Goal: Transaction & Acquisition: Purchase product/service

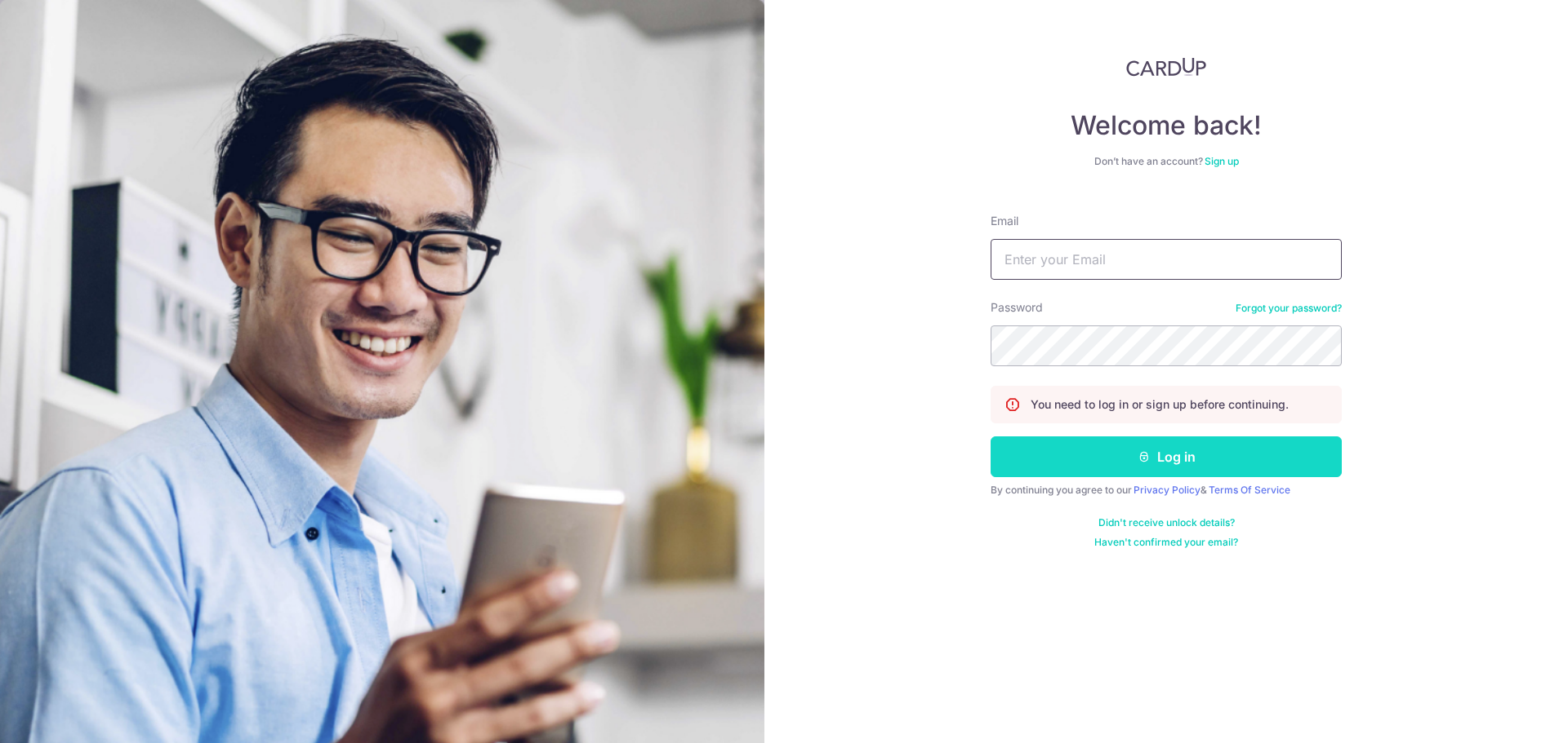
type input "bernard.tan@yahoo.com"
click at [1127, 467] on button "Log in" at bounding box center [1165, 457] width 351 height 40
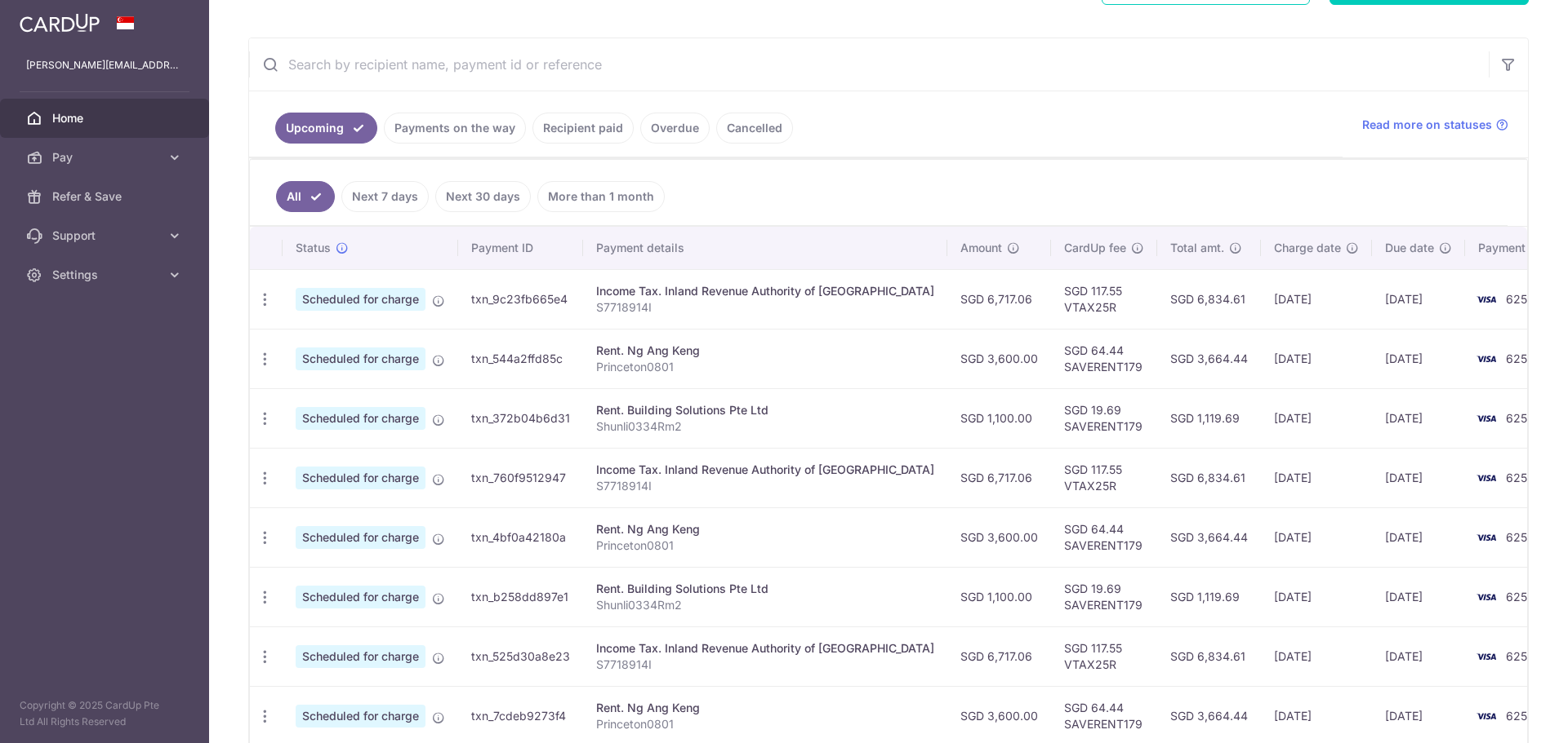
scroll to position [327, 0]
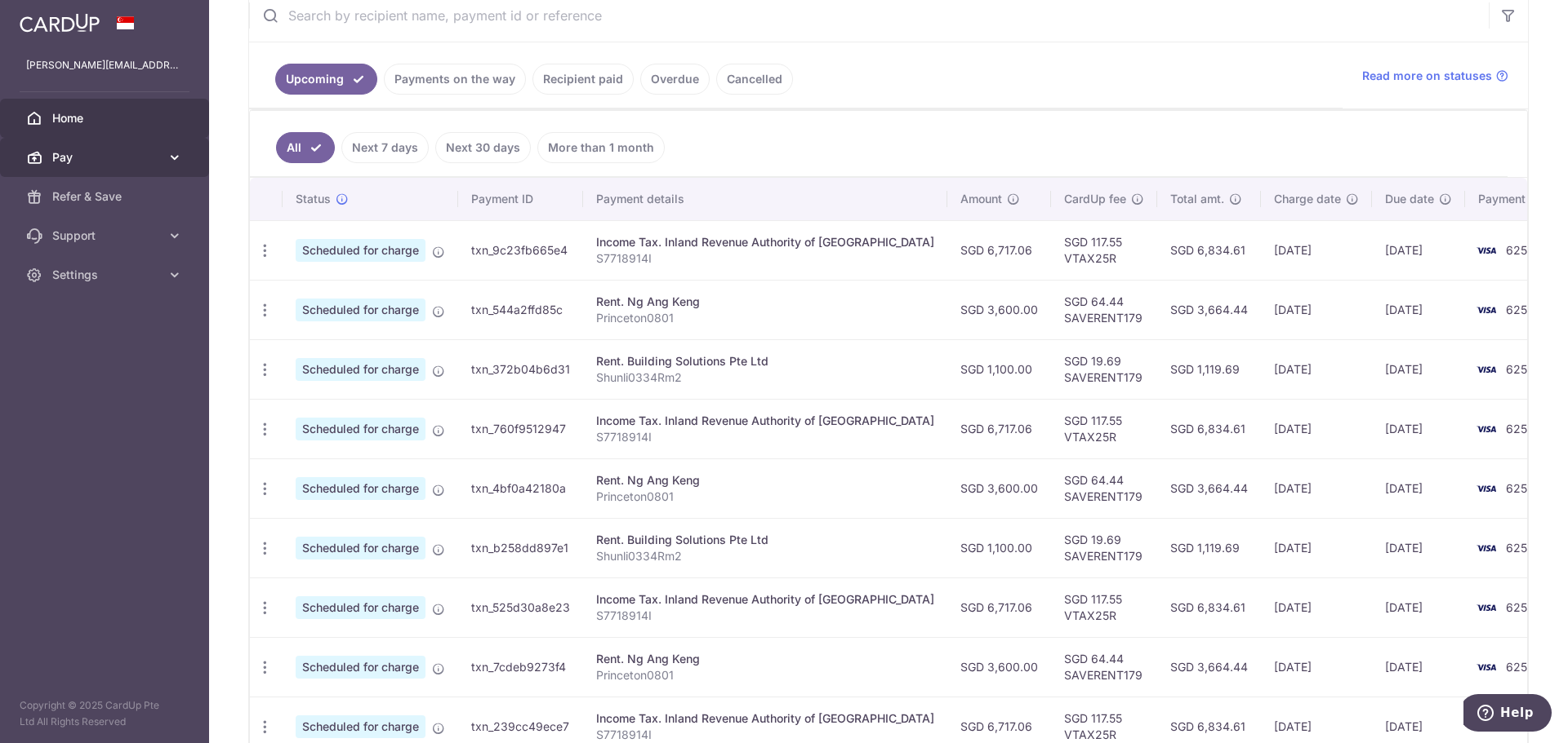
click at [162, 163] on link "Pay" at bounding box center [104, 158] width 209 height 39
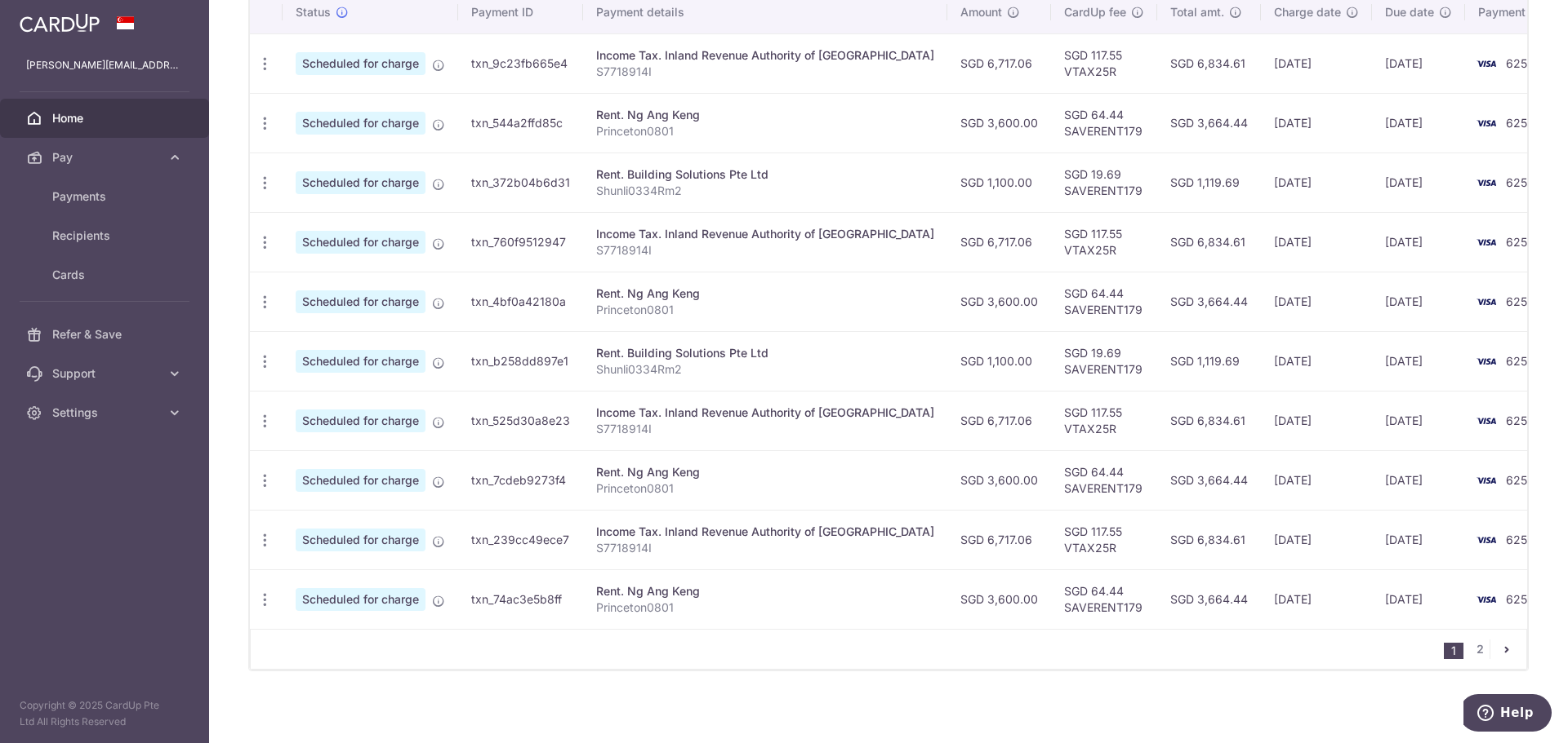
scroll to position [519, 0]
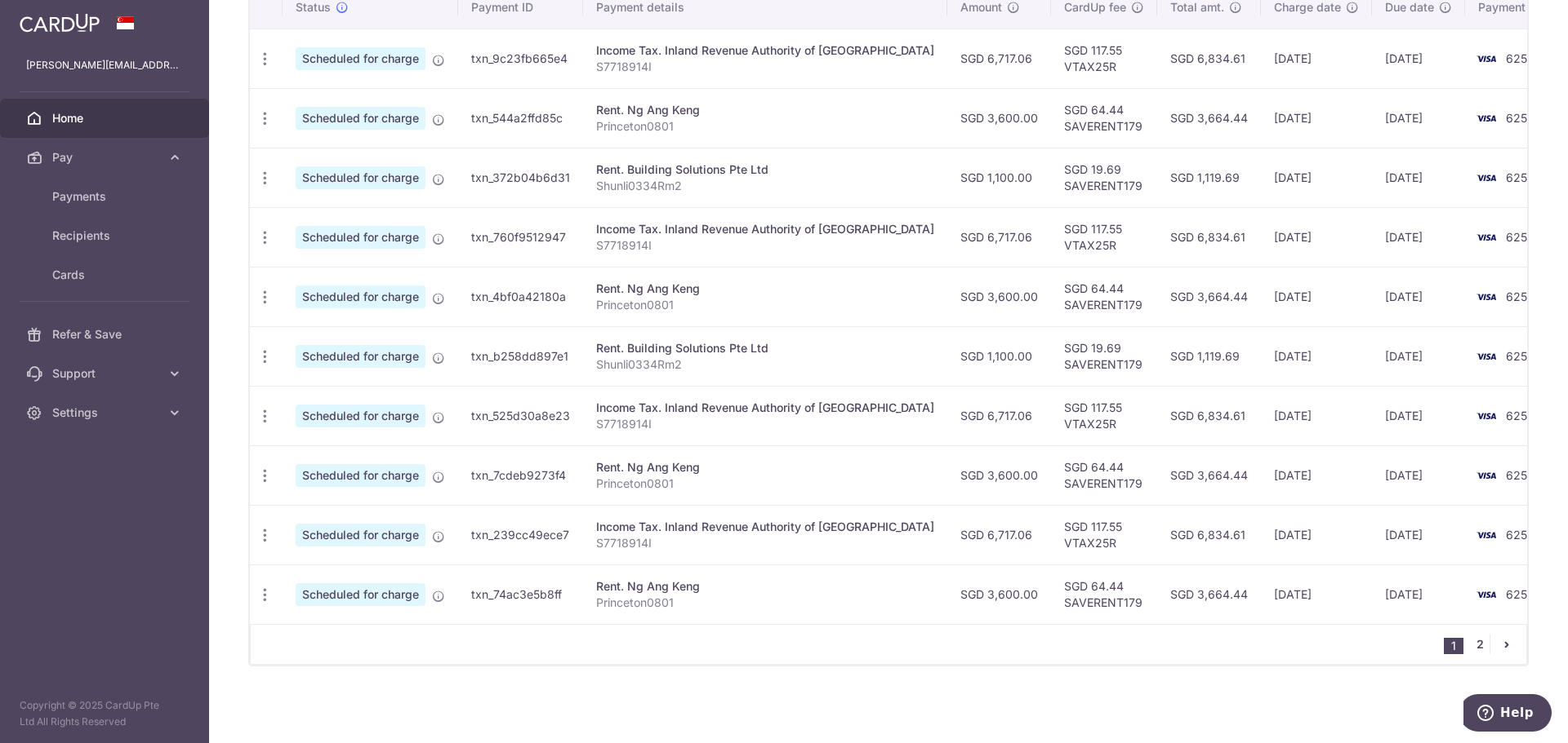
click at [1472, 647] on link "2" at bounding box center [1480, 644] width 19 height 19
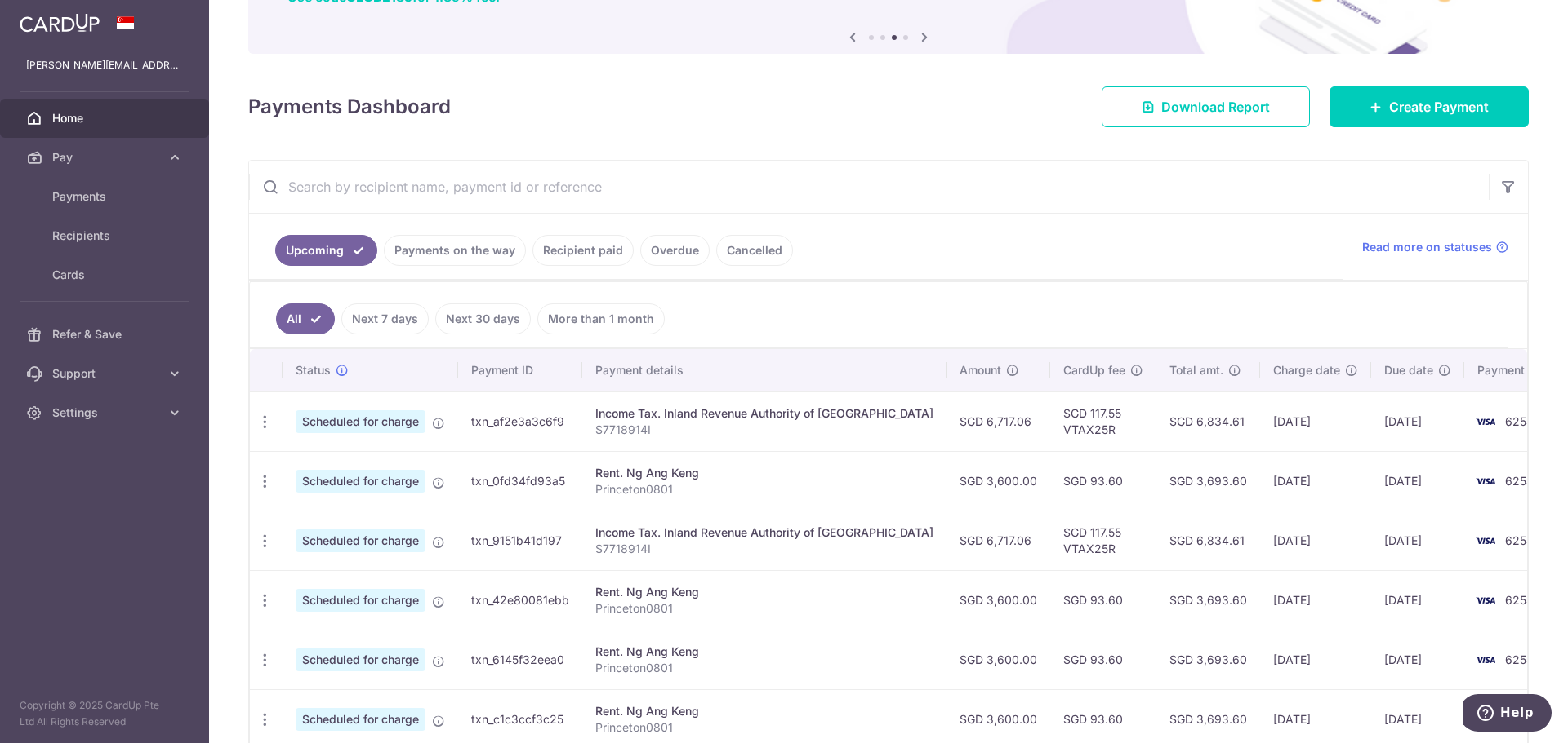
scroll to position [280, 0]
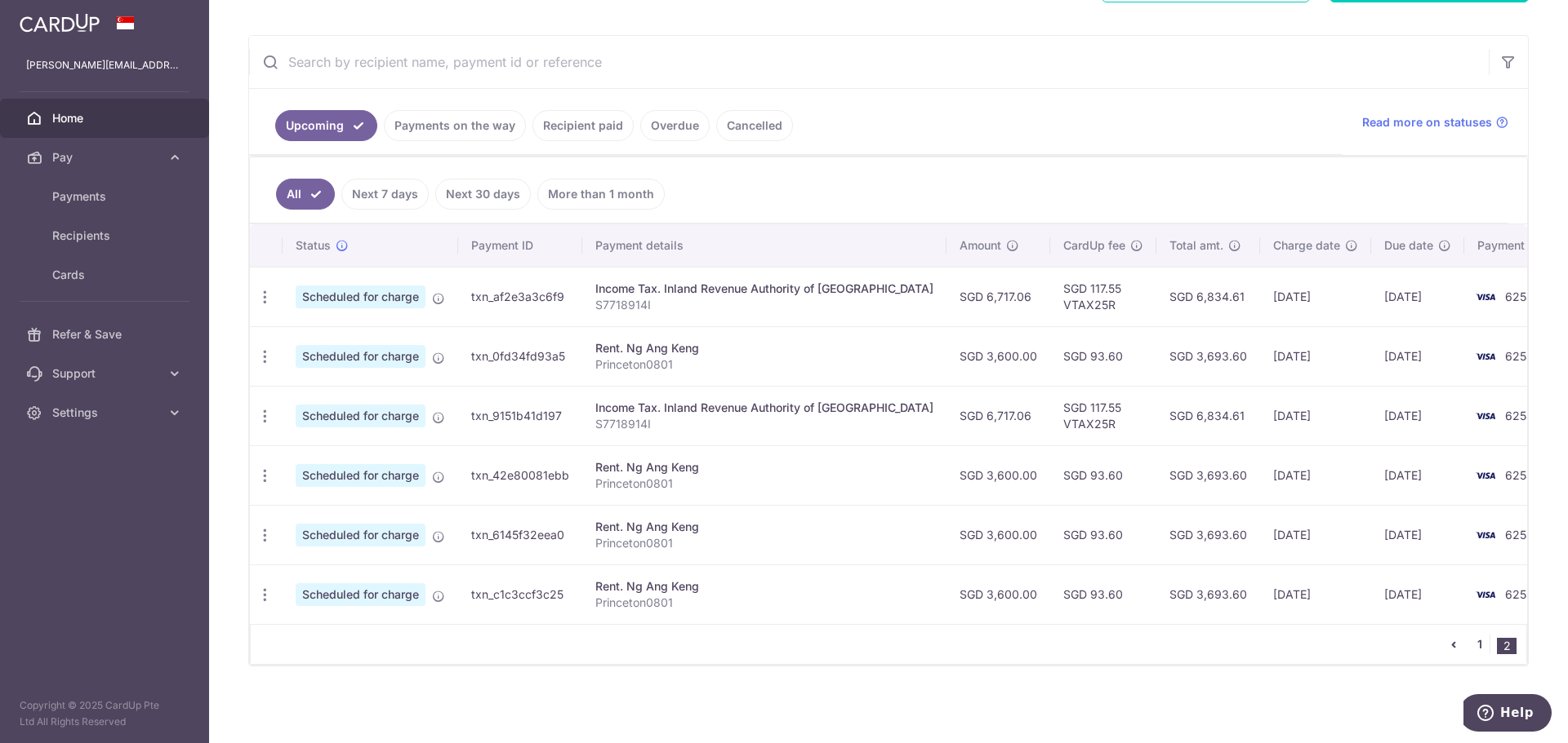
click at [1470, 645] on link "1" at bounding box center [1480, 644] width 19 height 19
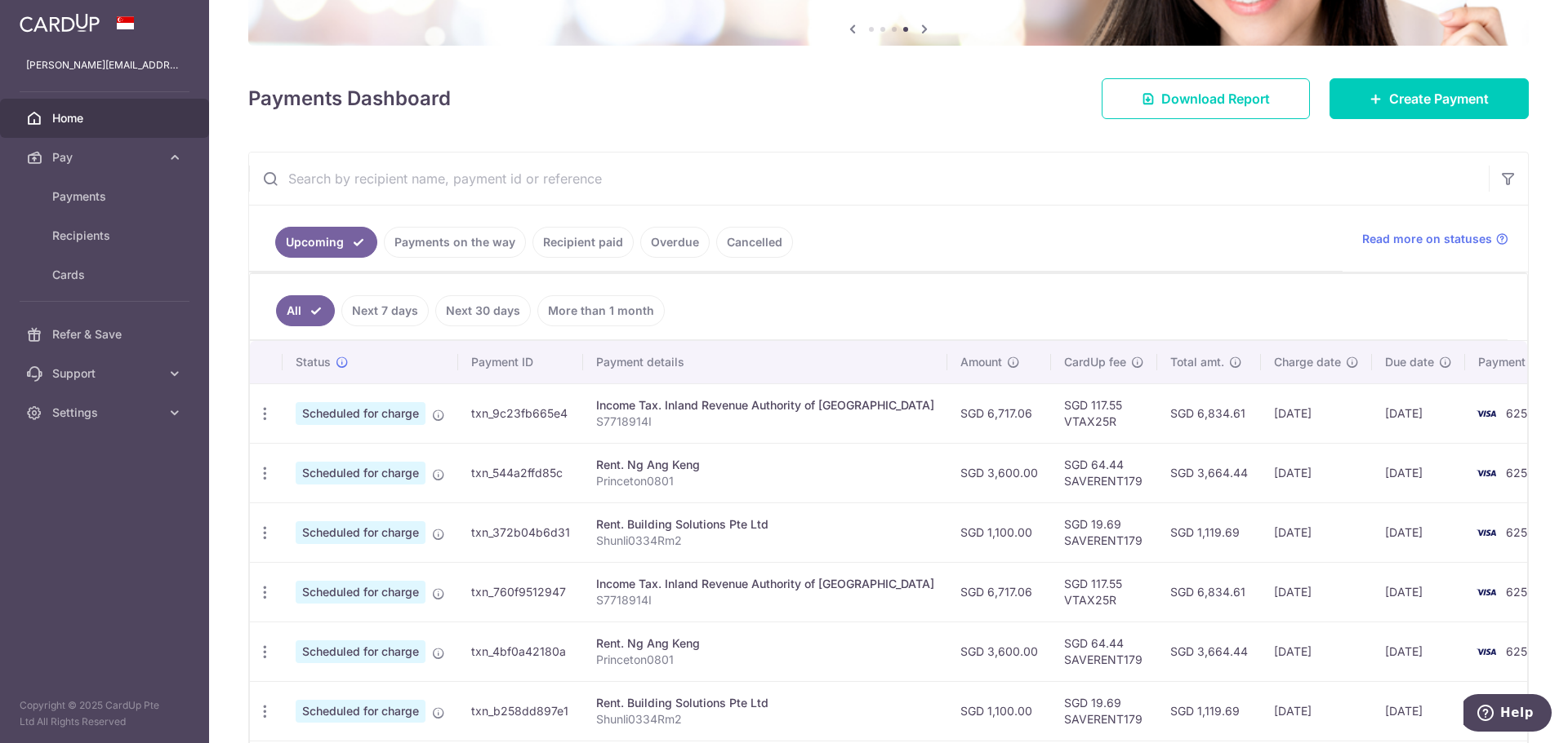
scroll to position [245, 0]
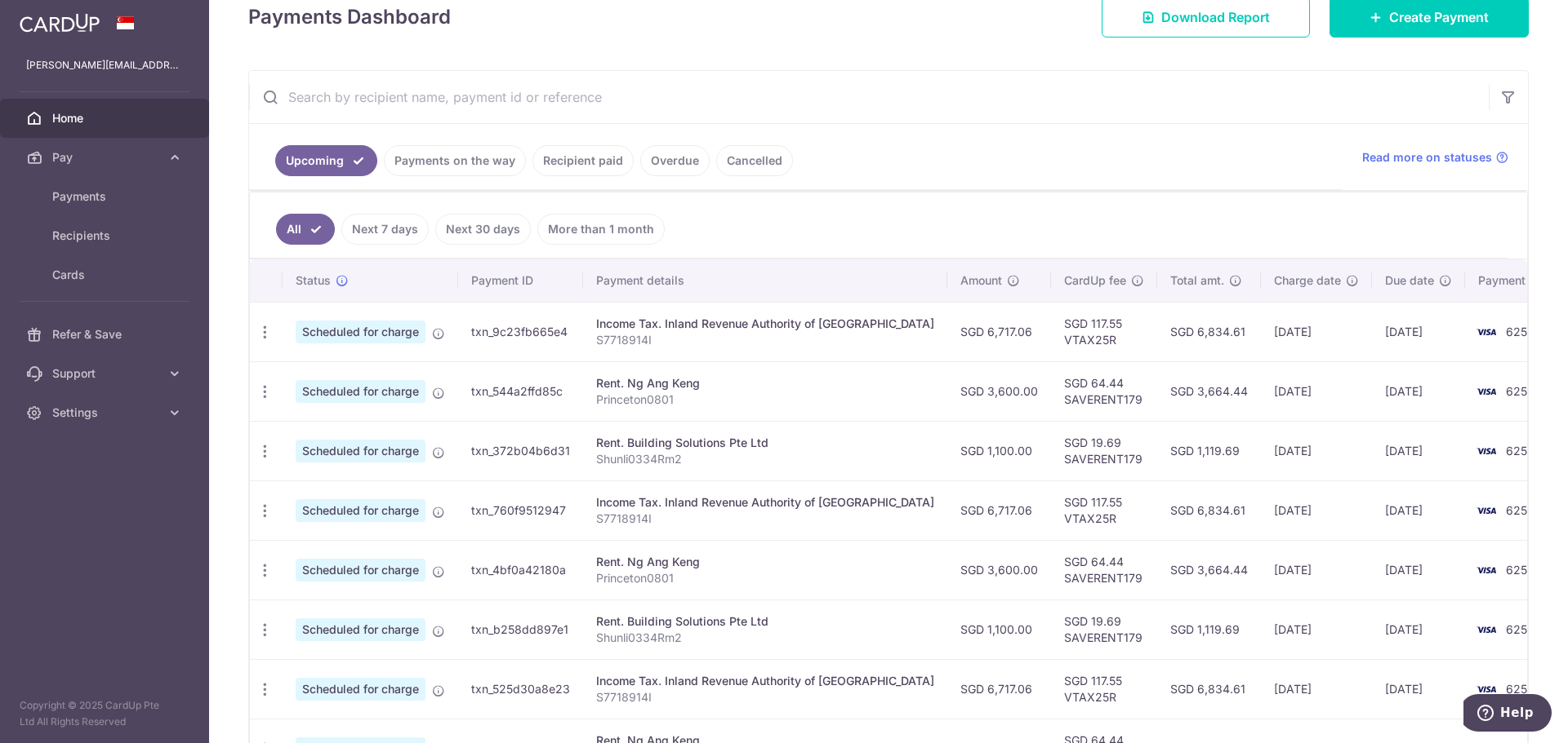
click at [576, 162] on link "Recipient paid" at bounding box center [582, 160] width 101 height 31
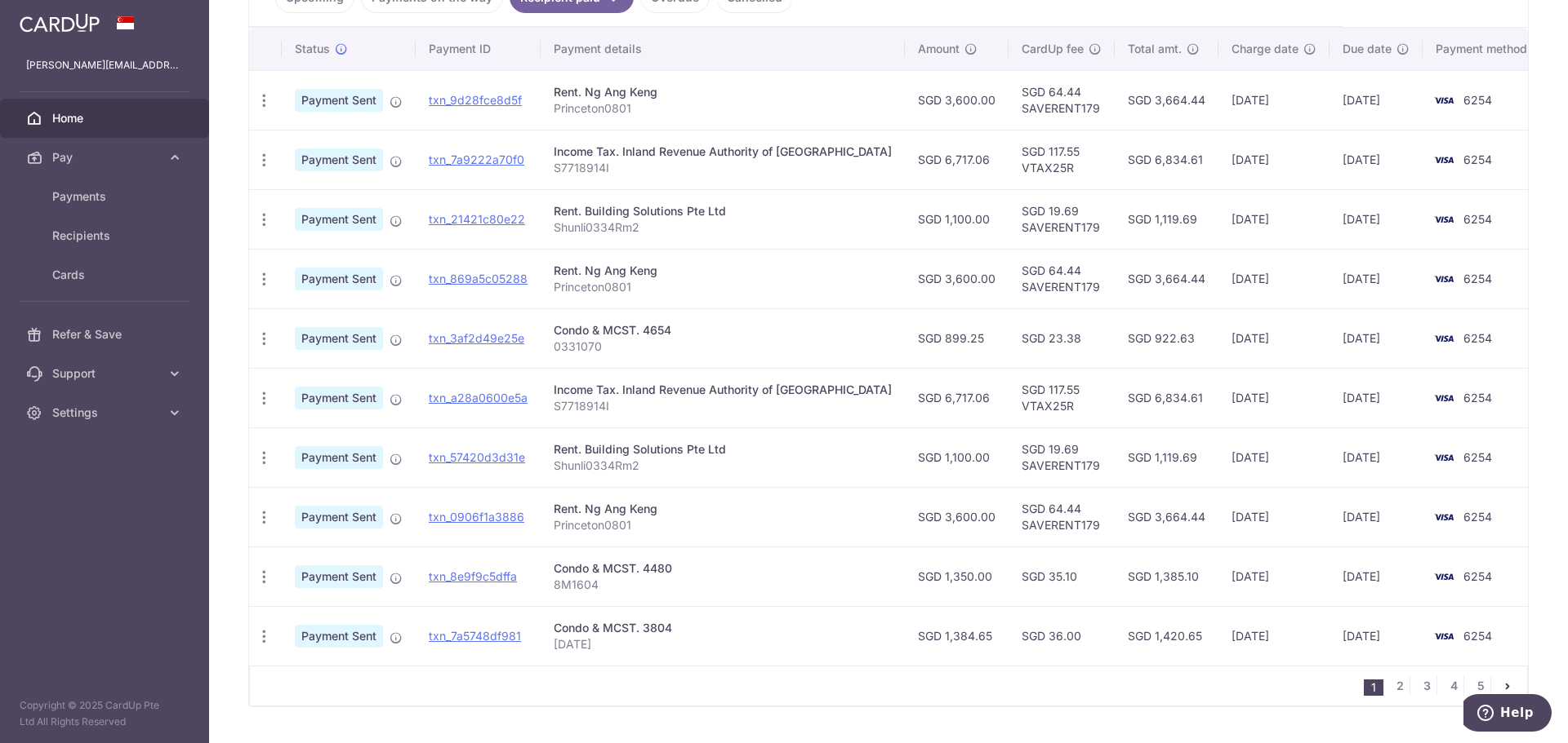
scroll to position [449, 0]
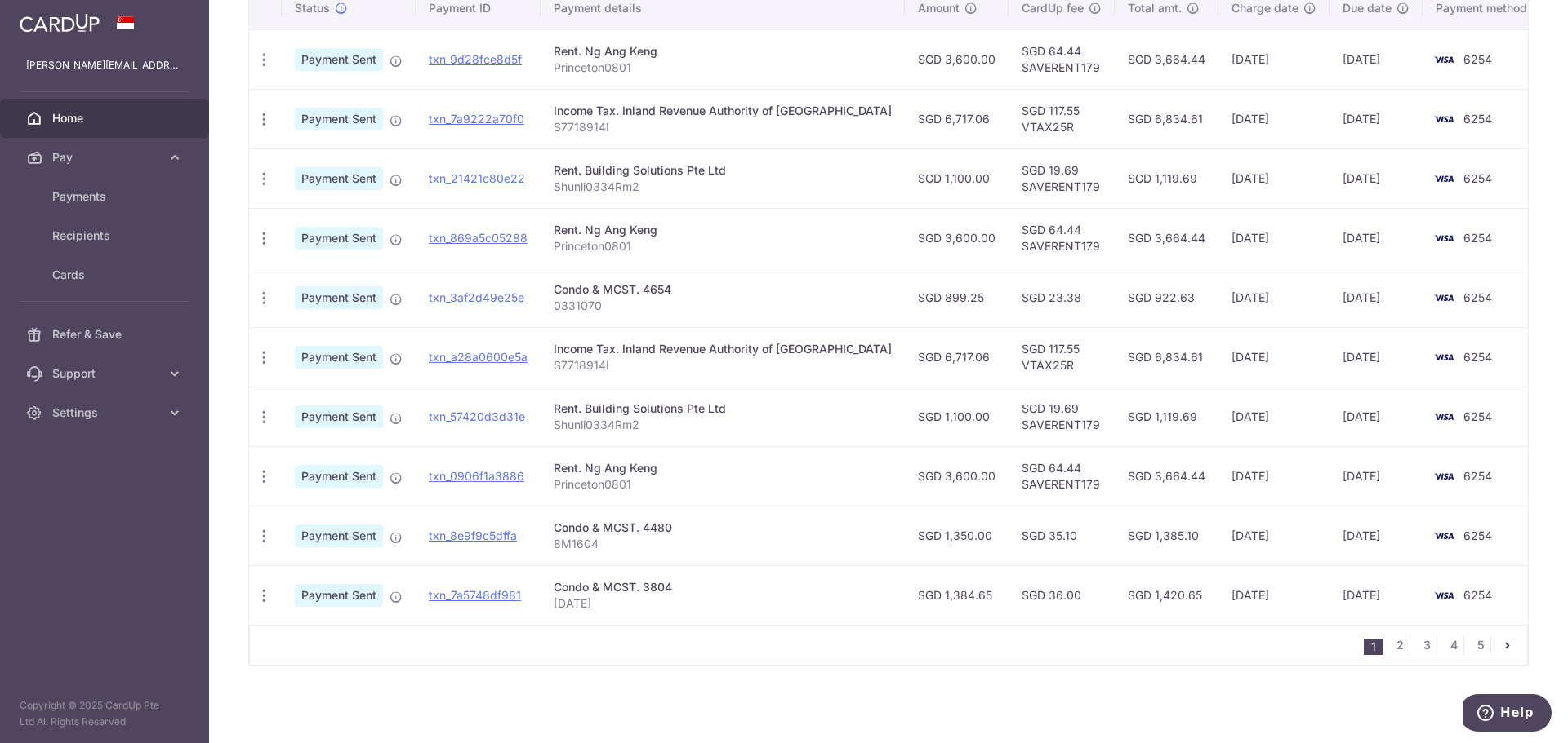
drag, startPoint x: 574, startPoint y: 584, endPoint x: 706, endPoint y: 585, distance: 132.0
click at [706, 585] on div "Condo & MCST. 3804" at bounding box center [722, 587] width 338 height 17
click at [713, 643] on div "1 2 3 4 5" at bounding box center [889, 645] width 1279 height 40
drag, startPoint x: 565, startPoint y: 586, endPoint x: 670, endPoint y: 599, distance: 105.8
click at [666, 592] on div "Condo & MCST. 3804" at bounding box center [722, 587] width 338 height 17
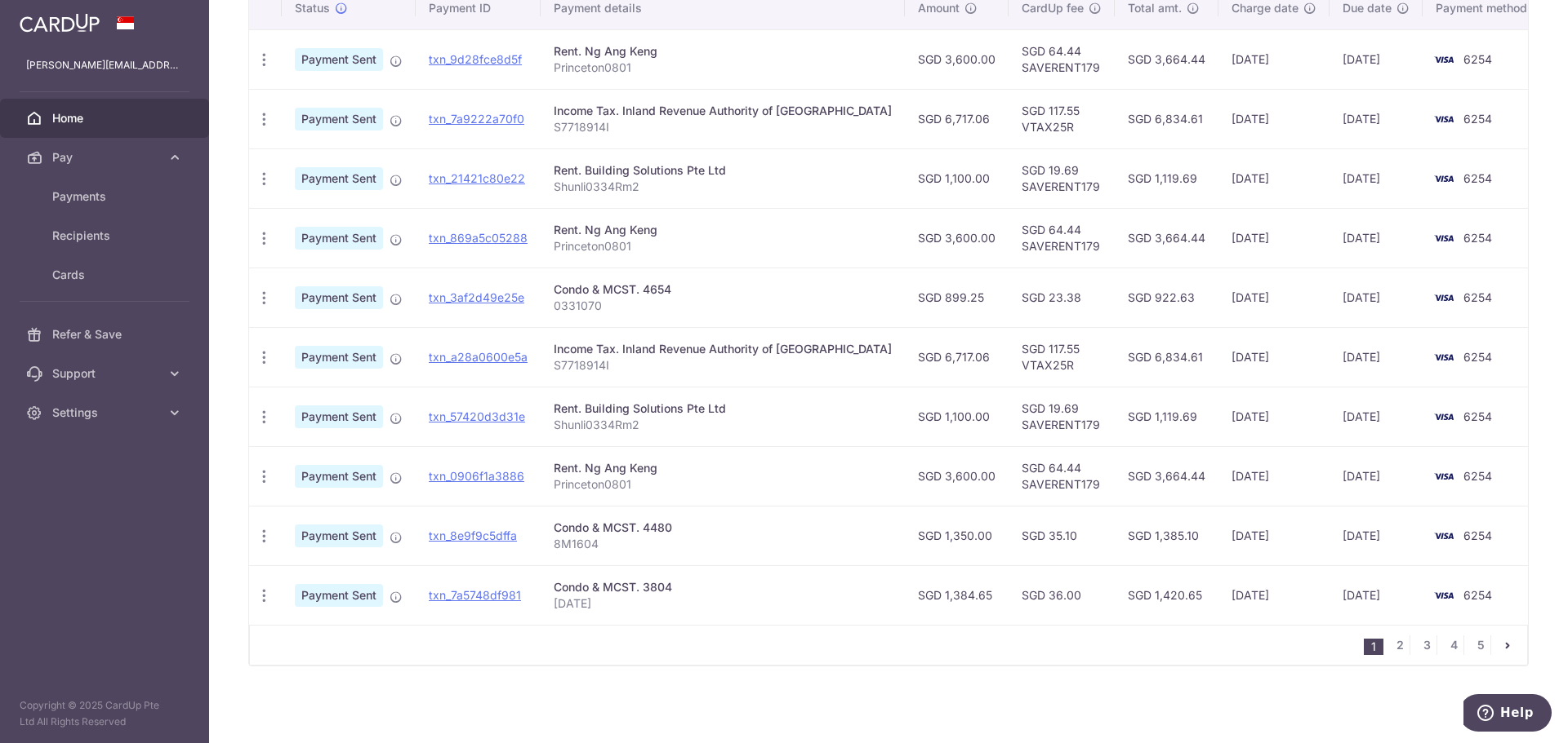
click at [669, 629] on div "1 2 3 4 5" at bounding box center [889, 645] width 1279 height 40
click at [261, 600] on icon "button" at bounding box center [263, 595] width 17 height 17
click at [636, 661] on div "Status Payment ID Payment details Amount CardUp fee Total amt. Charge date Due …" at bounding box center [889, 336] width 1279 height 700
drag, startPoint x: 896, startPoint y: 595, endPoint x: 930, endPoint y: 598, distance: 34.1
click at [930, 598] on td "SGD 1,384.65" at bounding box center [957, 595] width 104 height 60
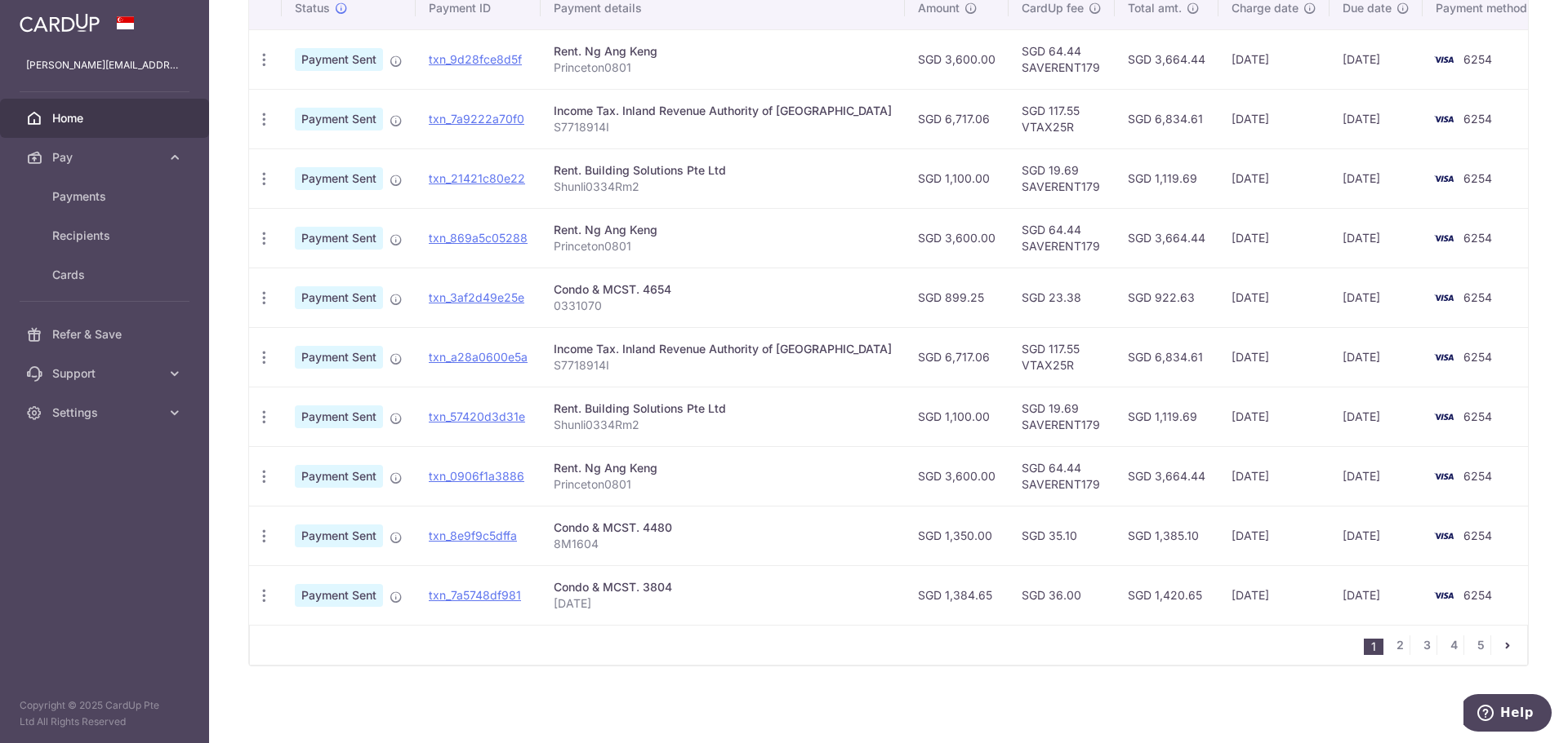
click at [930, 553] on td "SGD 1,350.00" at bounding box center [957, 536] width 104 height 60
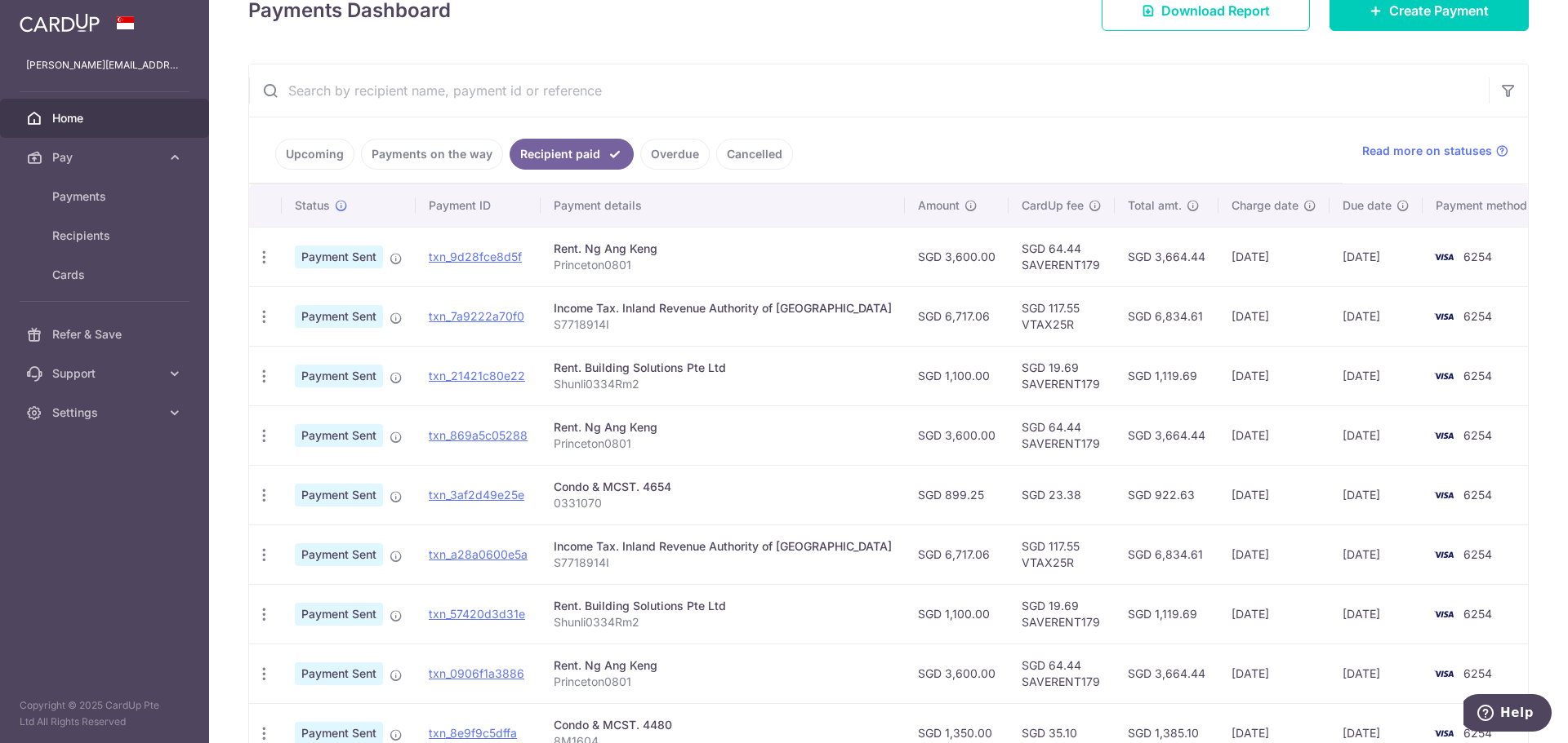
scroll to position [40, 0]
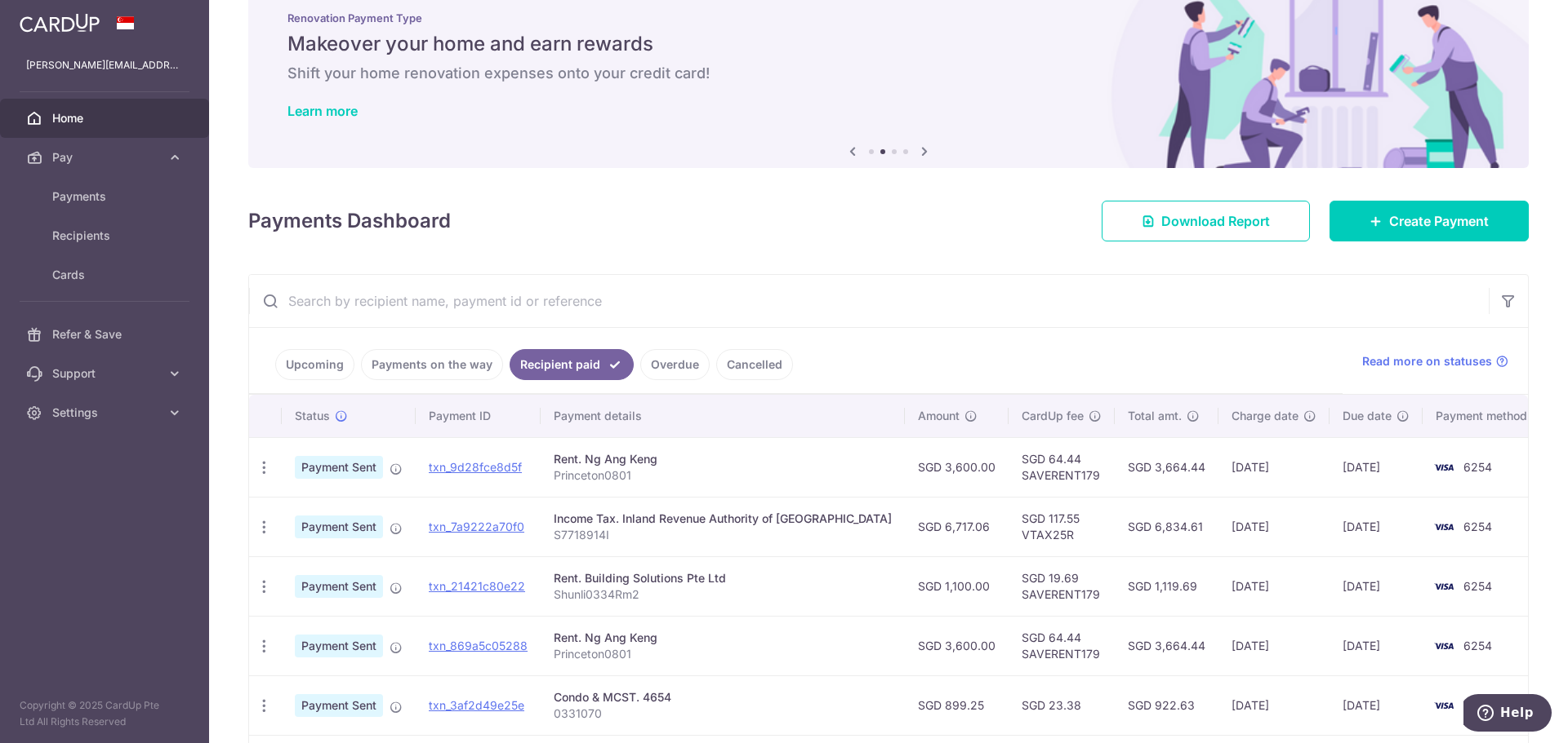
click at [324, 367] on link "Upcoming" at bounding box center [314, 364] width 79 height 31
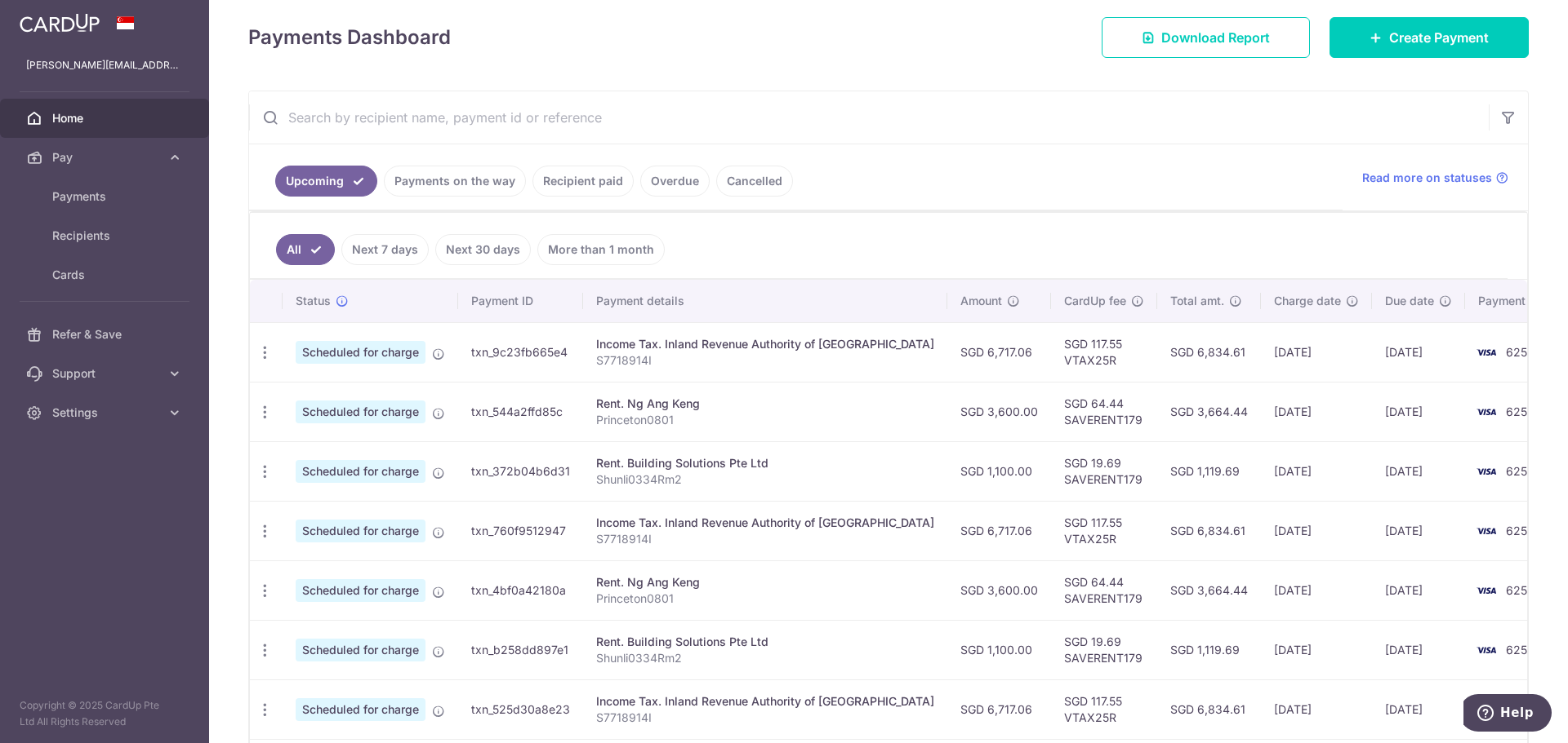
scroll to position [245, 0]
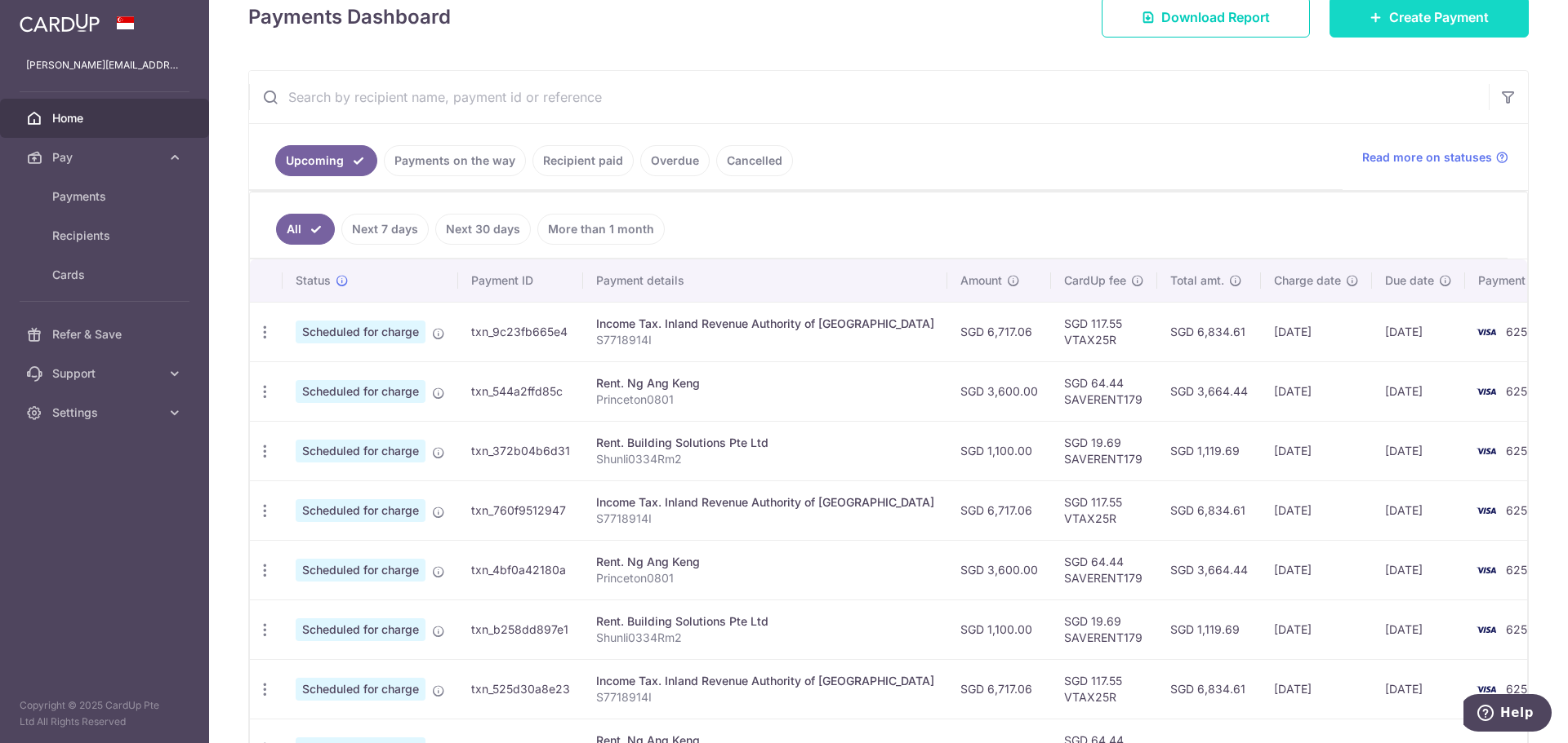
click at [1393, 30] on link "Create Payment" at bounding box center [1429, 17] width 199 height 40
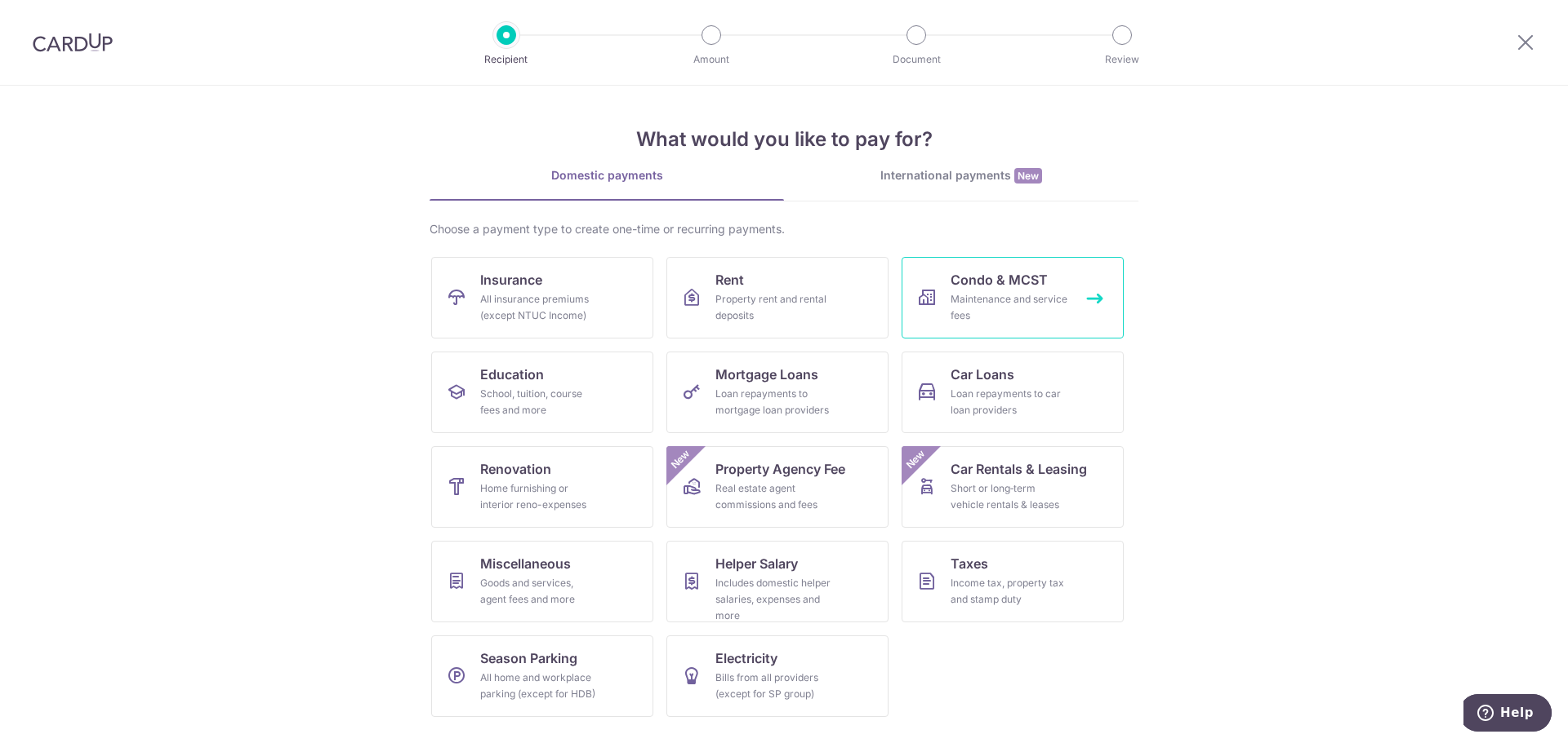
click at [1026, 299] on div "Maintenance and service fees" at bounding box center [1009, 307] width 117 height 33
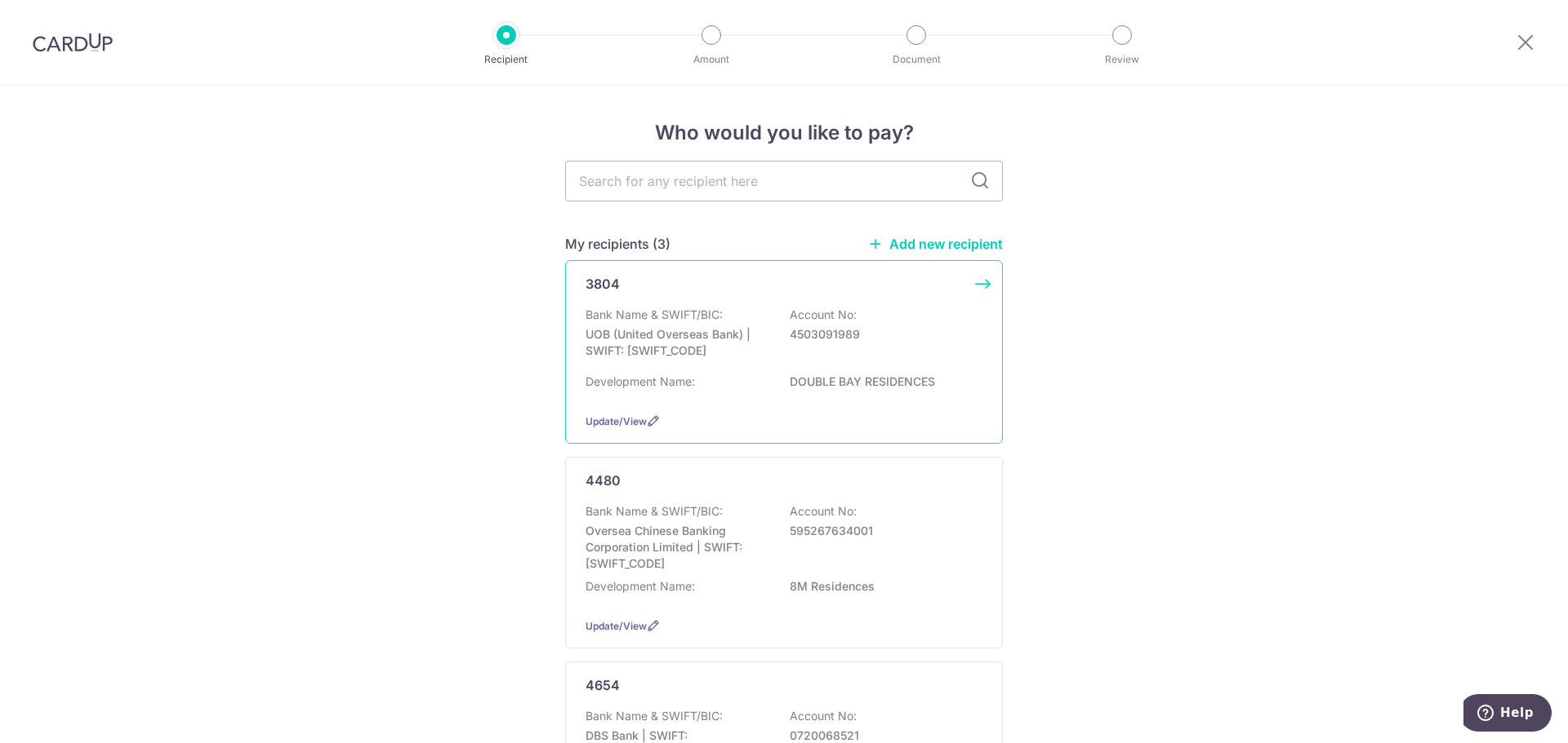
click at [850, 379] on p "DOUBLE BAY RESIDENCES" at bounding box center [881, 382] width 183 height 17
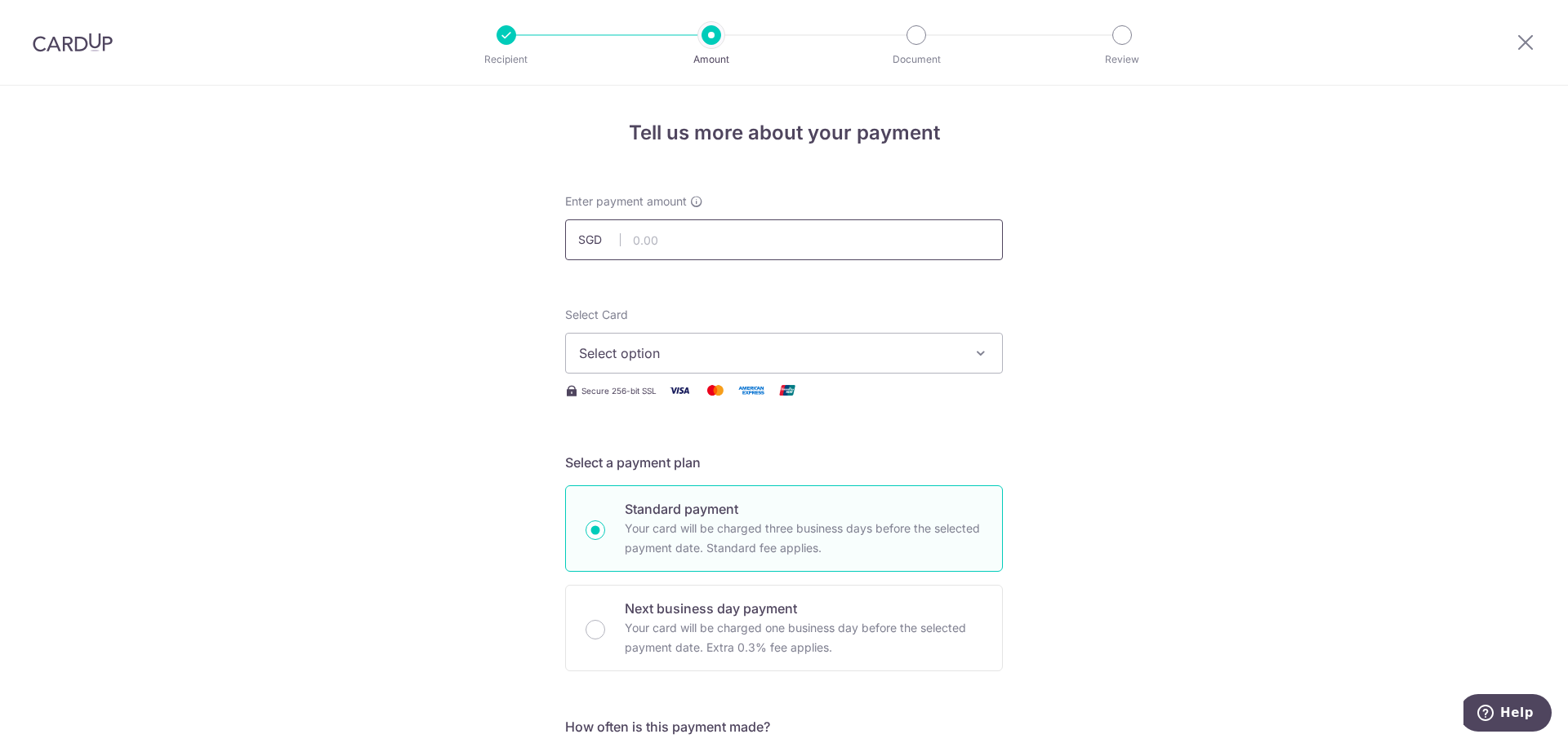
click at [700, 246] on input "text" at bounding box center [783, 239] width 438 height 40
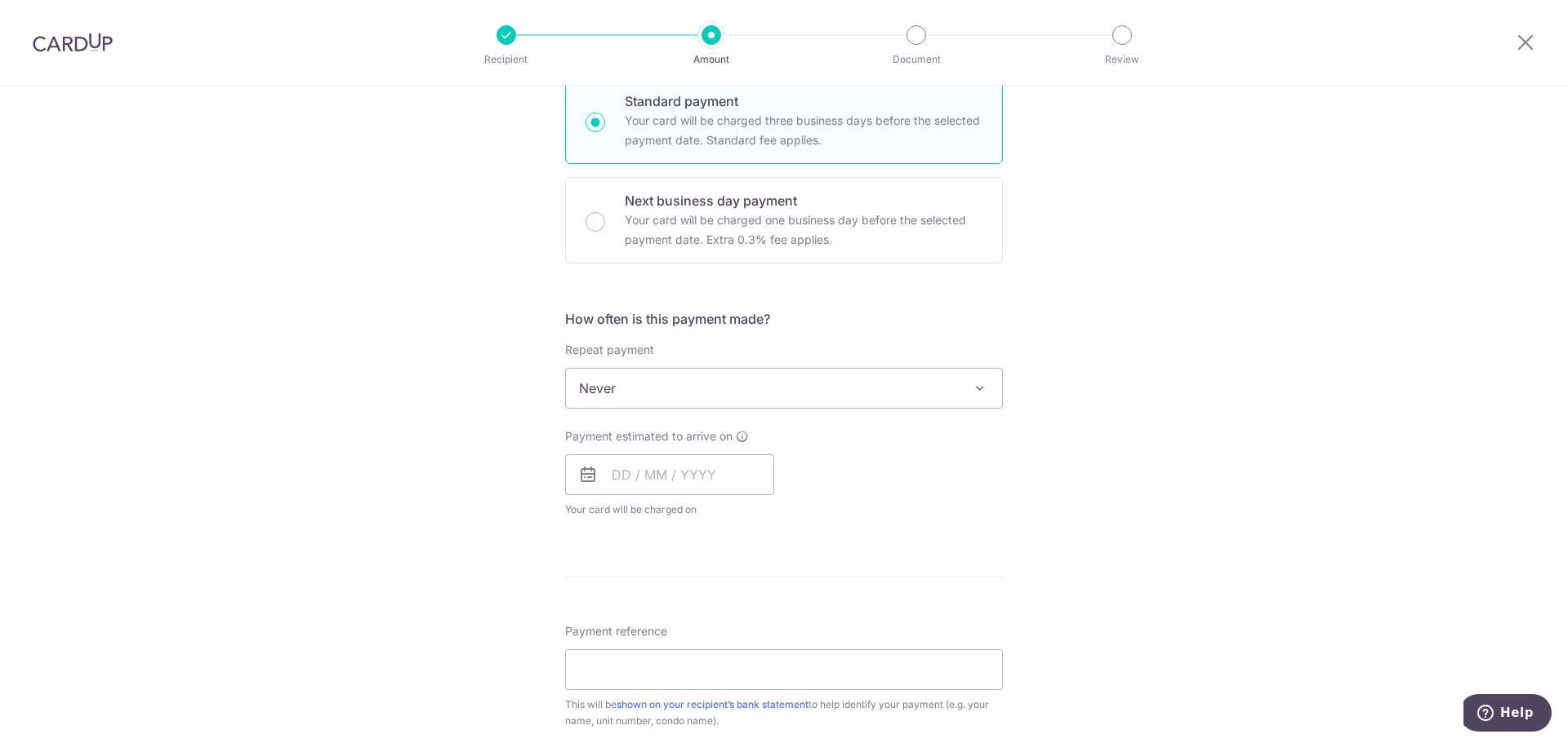
click at [93, 40] on img at bounding box center [72, 42] width 80 height 19
click at [1529, 32] on div at bounding box center [1525, 42] width 85 height 85
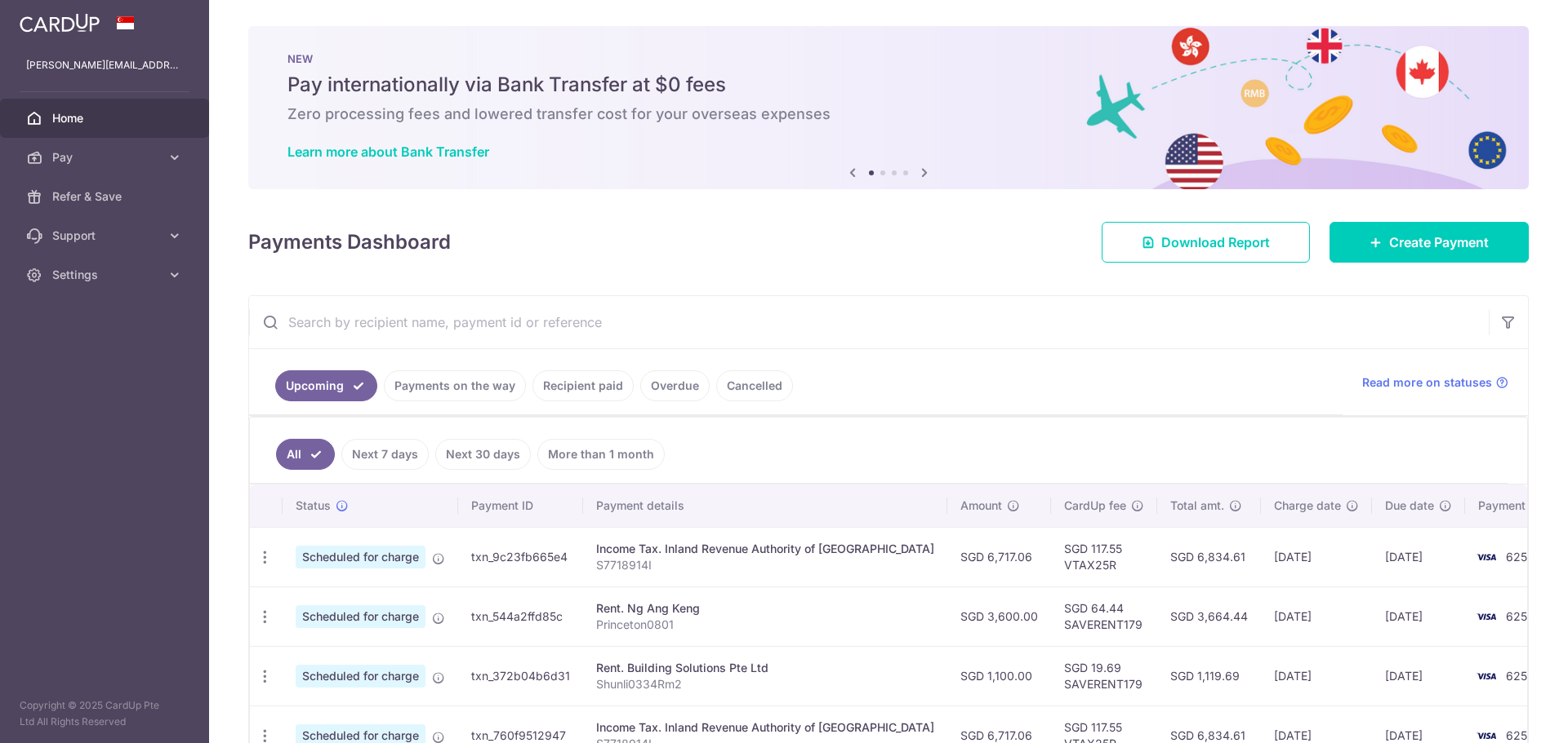
click at [602, 386] on link "Recipient paid" at bounding box center [582, 386] width 101 height 31
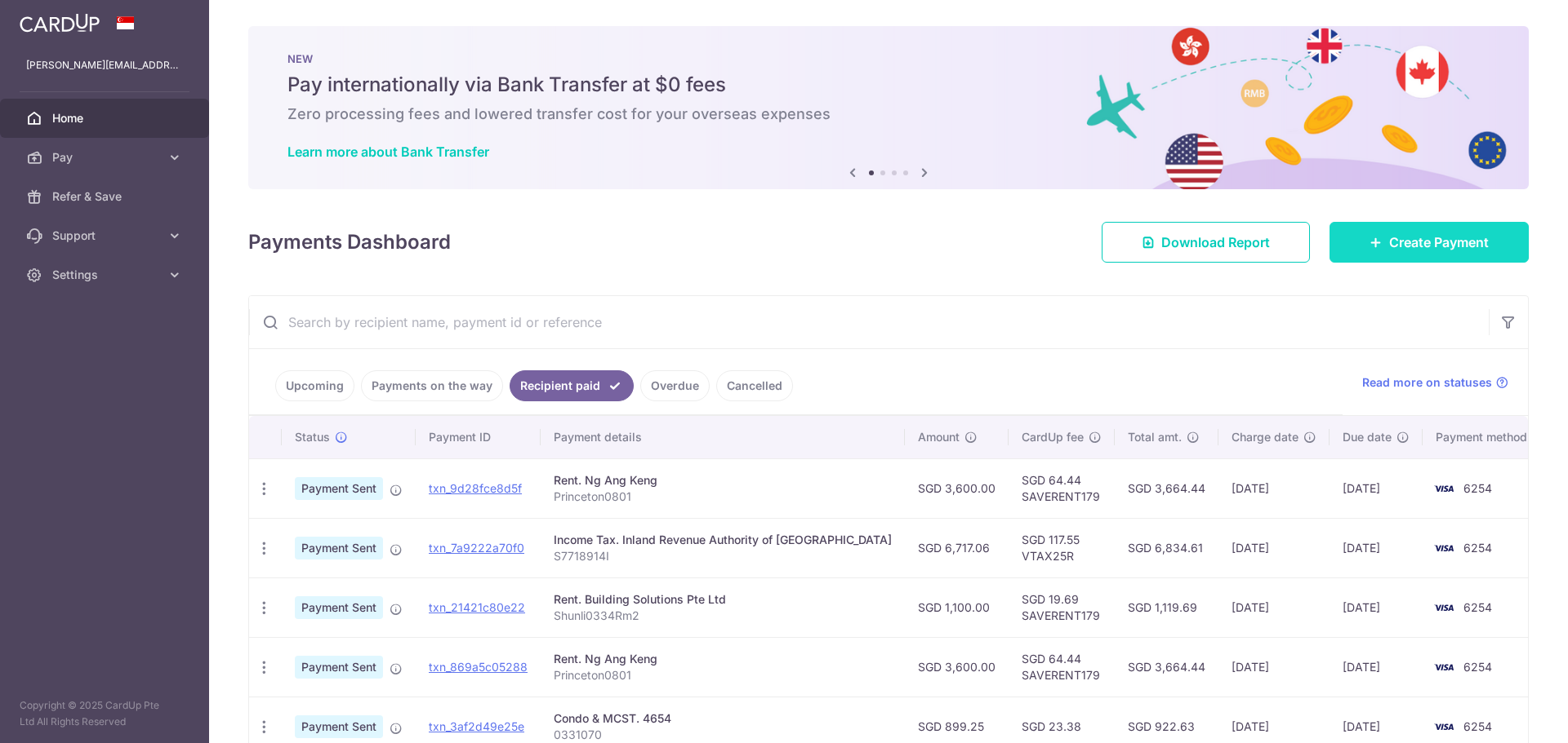
click at [1400, 243] on span "Create Payment" at bounding box center [1439, 242] width 100 height 19
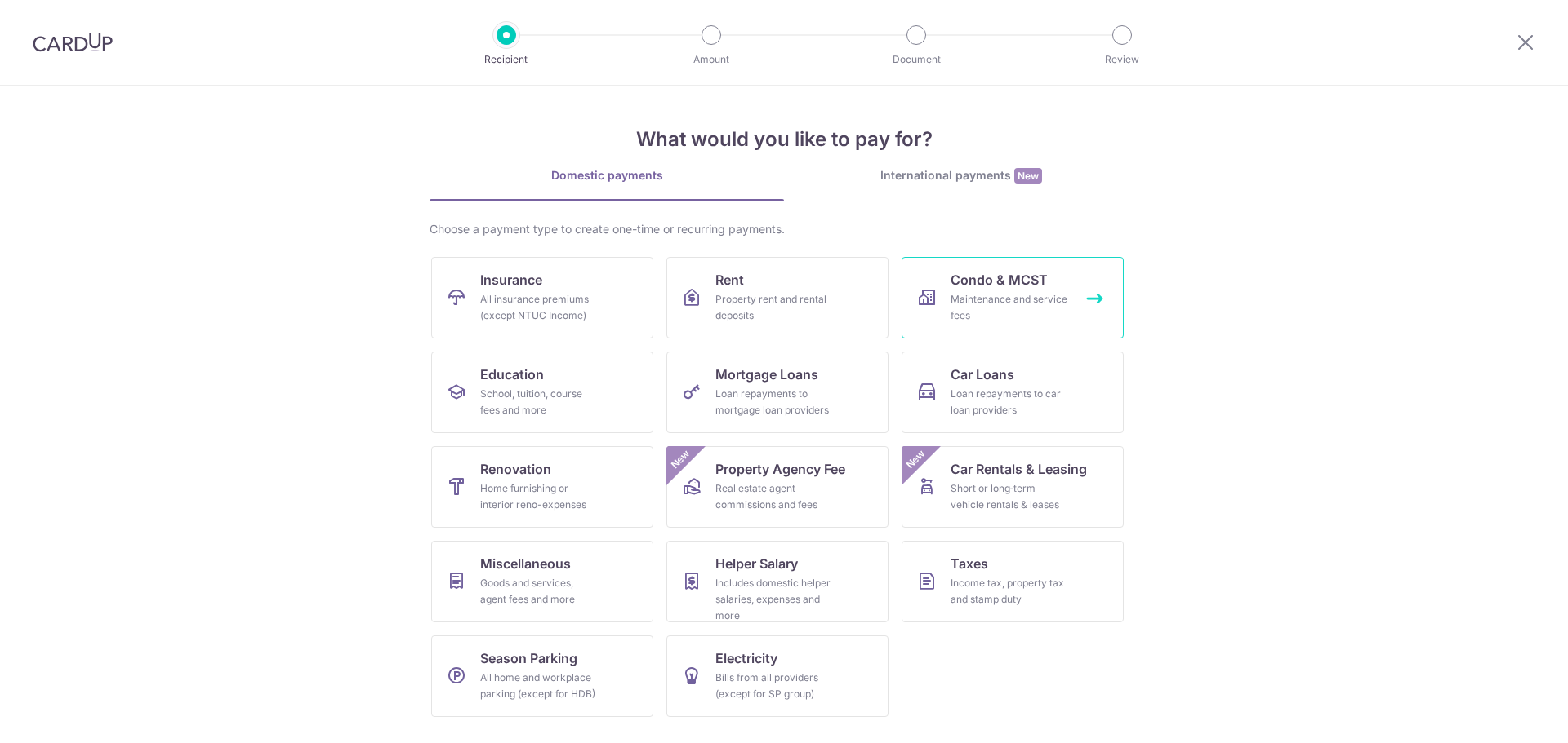
click at [1012, 293] on div "Maintenance and service fees" at bounding box center [1009, 307] width 117 height 33
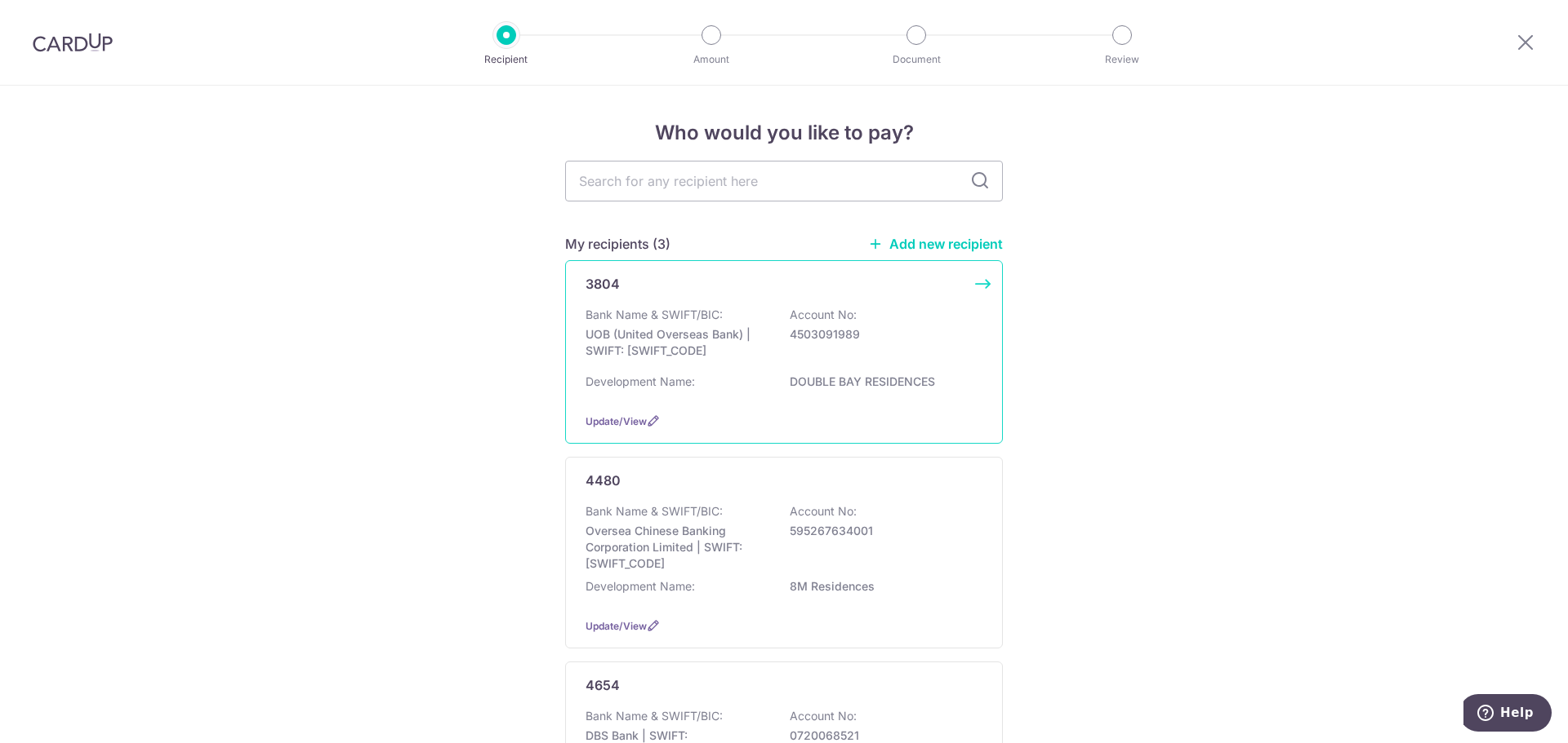
click at [848, 408] on div "3804 Bank Name & SWIFT/BIC: UOB (United Overseas Bank) | SWIFT: [SWIFT_CODE] Ac…" at bounding box center [783, 352] width 438 height 184
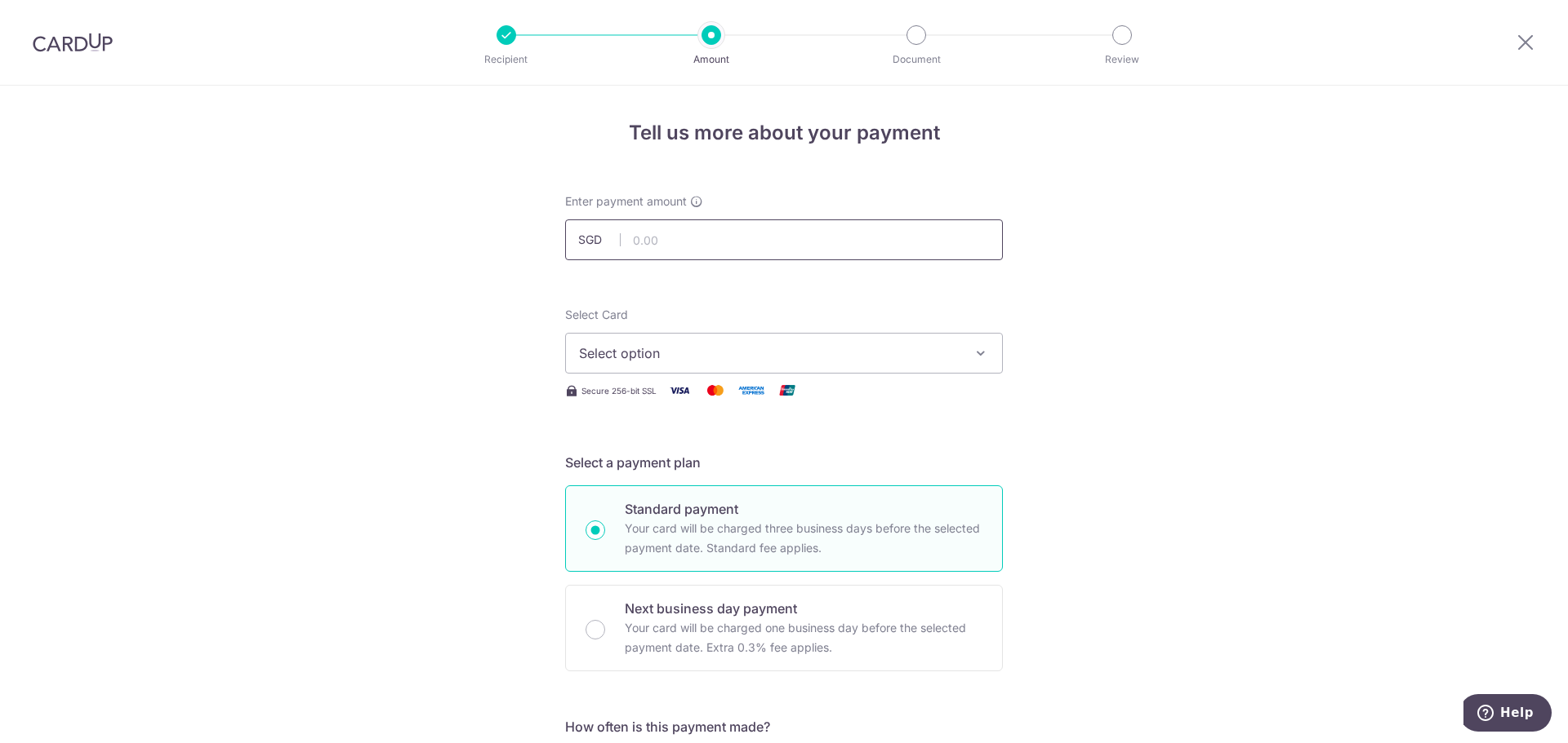
click at [763, 246] on input "text" at bounding box center [783, 239] width 438 height 40
type input "1,384.65"
click at [897, 364] on button "Select option" at bounding box center [783, 353] width 438 height 40
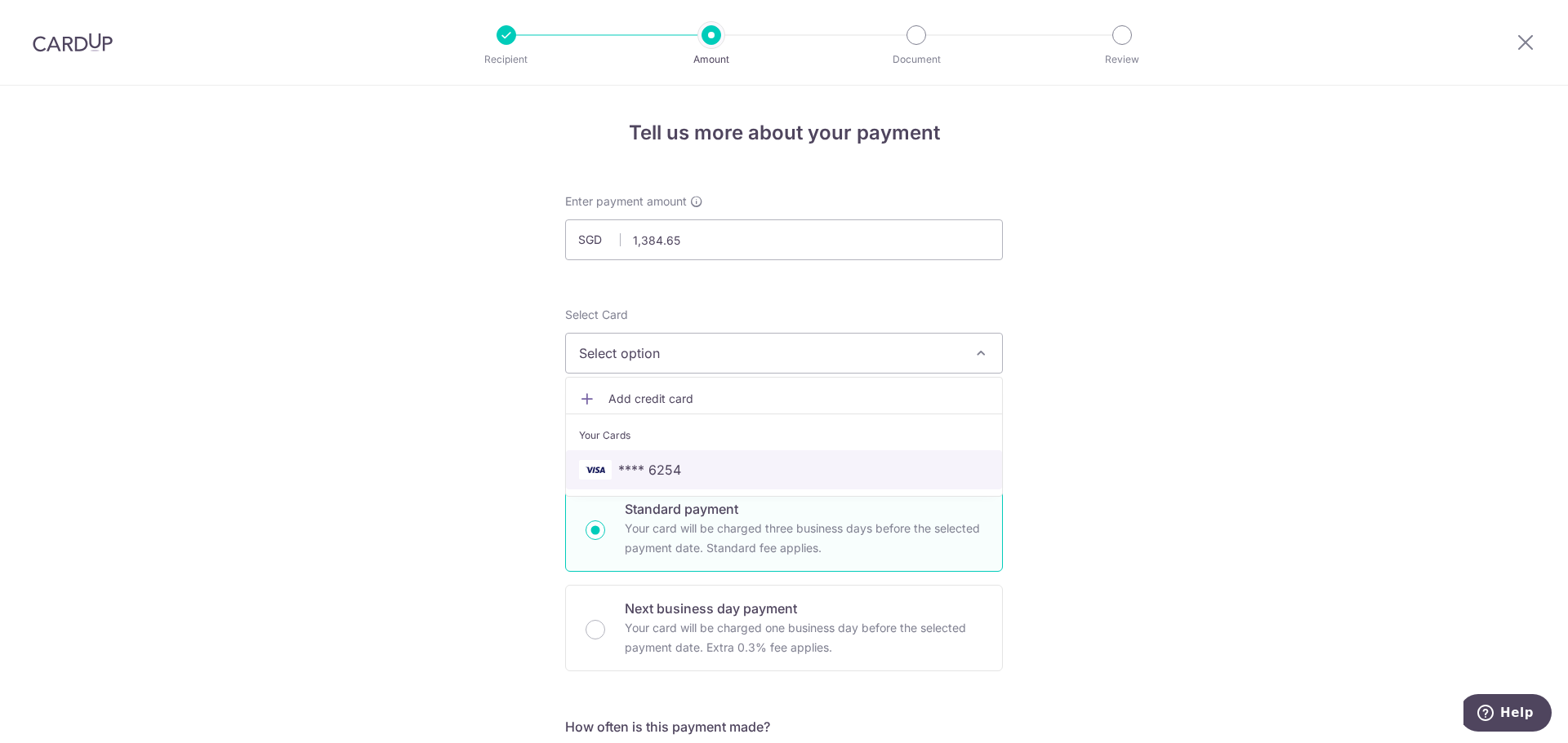
click at [751, 463] on span "**** 6254" at bounding box center [783, 470] width 410 height 19
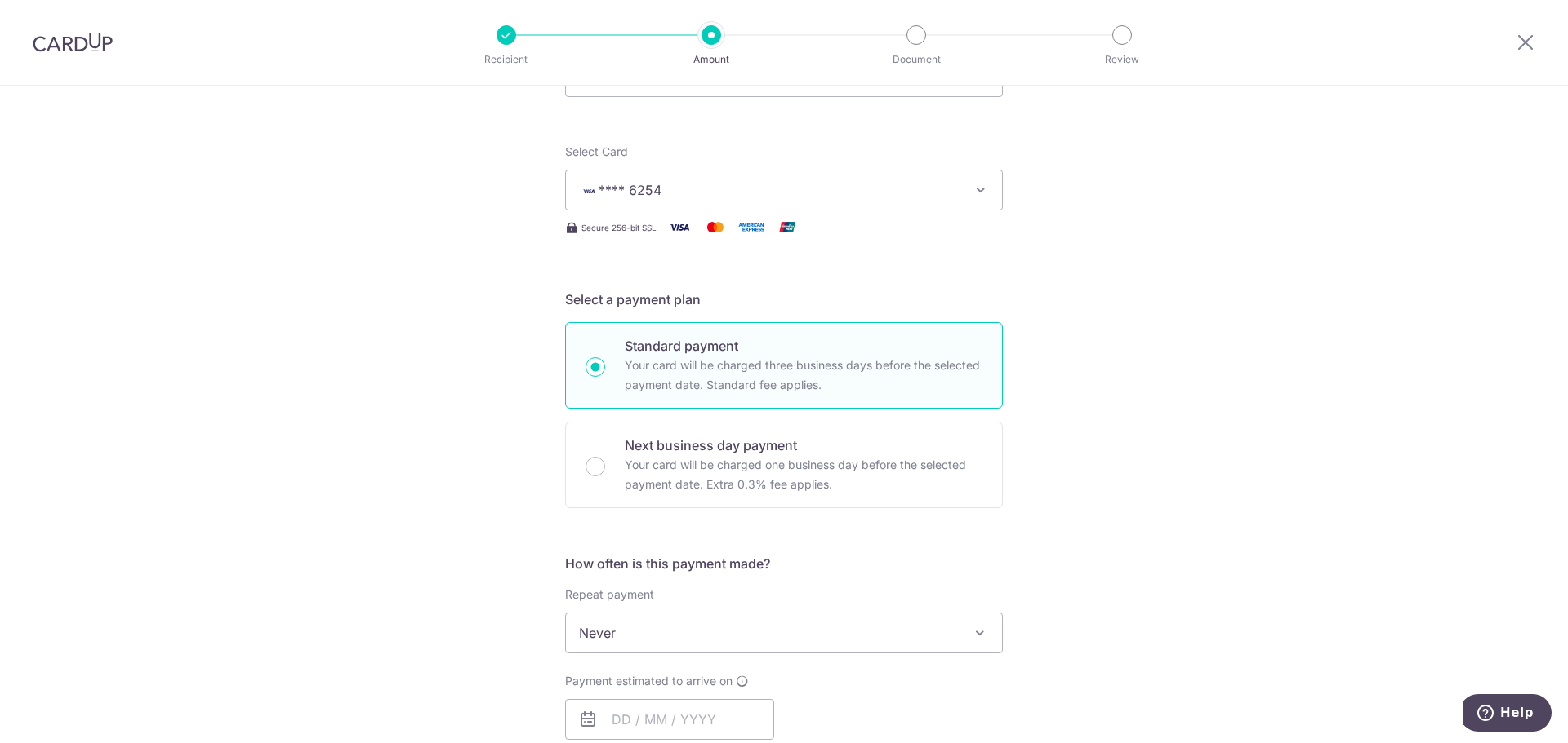
scroll to position [327, 0]
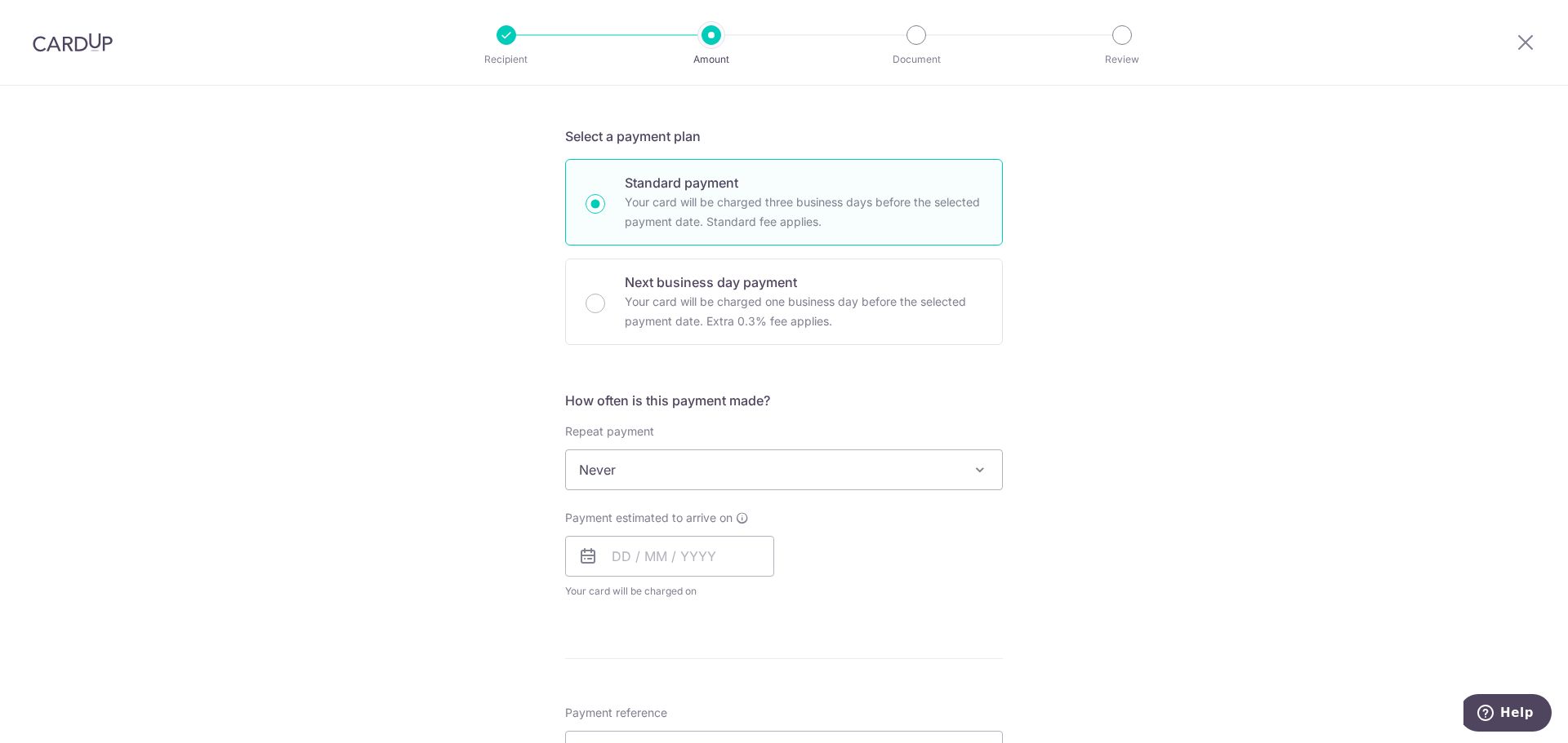
click at [776, 554] on div "Payment estimated to arrive on Your card will be charged on for the first payme…" at bounding box center [669, 555] width 229 height 90
click at [871, 475] on span "Never" at bounding box center [783, 470] width 436 height 39
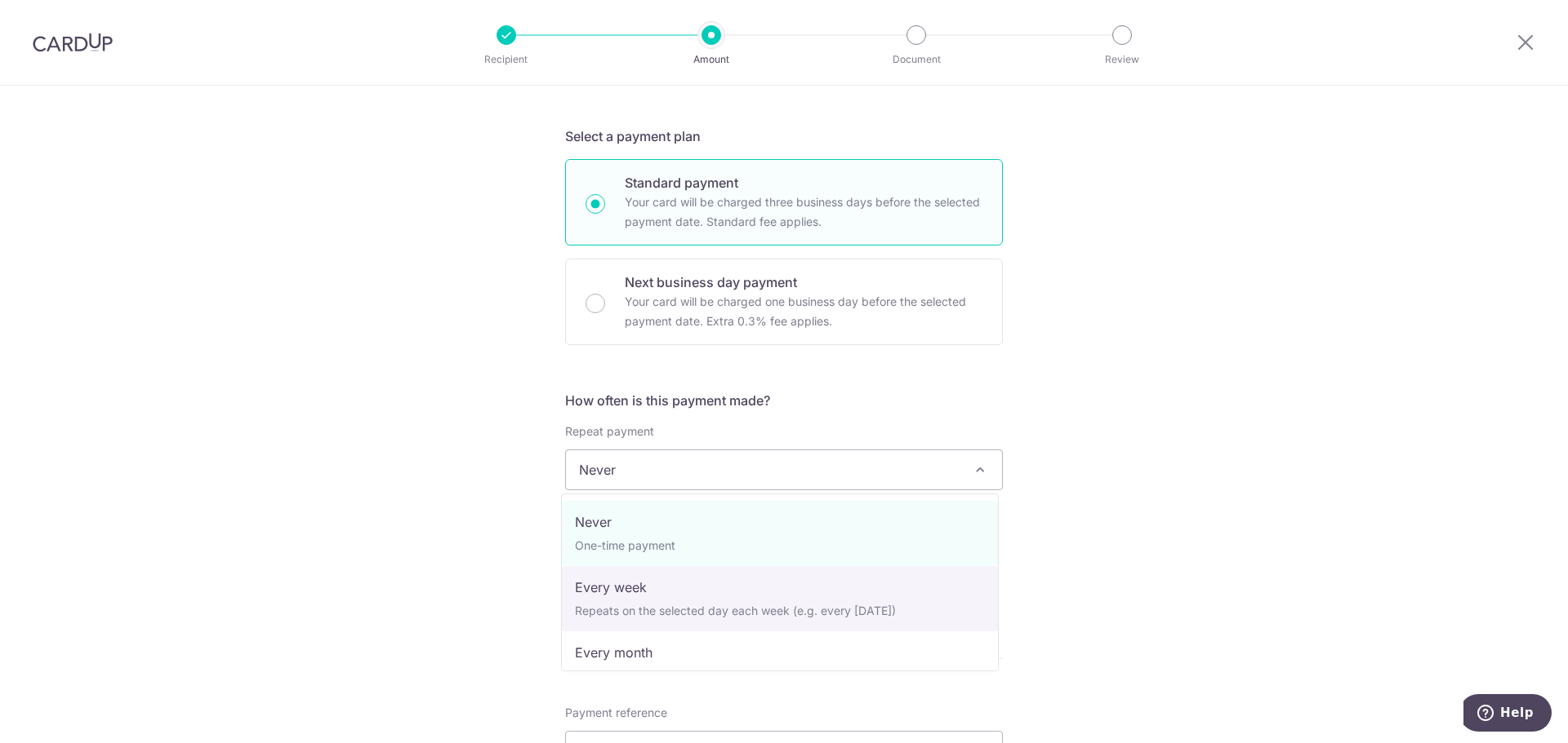
scroll to position [163, 0]
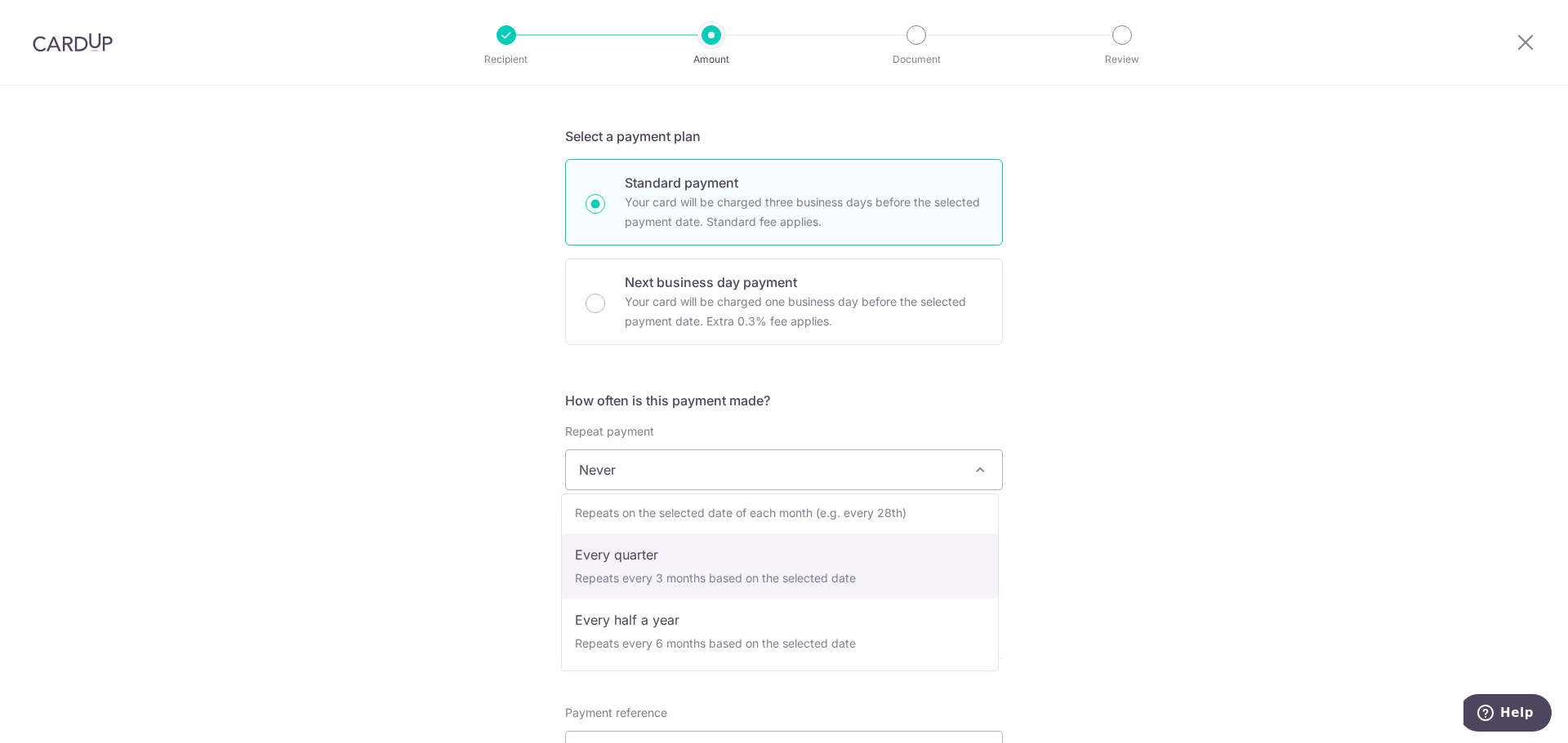
select select "4"
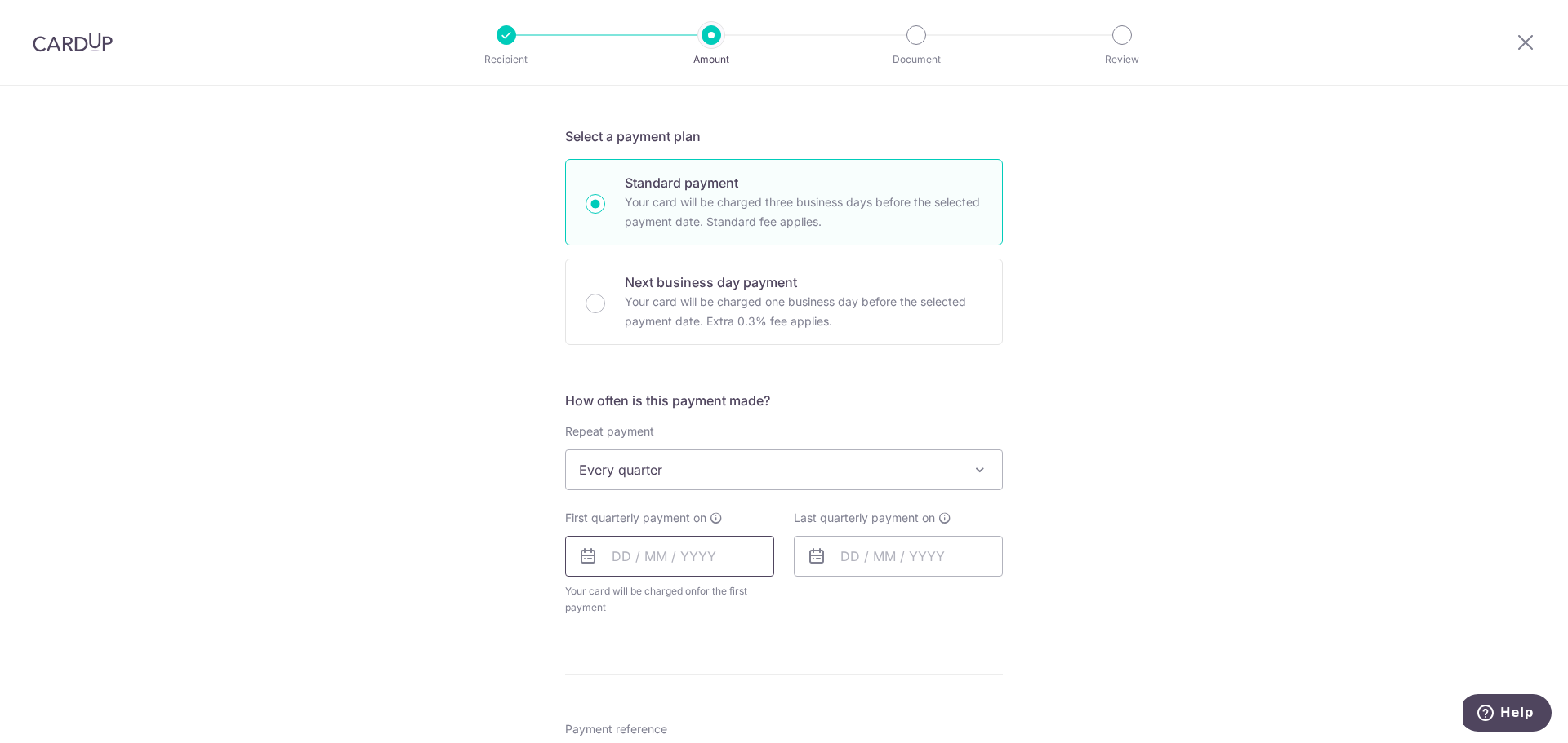
click at [625, 559] on input "text" at bounding box center [669, 556] width 209 height 40
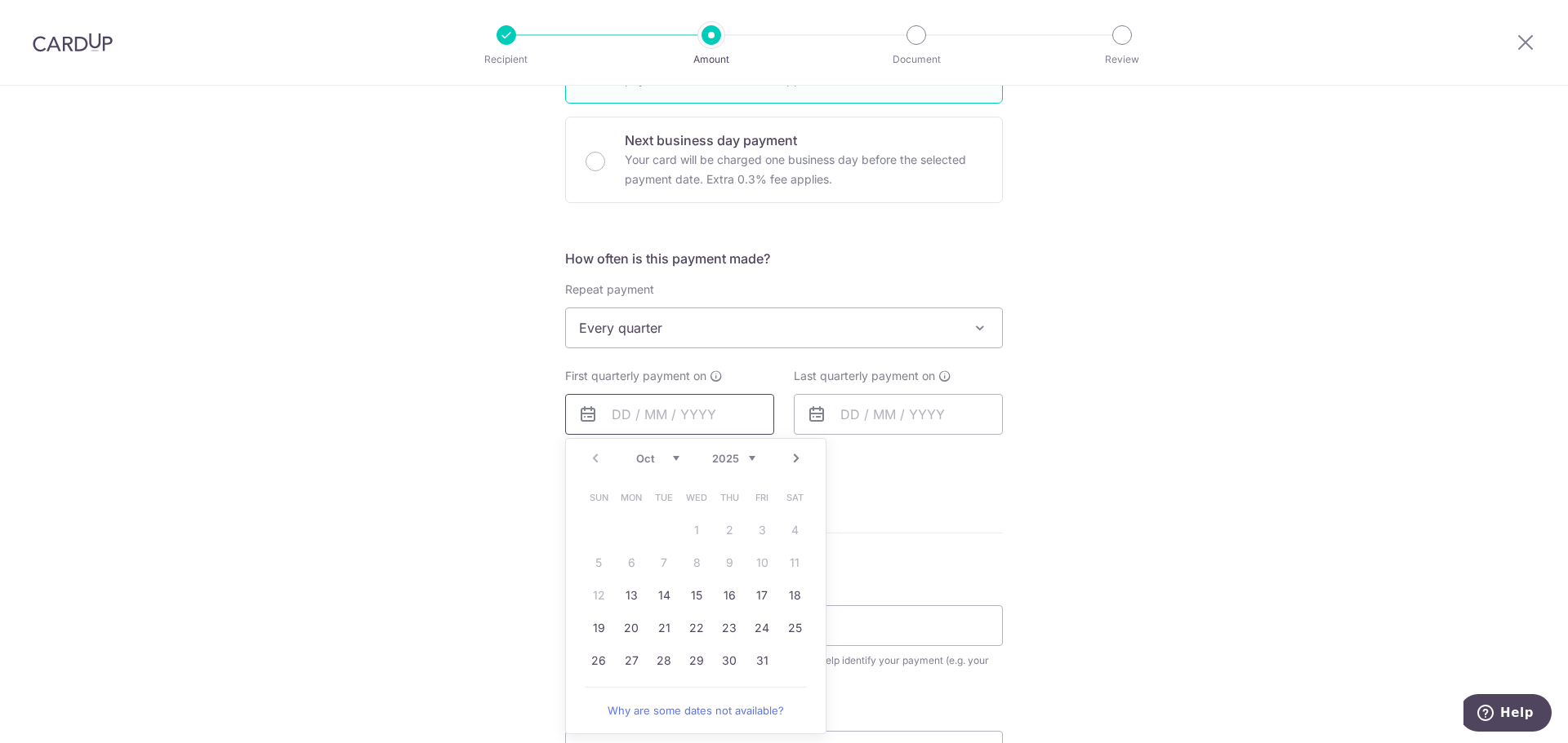
scroll to position [489, 0]
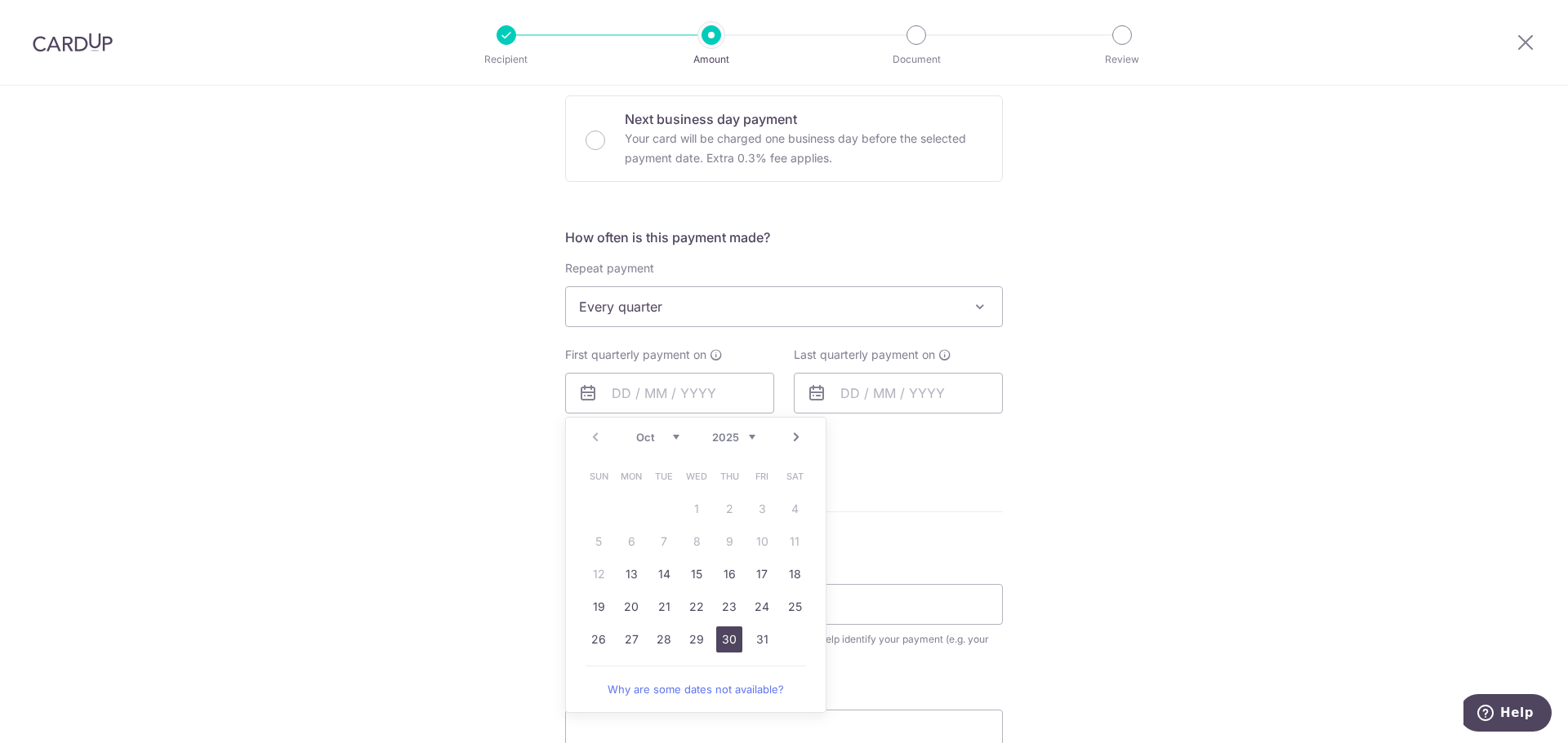
click at [716, 636] on link "30" at bounding box center [729, 640] width 26 height 26
type input "[DATE]"
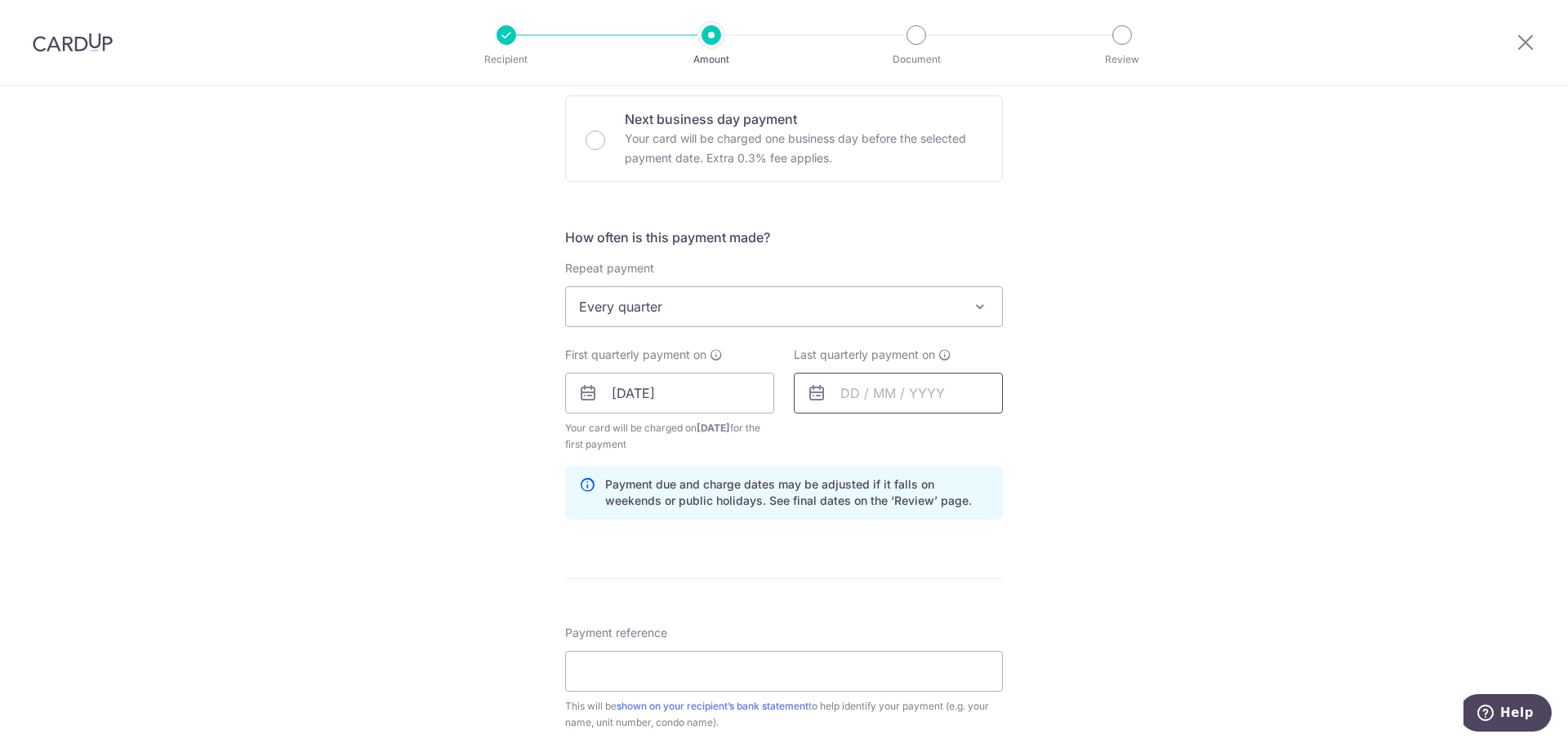
click at [848, 398] on input "text" at bounding box center [898, 394] width 209 height 40
click at [1024, 433] on link "Next" at bounding box center [1024, 438] width 19 height 19
click at [1077, 445] on div "Tell us more about your payment Enter payment amount SGD 1,384.65 1384.65 Selec…" at bounding box center [784, 375] width 1568 height 1559
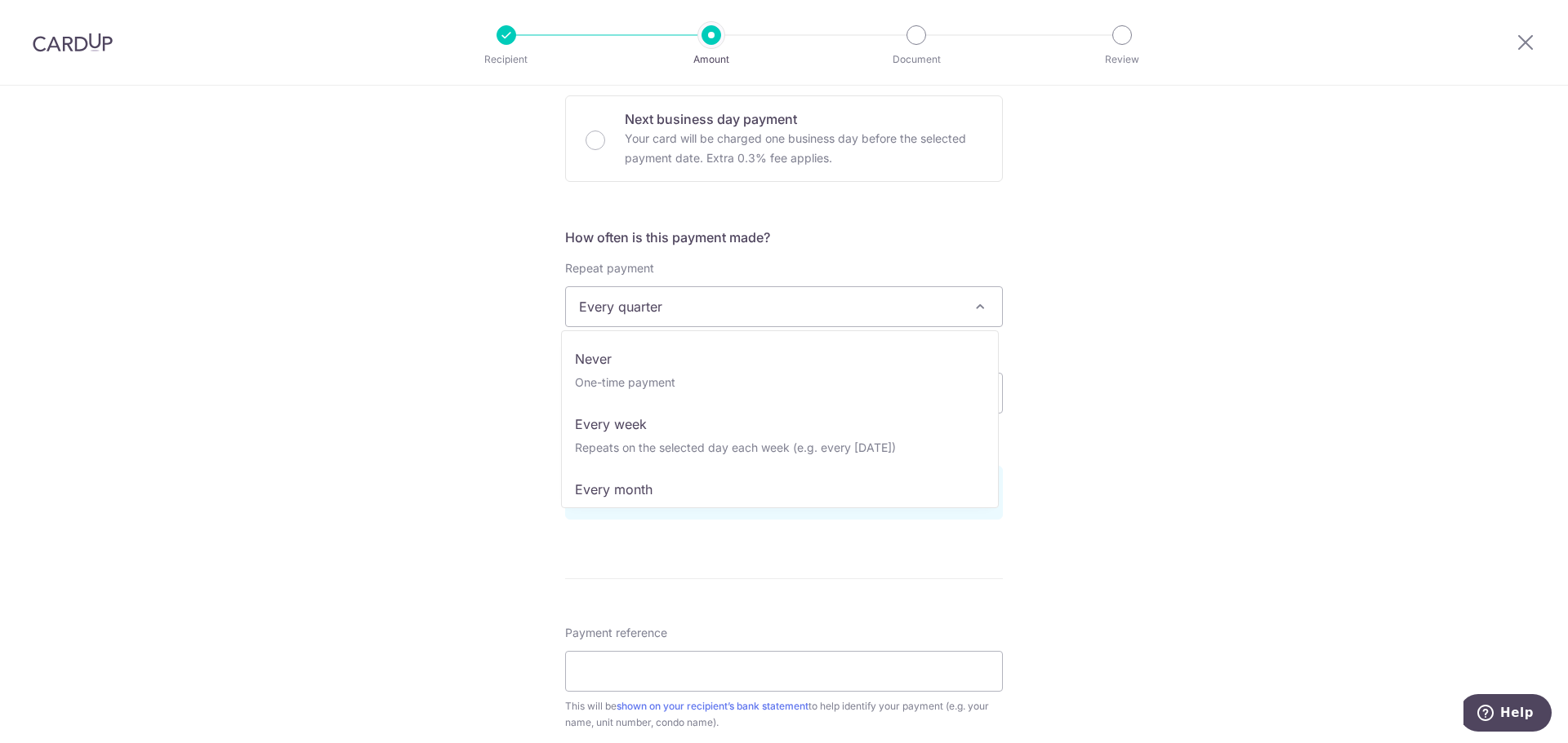
click at [903, 325] on span "Every quarter" at bounding box center [783, 306] width 436 height 39
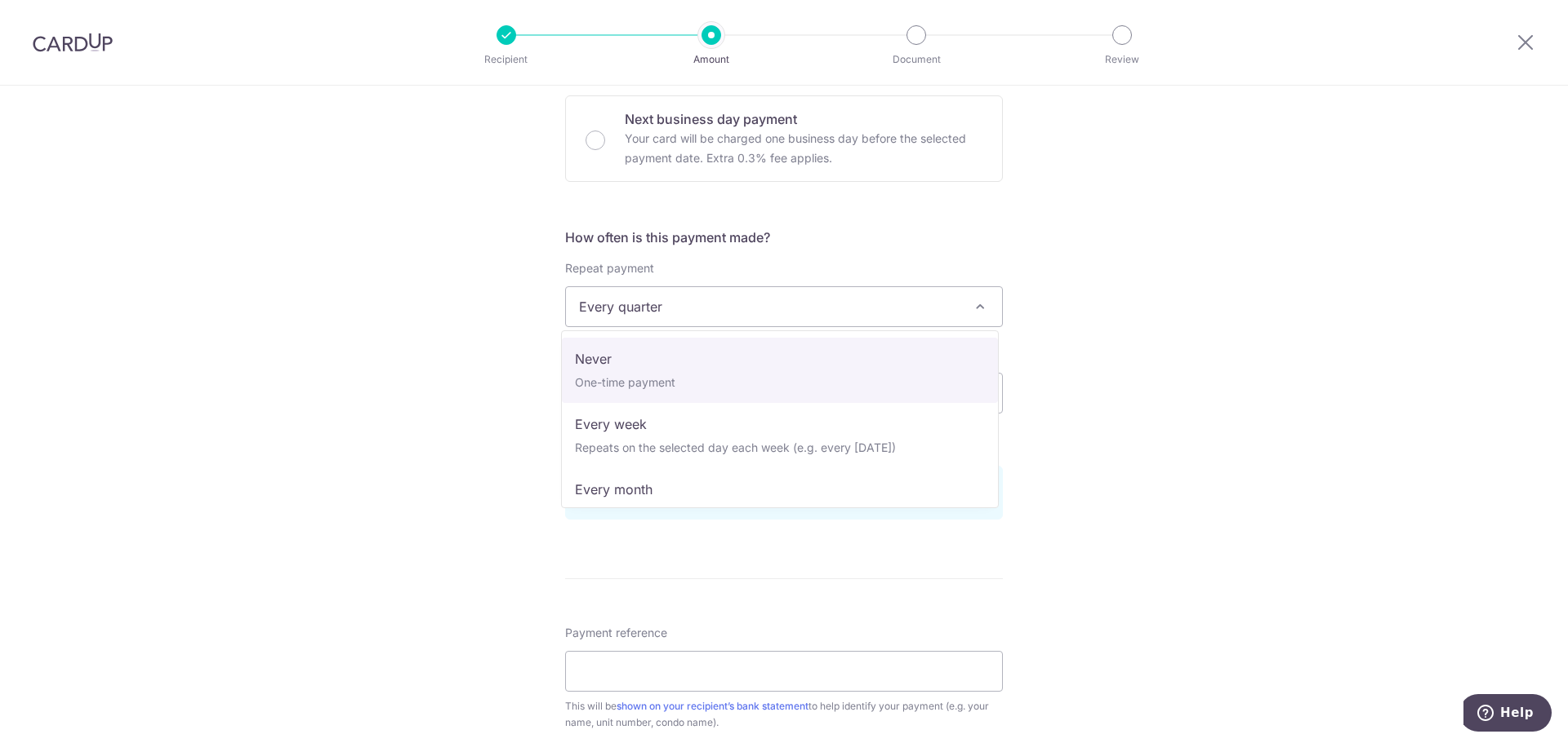
select select "1"
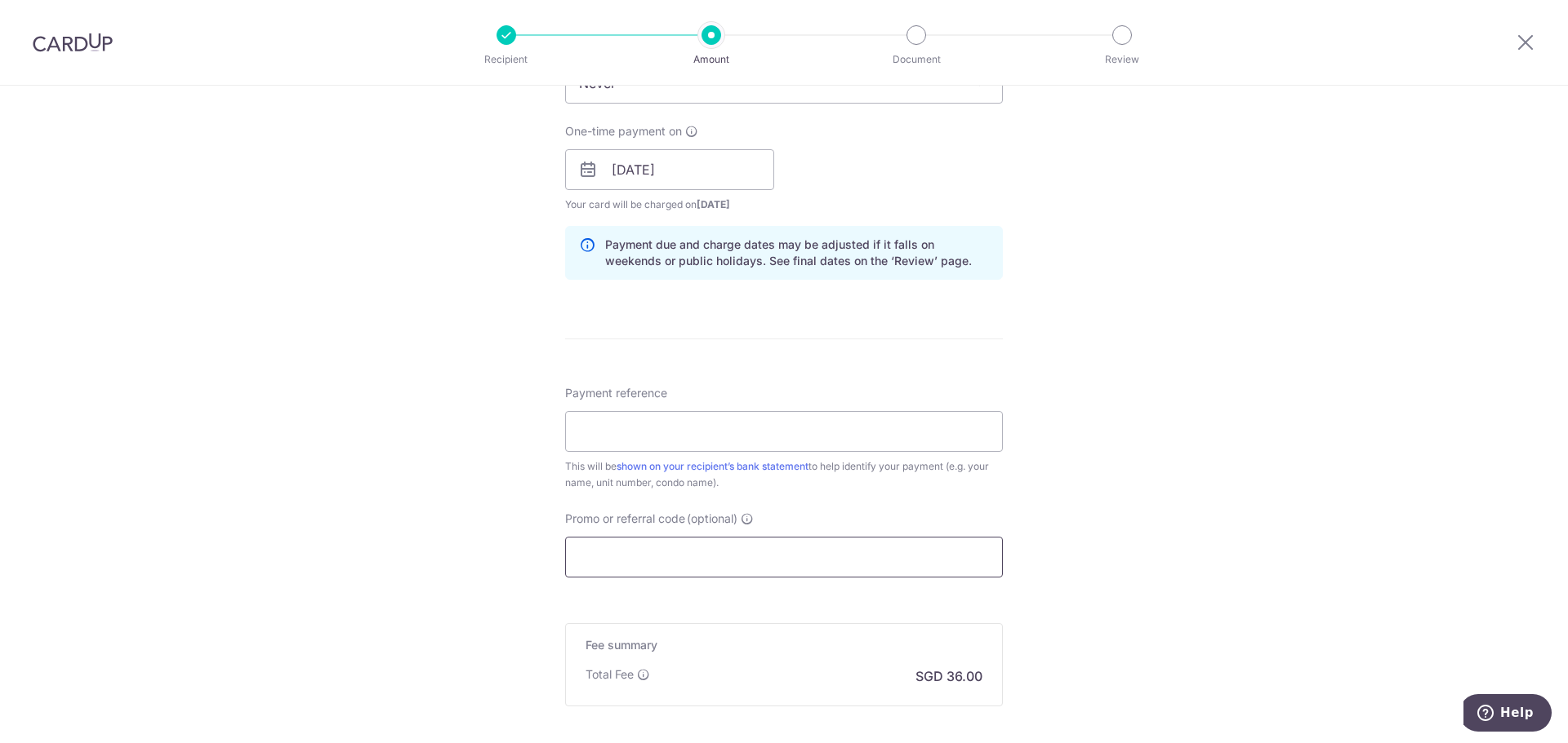
scroll to position [734, 0]
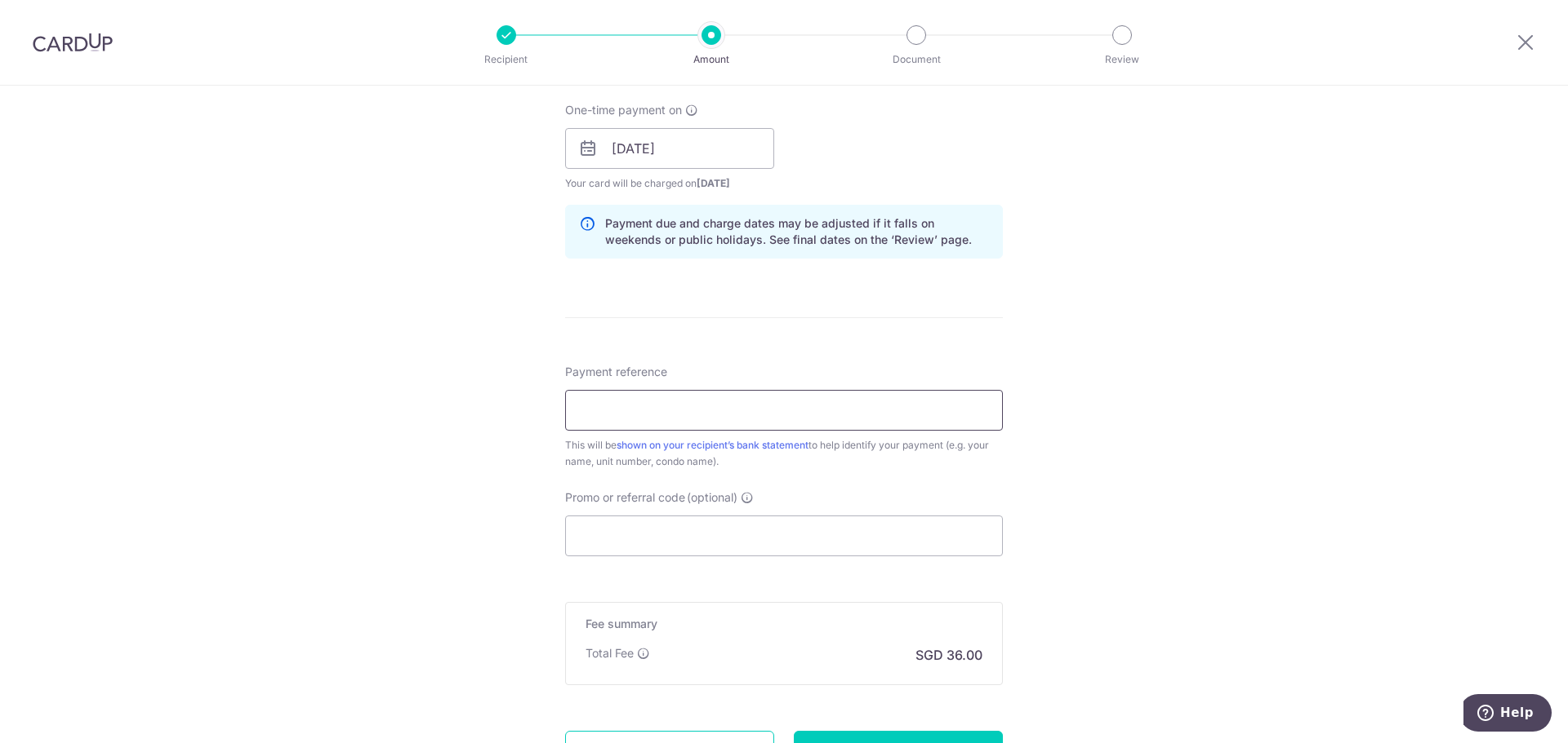
click at [753, 414] on input "Payment reference" at bounding box center [783, 410] width 438 height 40
type input "[DATE]"
click at [673, 531] on input "Promo or referral code (optional)" at bounding box center [783, 536] width 438 height 40
paste input "3HOME25R"
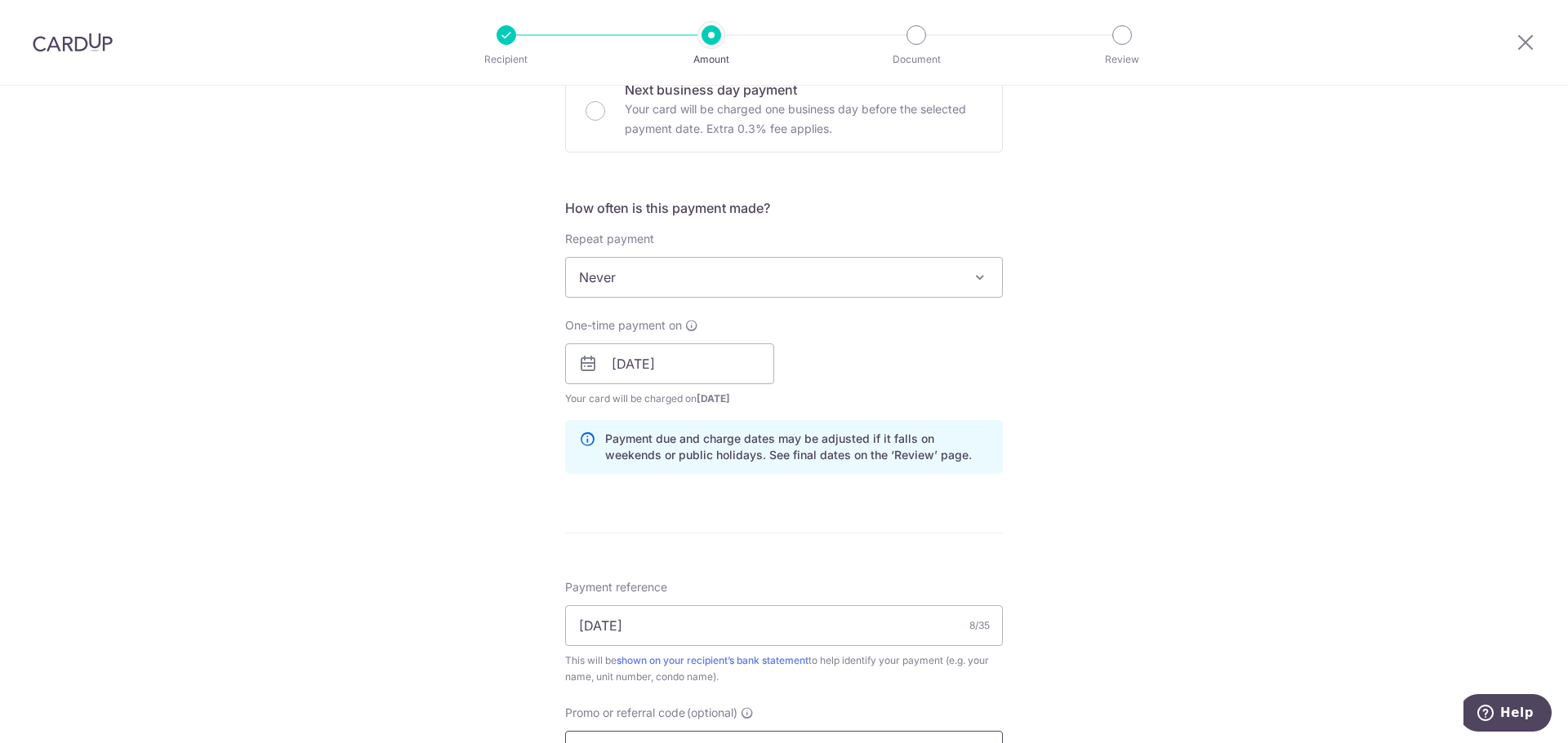
scroll to position [489, 0]
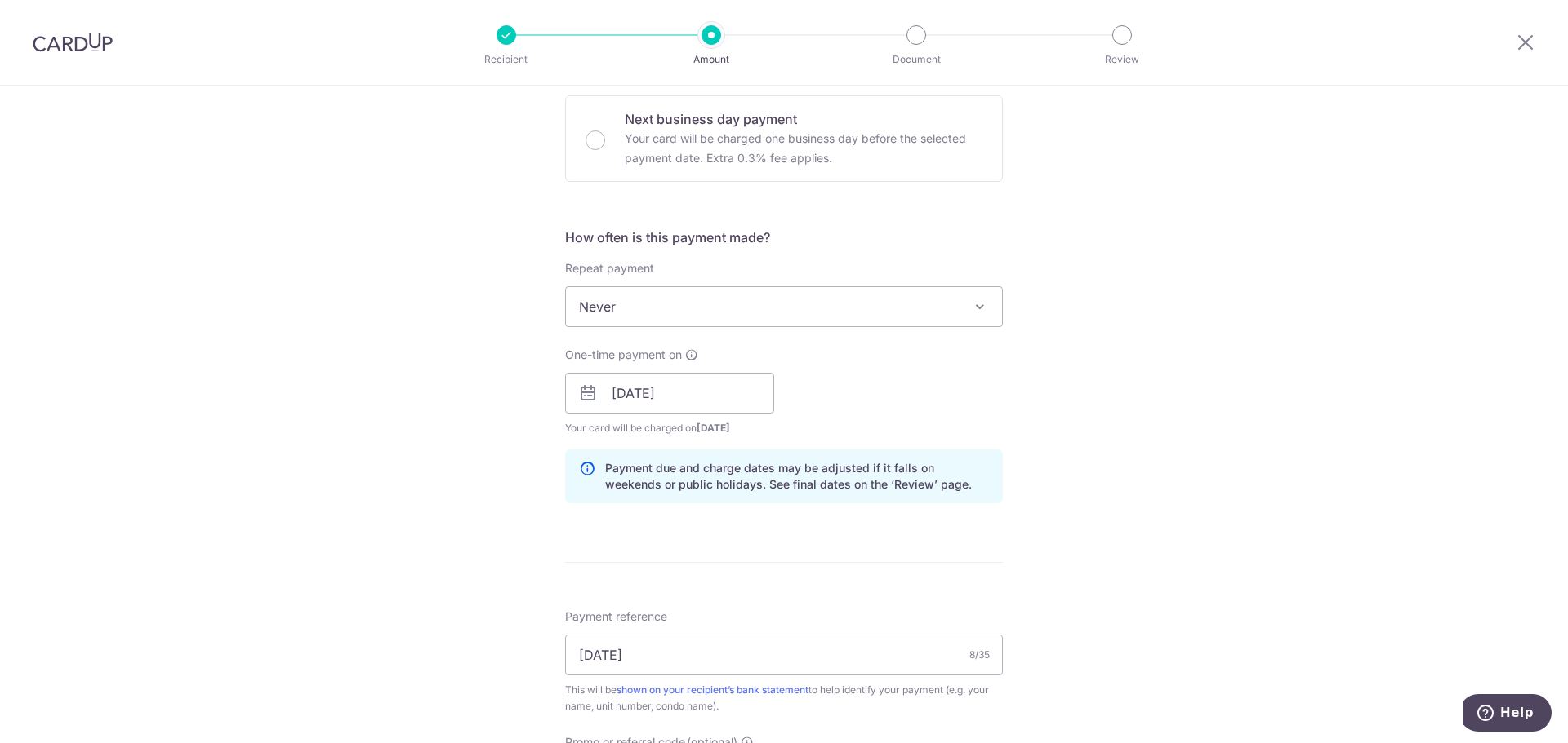
type input "3HOME25R"
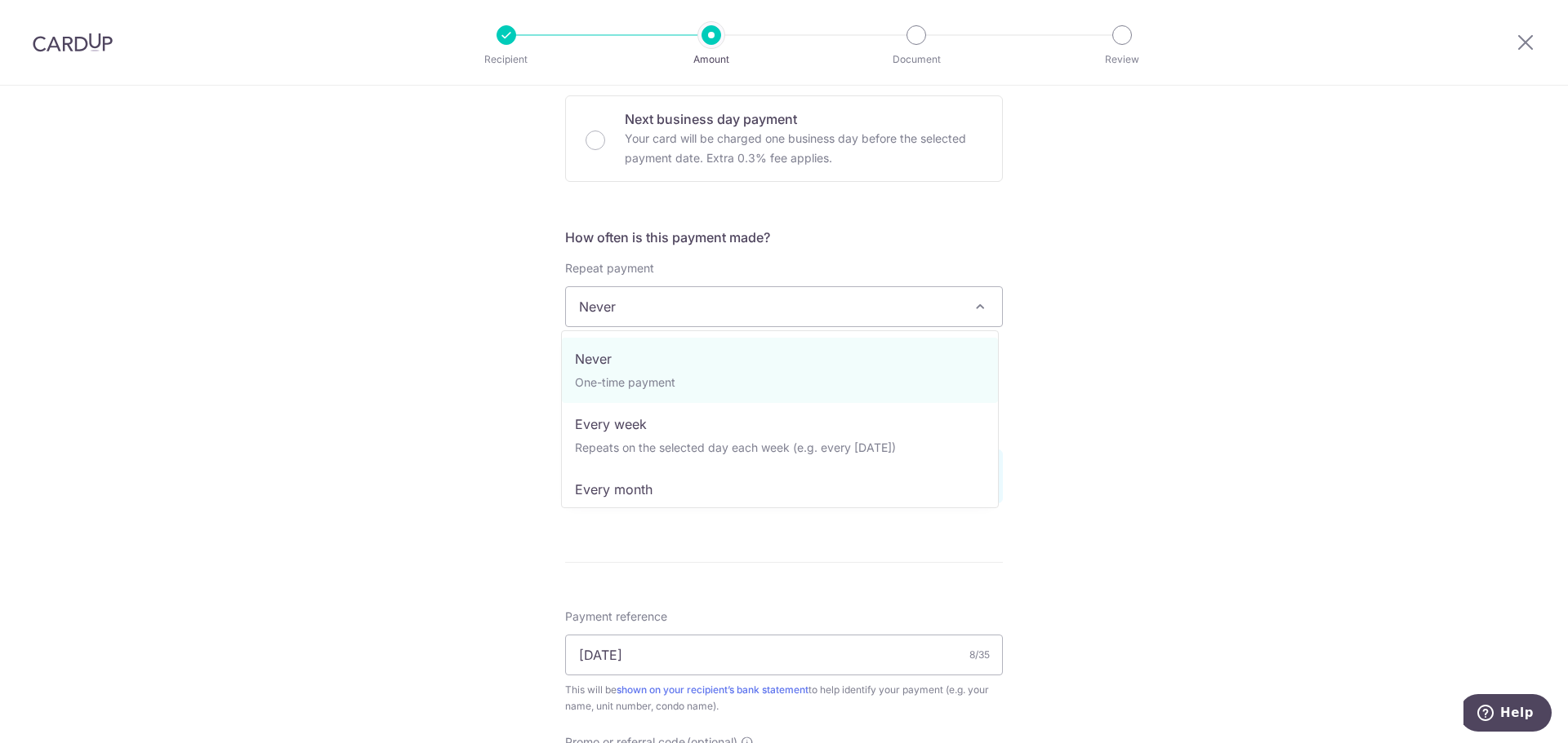
click at [714, 318] on span "Never" at bounding box center [783, 306] width 436 height 39
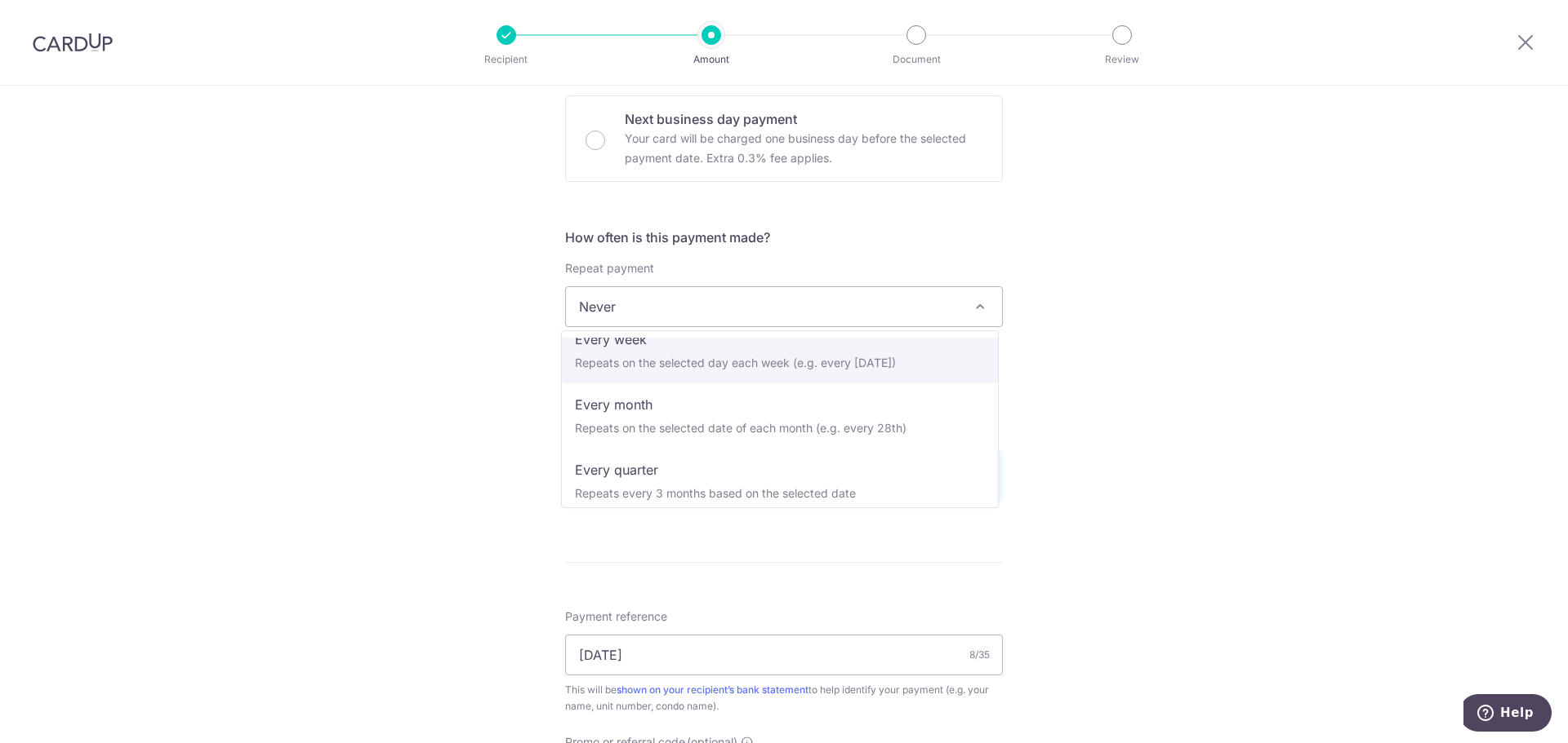
scroll to position [163, 0]
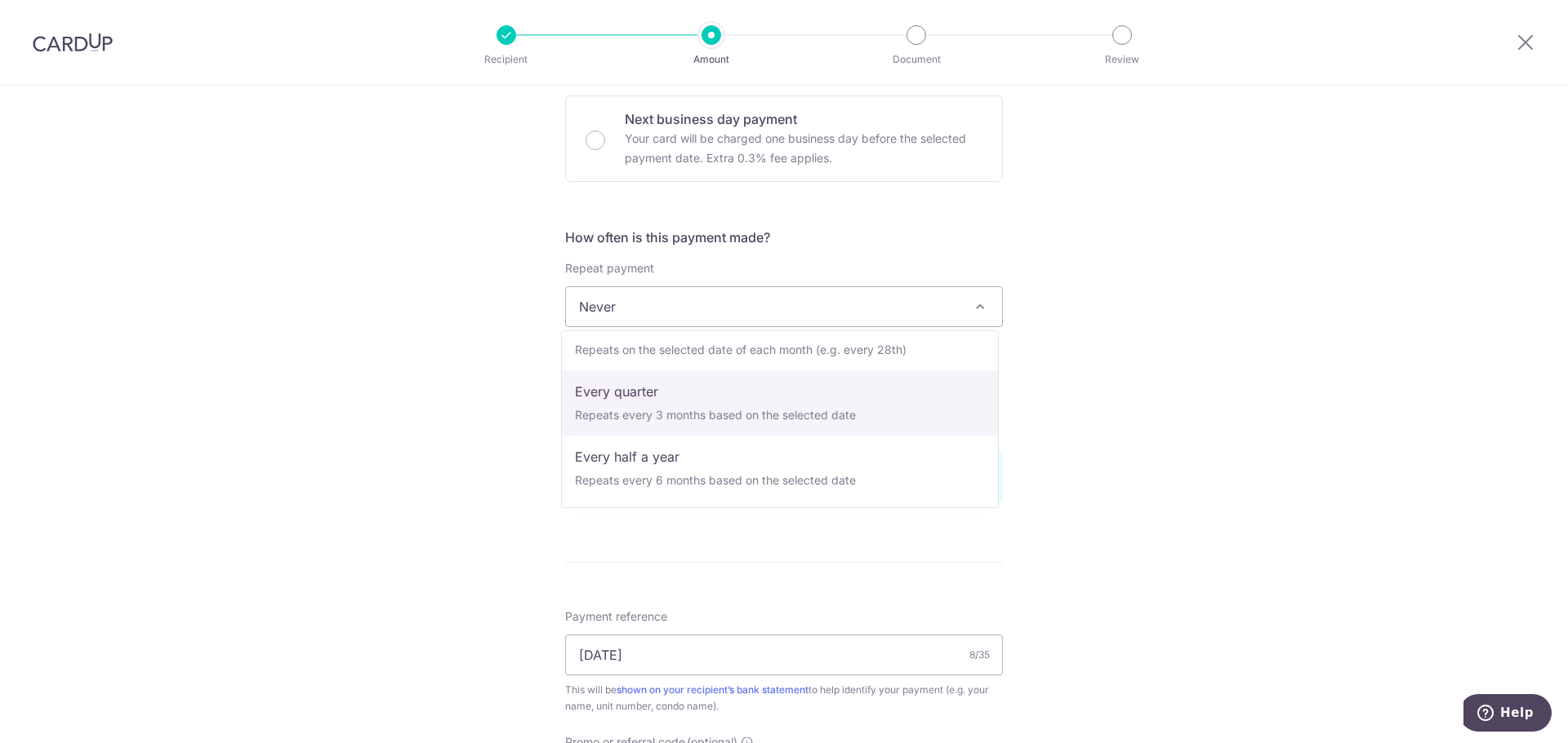
select select "4"
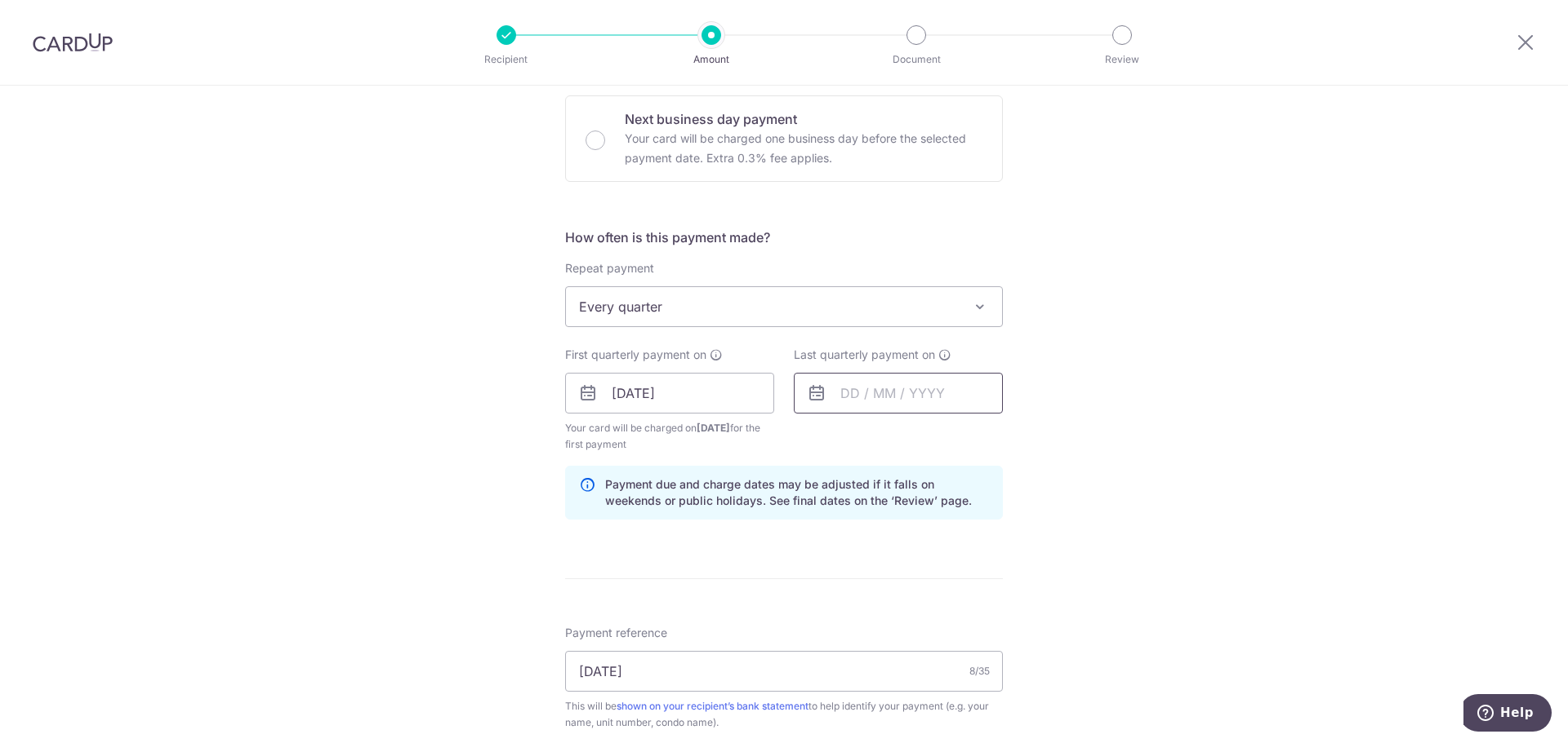
click at [849, 402] on input "text" at bounding box center [898, 394] width 209 height 40
click at [1017, 441] on link "Next" at bounding box center [1024, 438] width 19 height 19
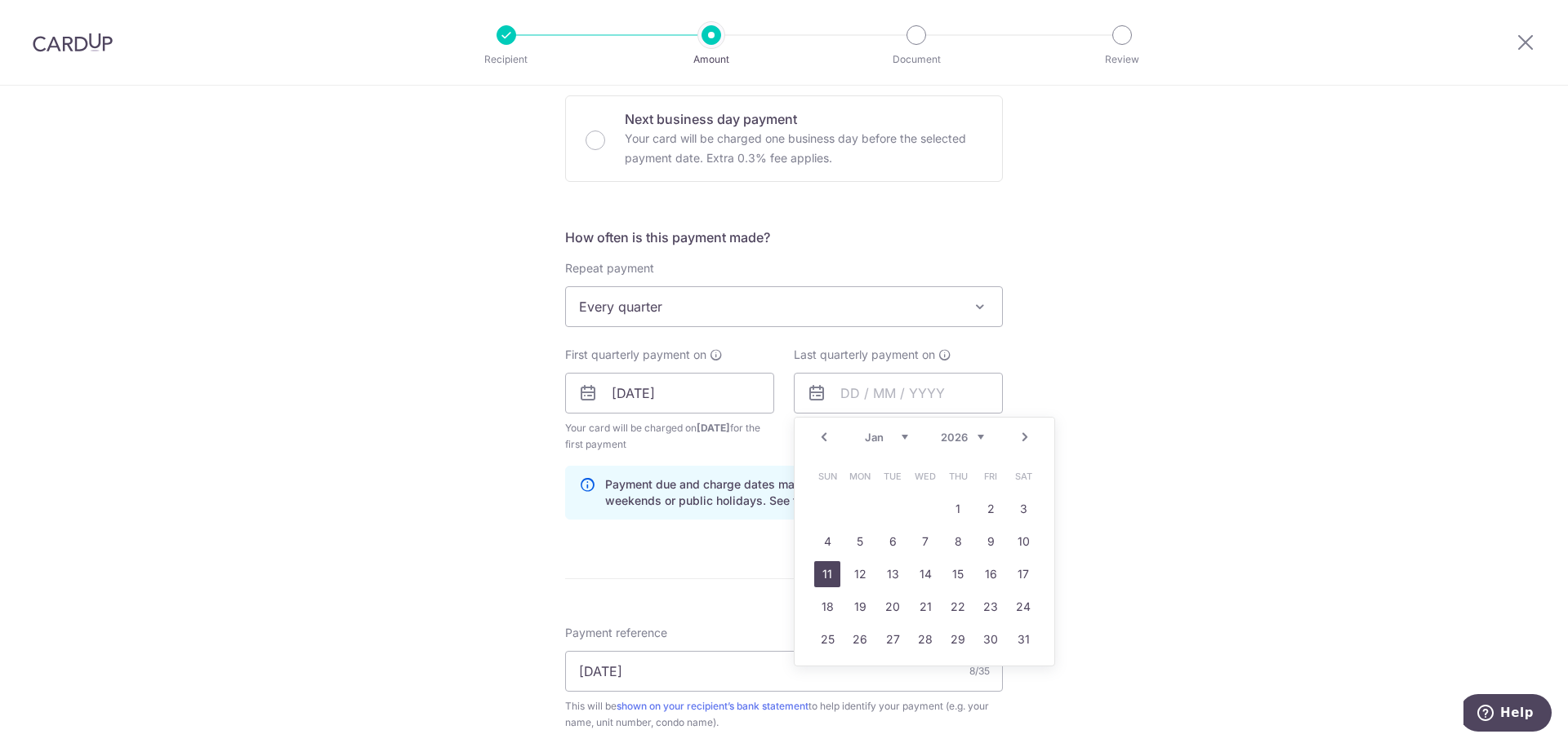
click at [814, 578] on link "11" at bounding box center [827, 575] width 26 height 26
type input "[DATE]"
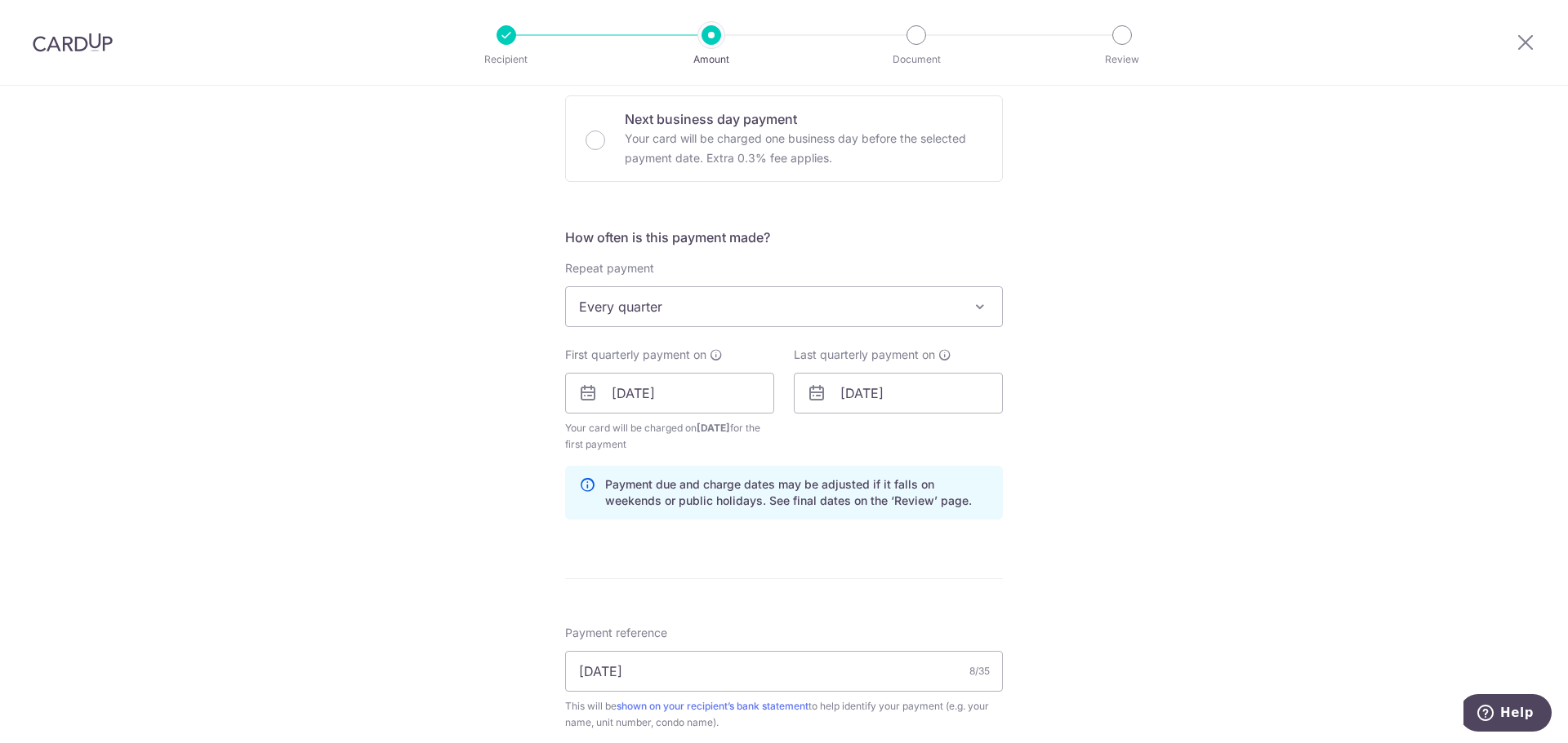
click at [1146, 515] on div "Tell us more about your payment Enter payment amount SGD 1,384.65 1384.65 Selec…" at bounding box center [784, 412] width 1568 height 1633
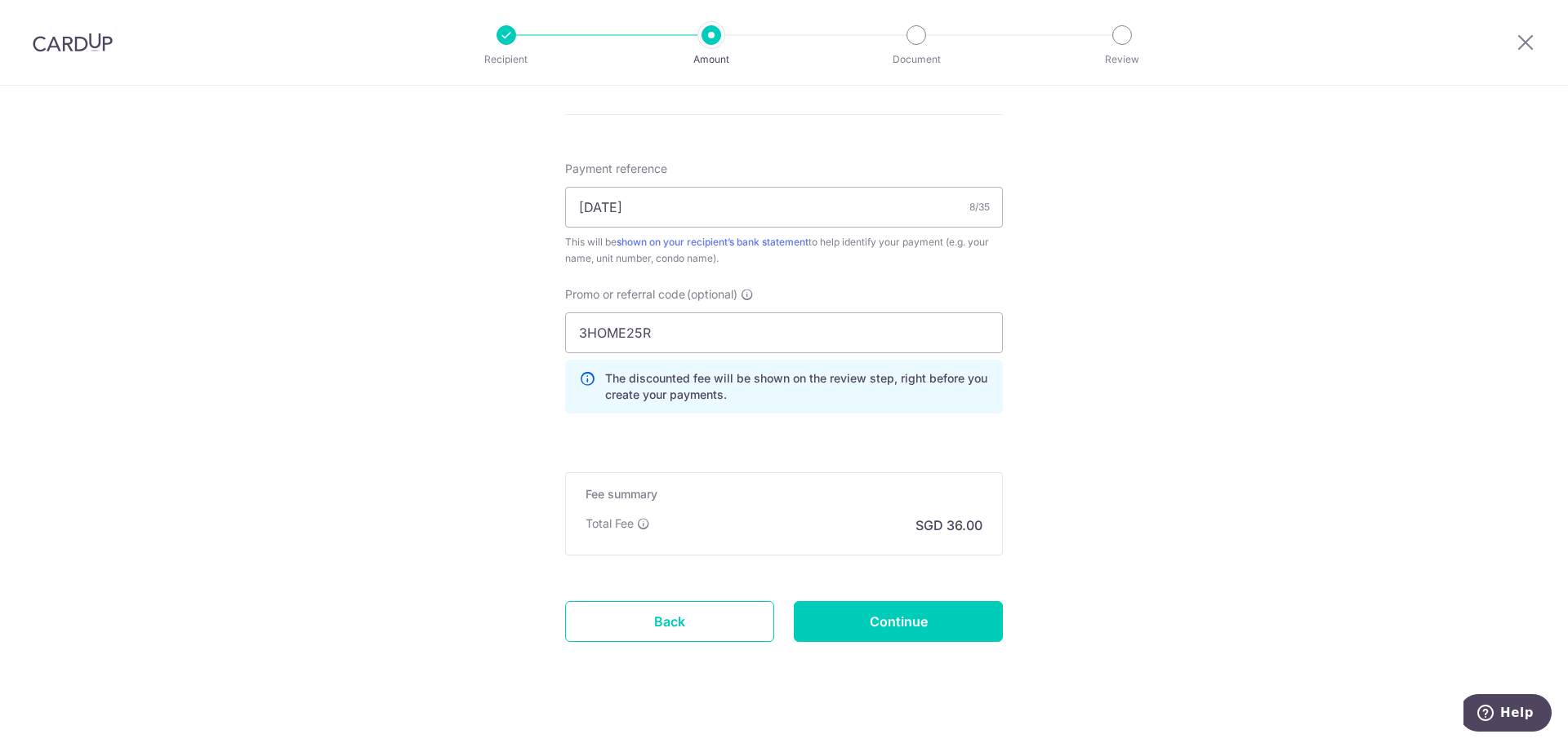
scroll to position [975, 0]
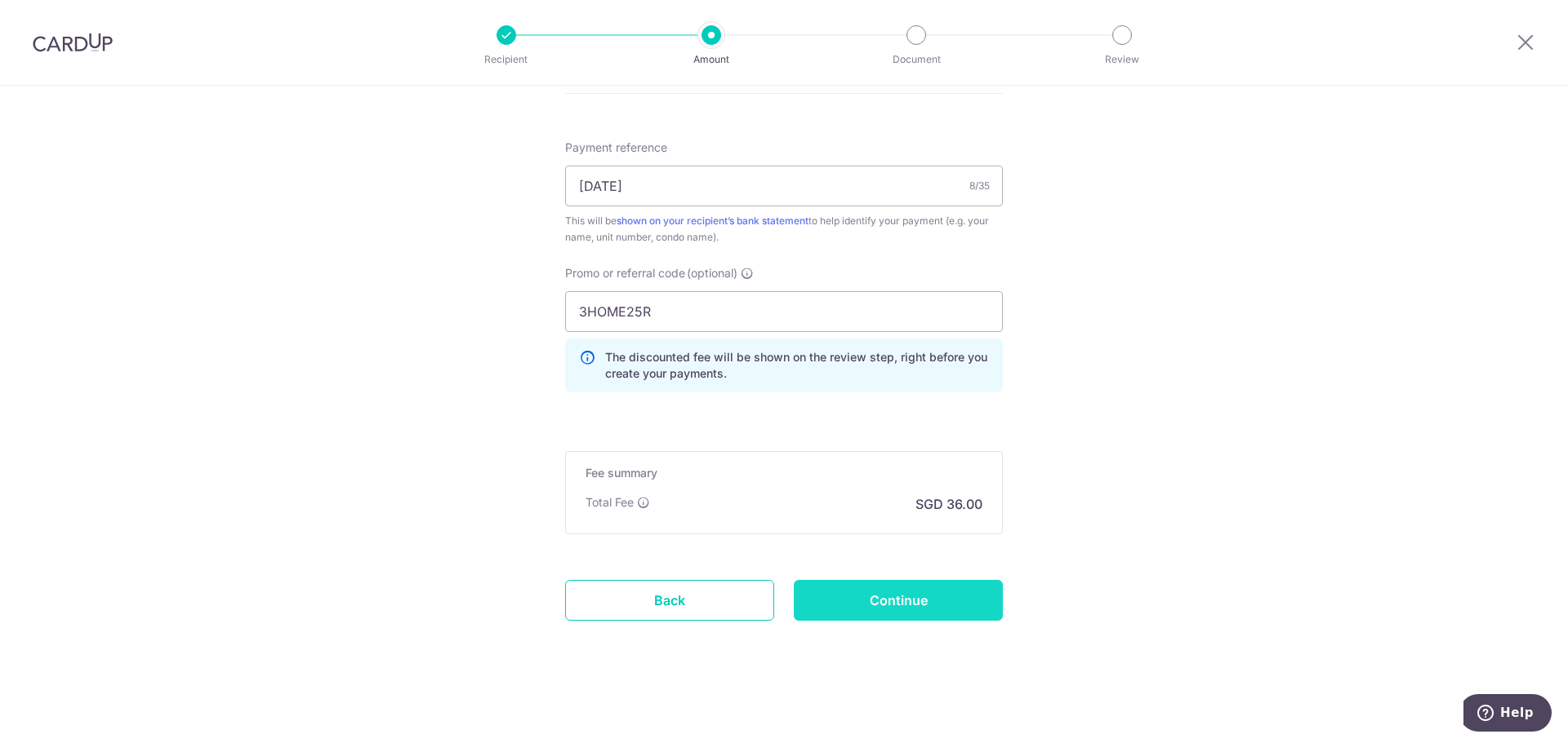
click at [920, 599] on input "Continue" at bounding box center [898, 600] width 209 height 40
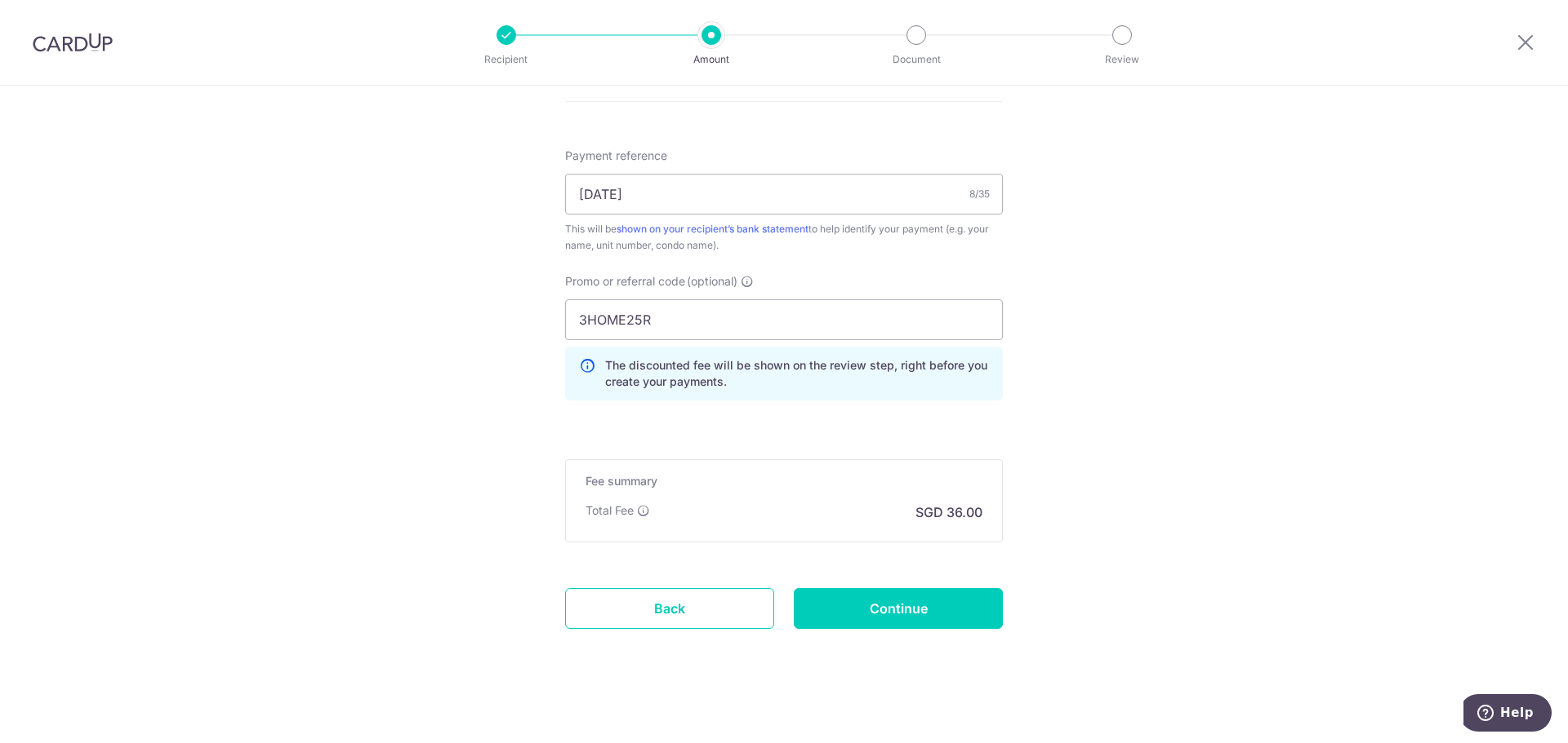
scroll to position [957, 0]
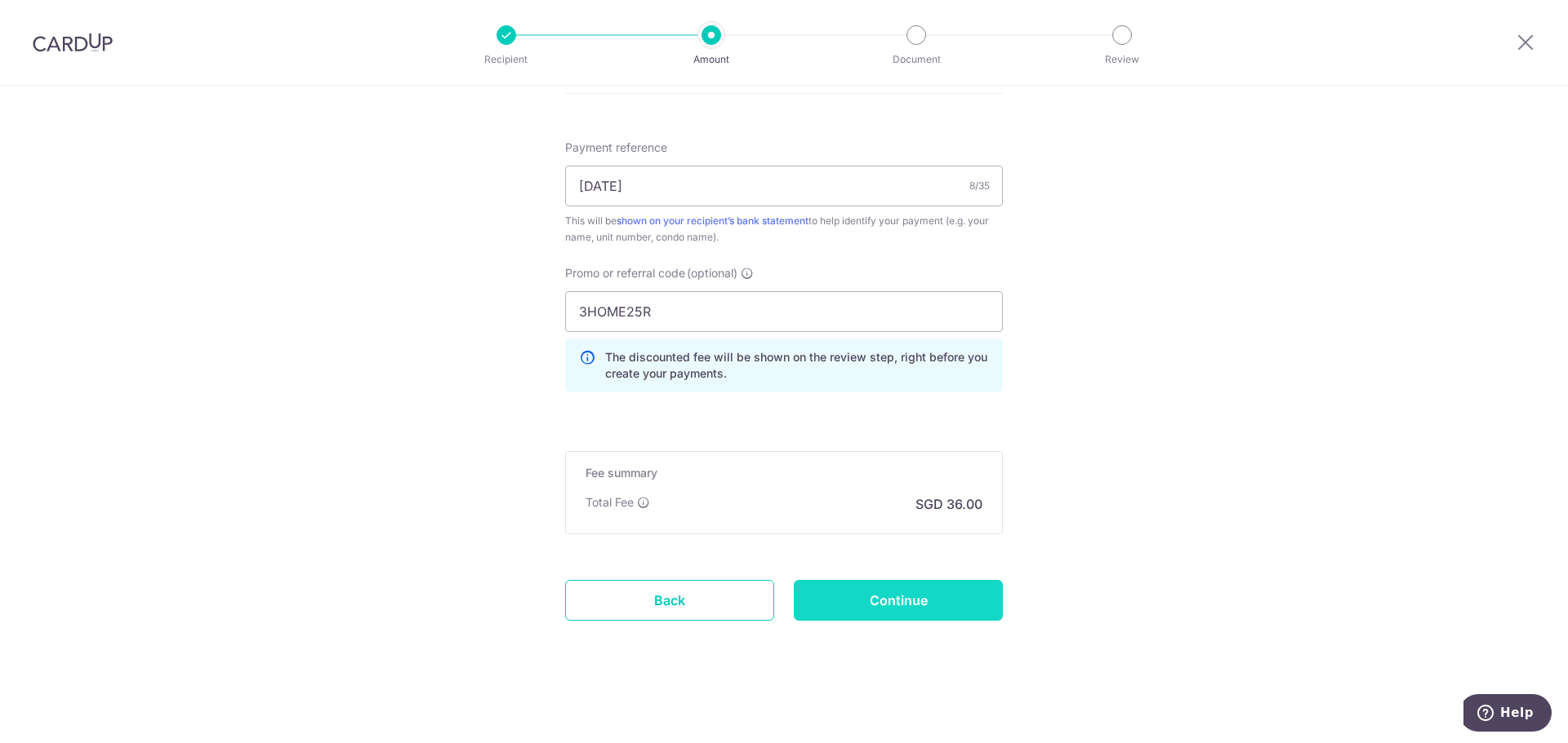
click at [950, 592] on input "Continue" at bounding box center [898, 600] width 209 height 40
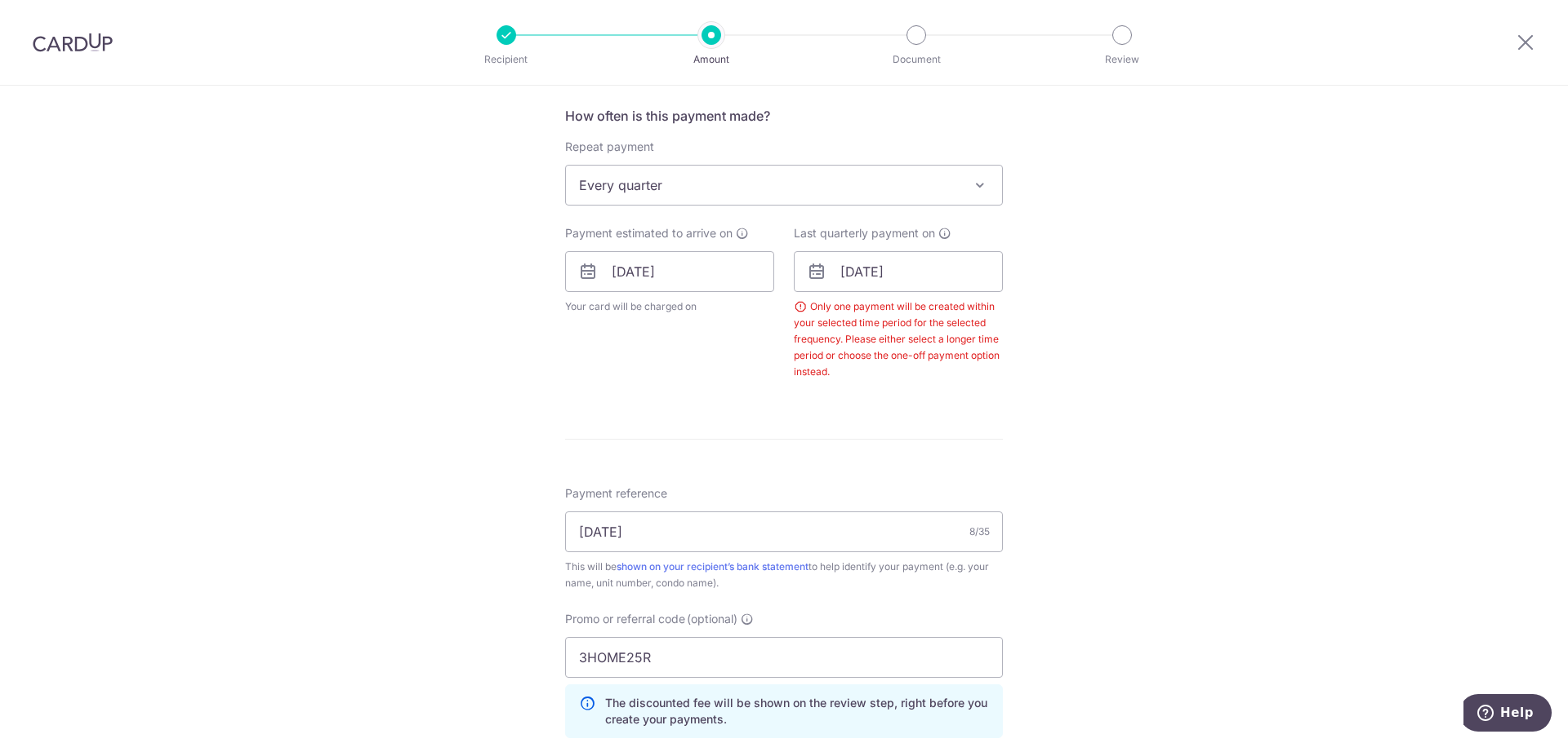
scroll to position [579, 0]
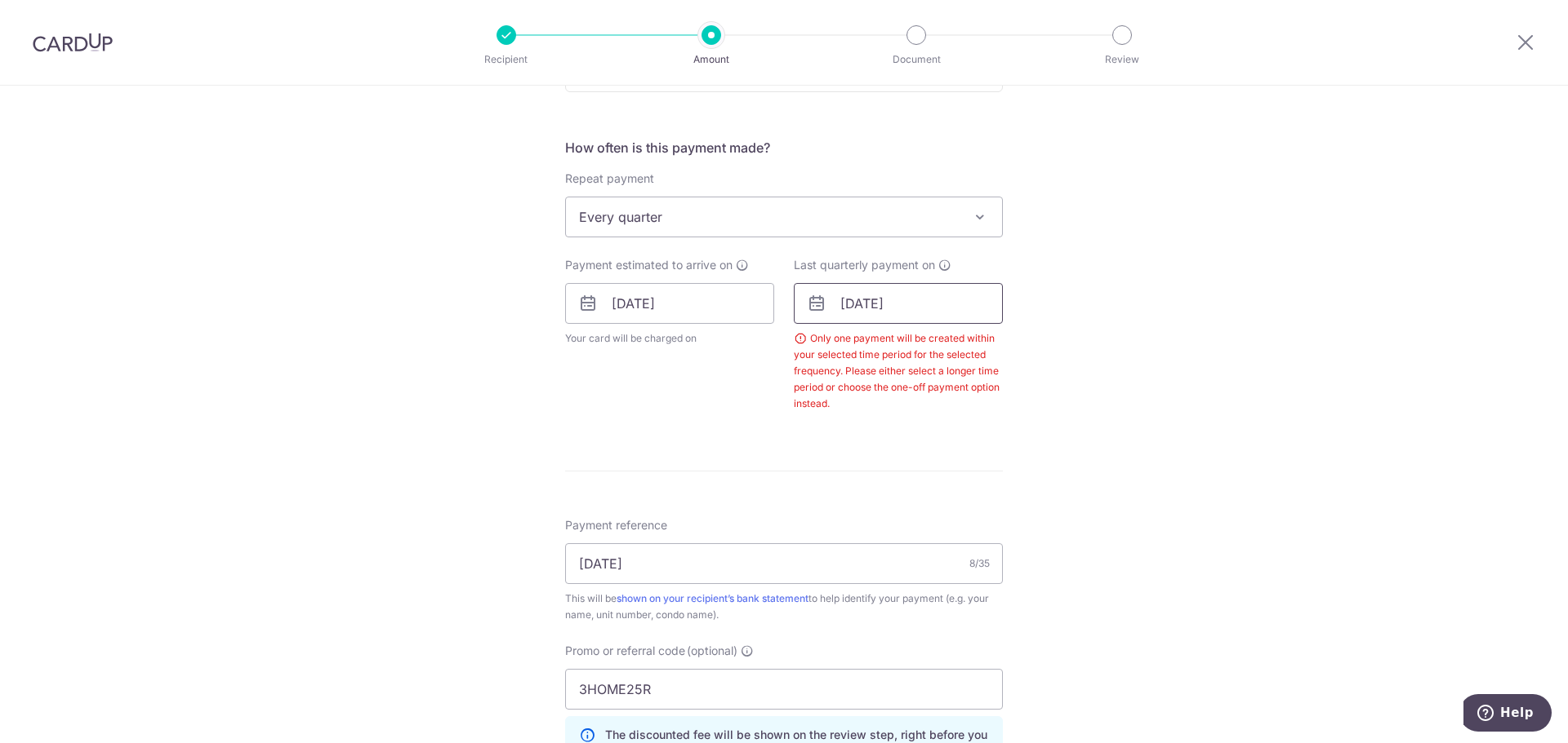
click at [879, 300] on input "[DATE]" at bounding box center [898, 304] width 209 height 40
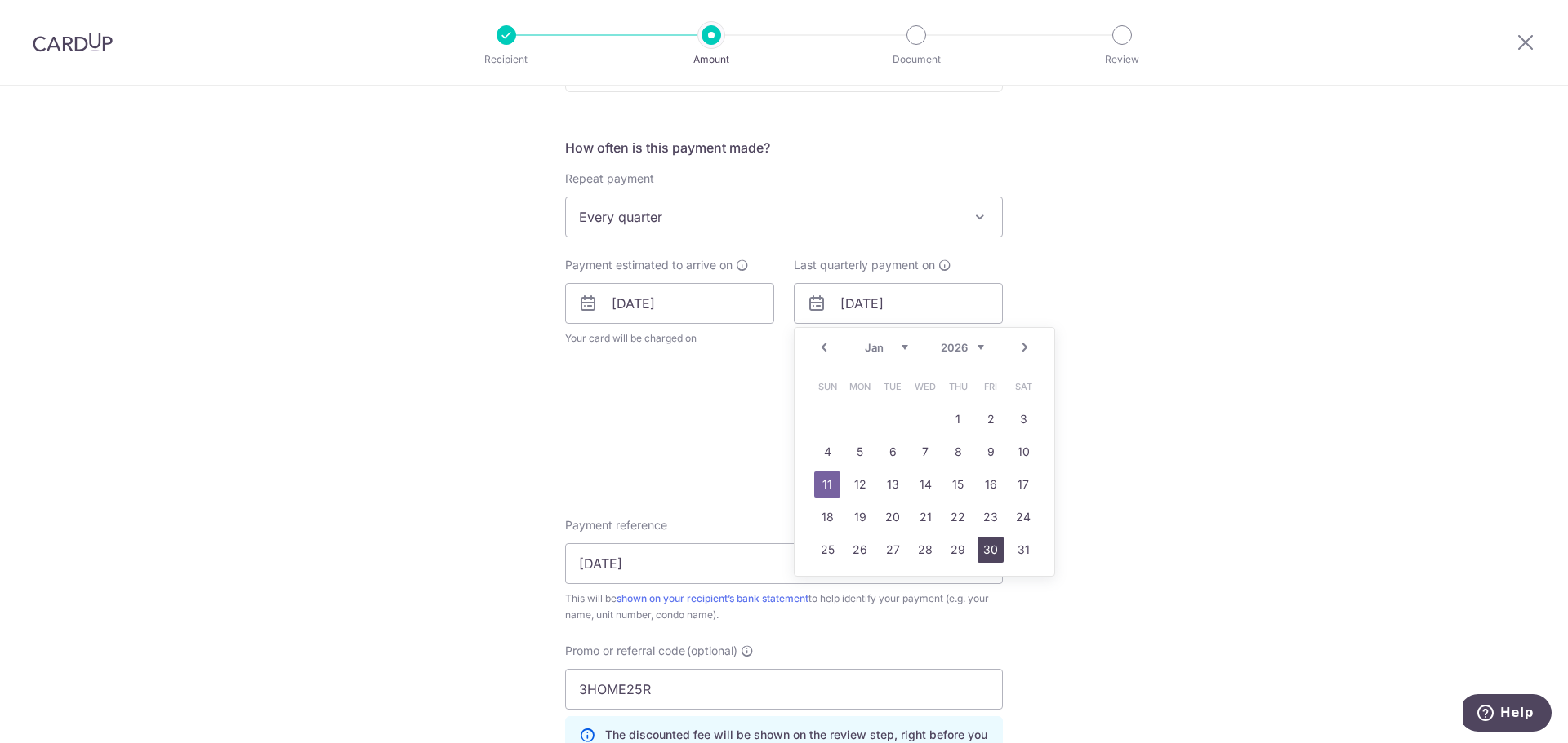
click at [993, 551] on link "30" at bounding box center [991, 550] width 26 height 26
type input "[DATE]"
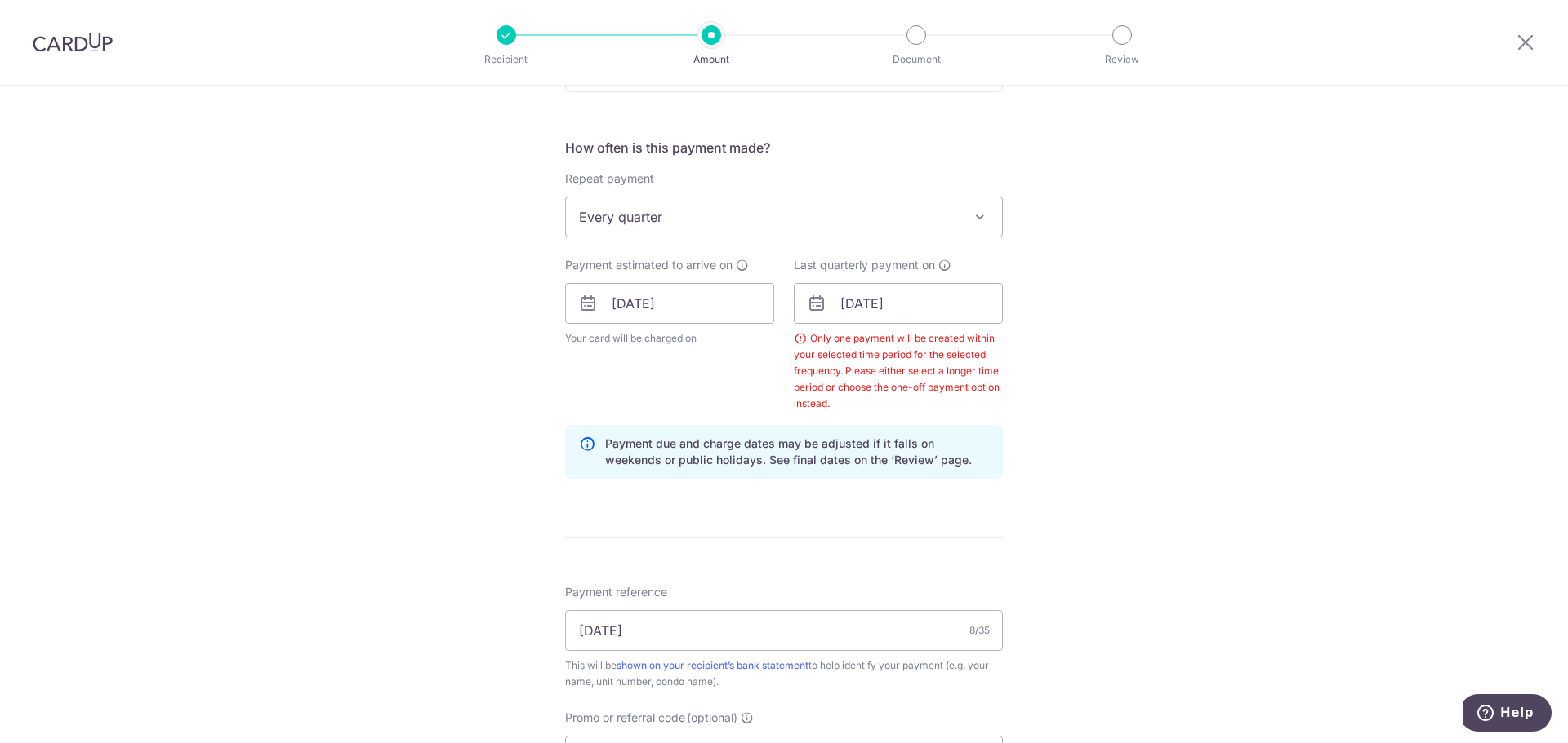
click at [1073, 374] on div "Tell us more about your payment Enter payment amount SGD 1,384.65 1384.65 Selec…" at bounding box center [784, 347] width 1568 height 1681
click at [1024, 461] on div "Tell us more about your payment Enter payment amount SGD 1,384.65 1384.65 Selec…" at bounding box center [784, 347] width 1568 height 1681
click at [677, 308] on input "30/10/2025" at bounding box center [669, 304] width 209 height 40
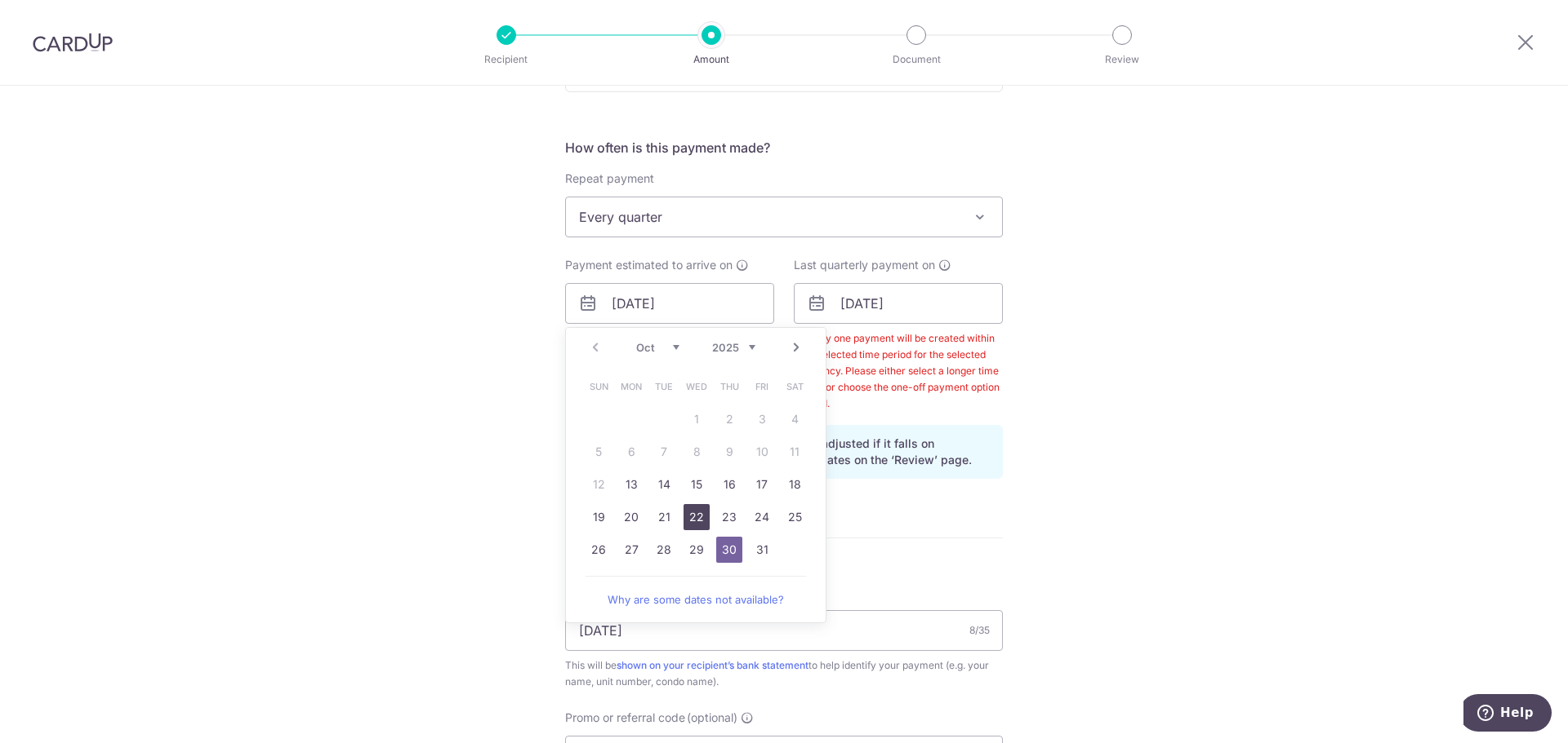
click at [693, 521] on link "22" at bounding box center [697, 518] width 26 height 26
type input "22/10/2025"
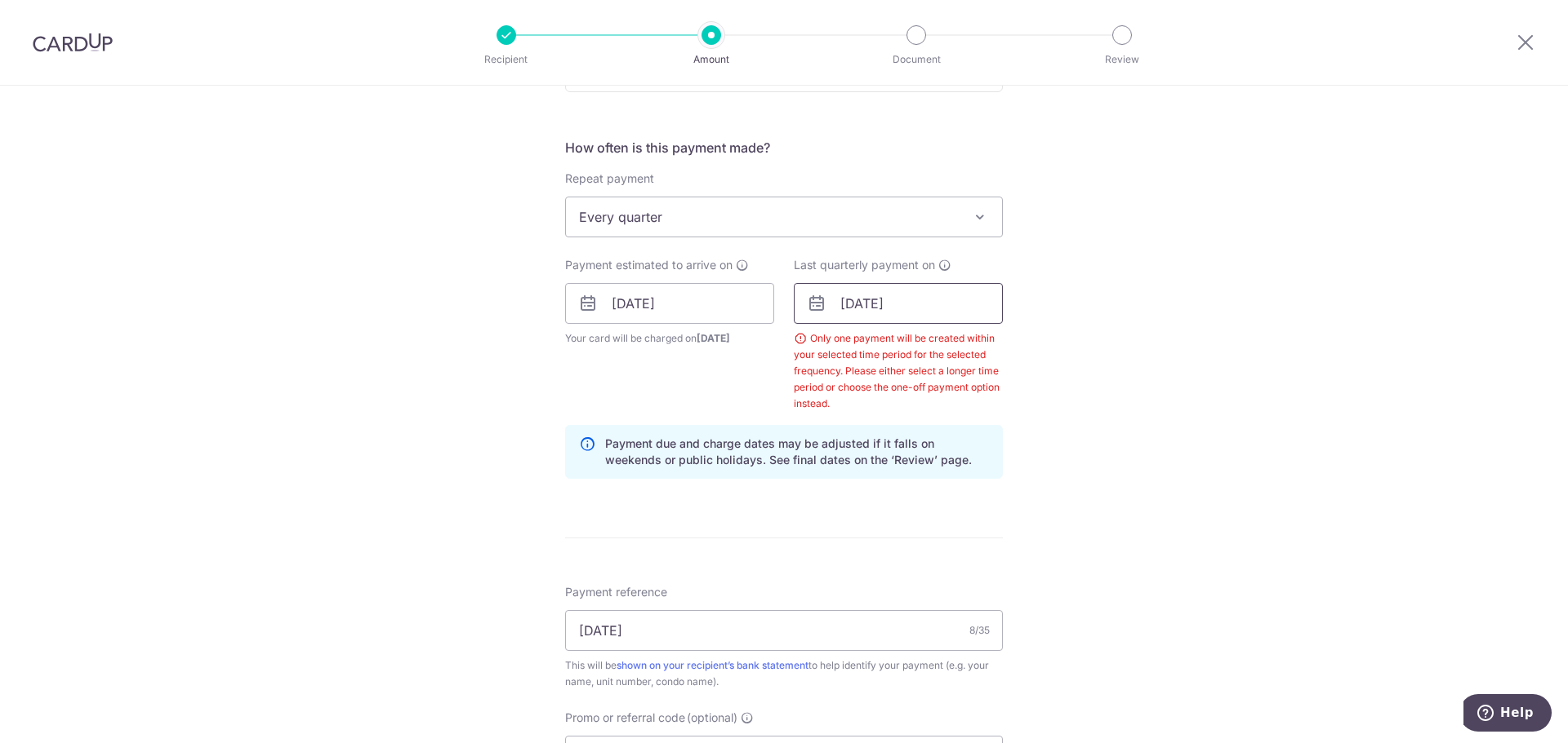
click at [877, 306] on input "30/01/2026" at bounding box center [898, 304] width 209 height 40
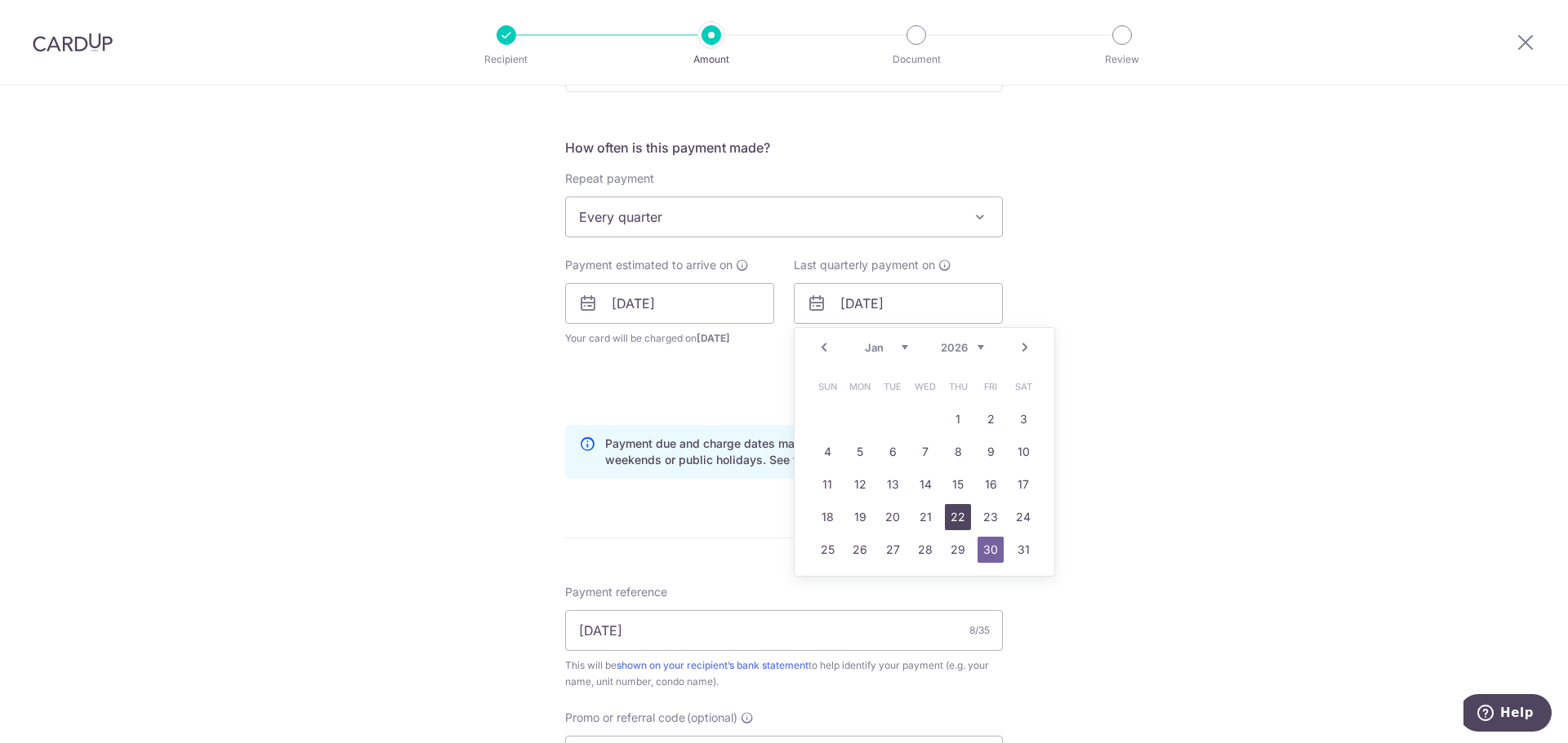
click at [958, 518] on link "22" at bounding box center [958, 518] width 26 height 26
type input "22/01/2026"
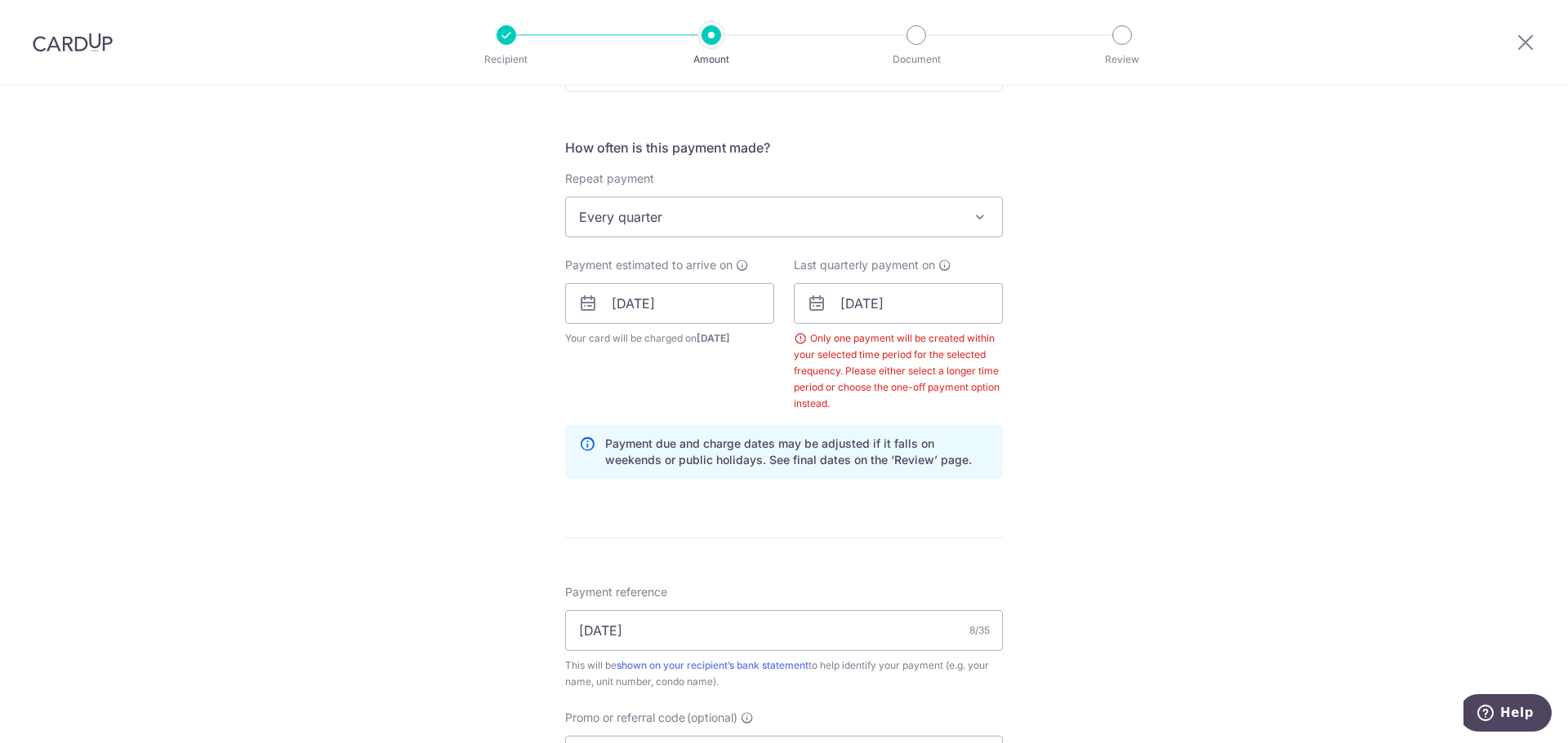
click at [1126, 501] on div "Tell us more about your payment Enter payment amount SGD 1,384.65 1384.65 Selec…" at bounding box center [784, 347] width 1568 height 1681
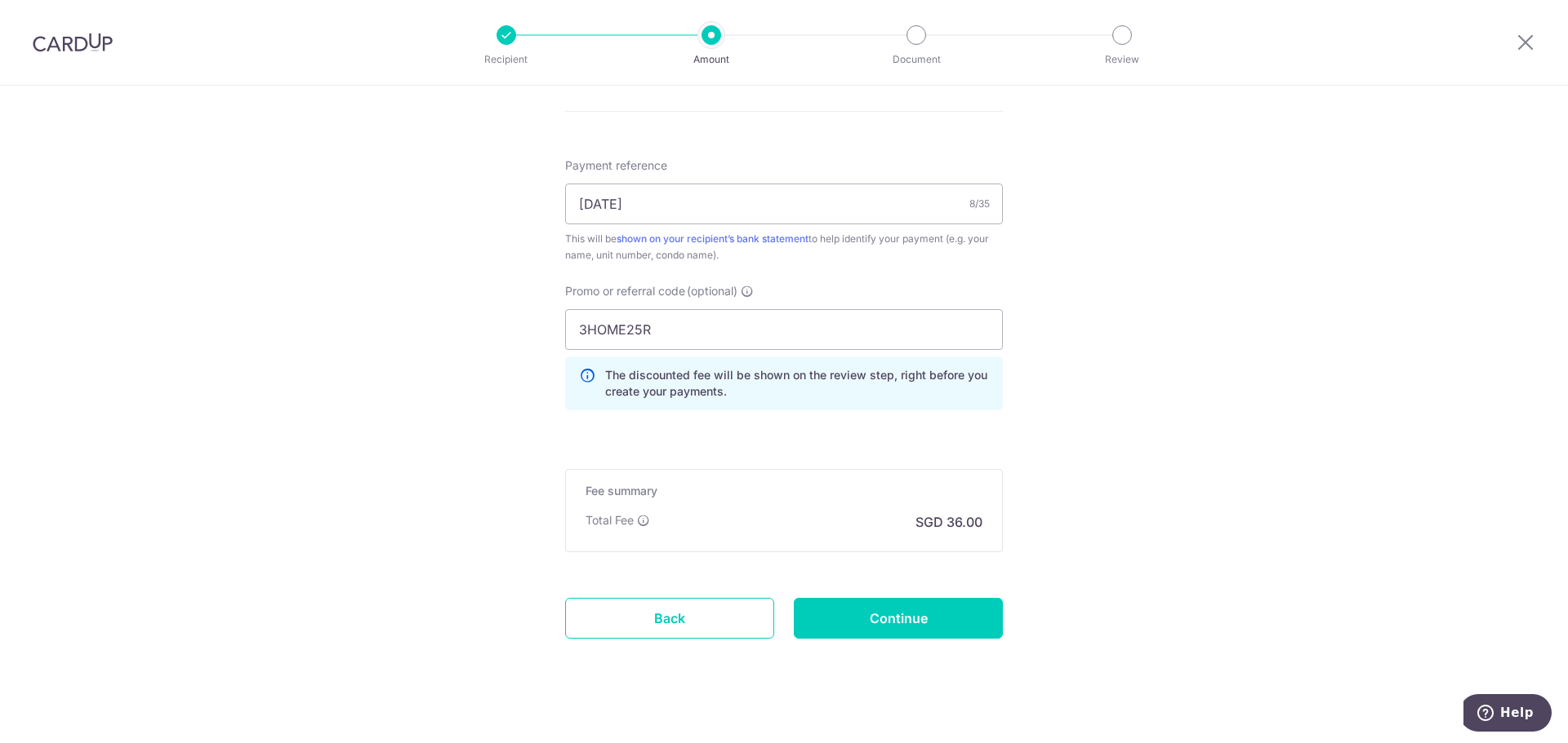
scroll to position [1024, 0]
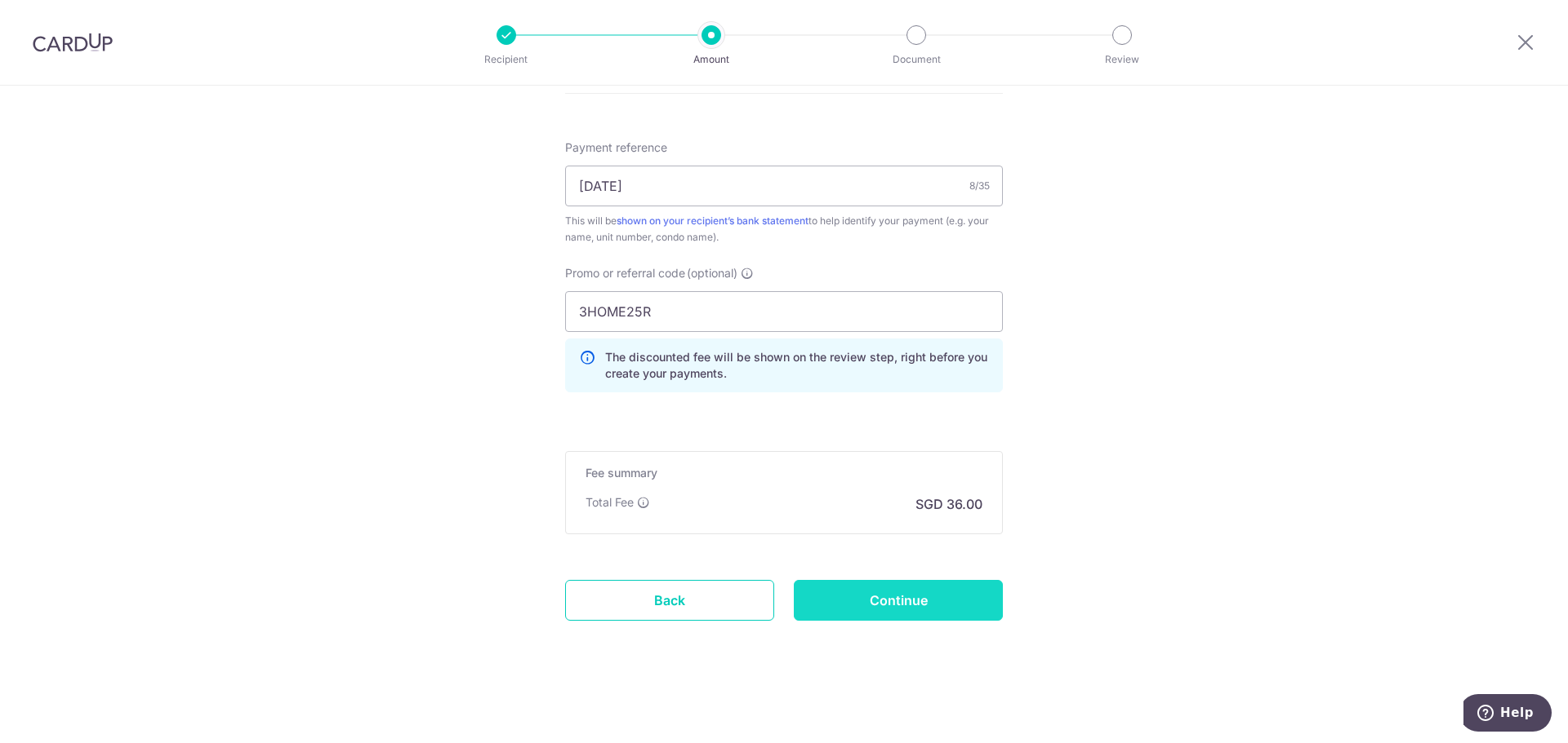
click at [954, 600] on input "Continue" at bounding box center [898, 600] width 209 height 40
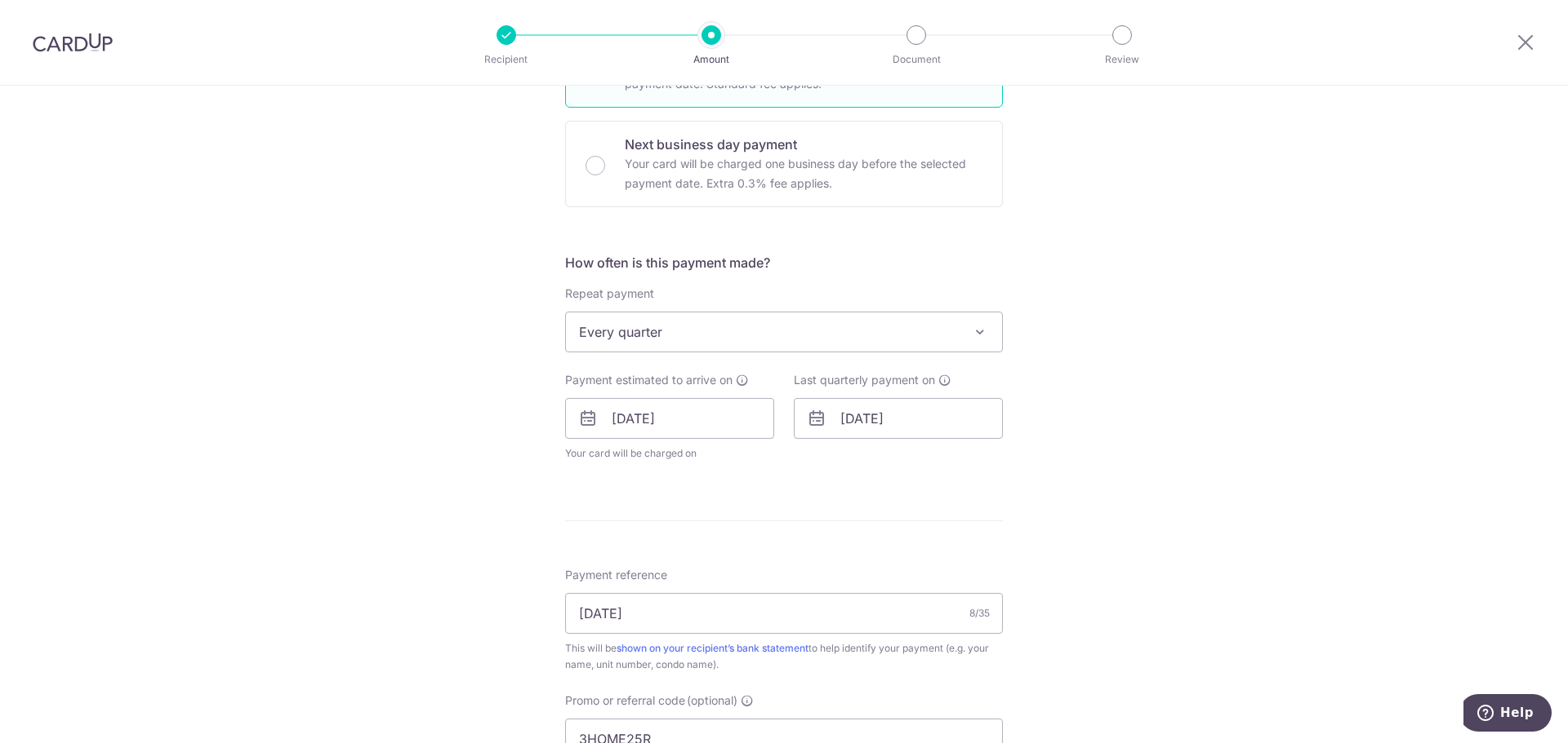
scroll to position [653, 0]
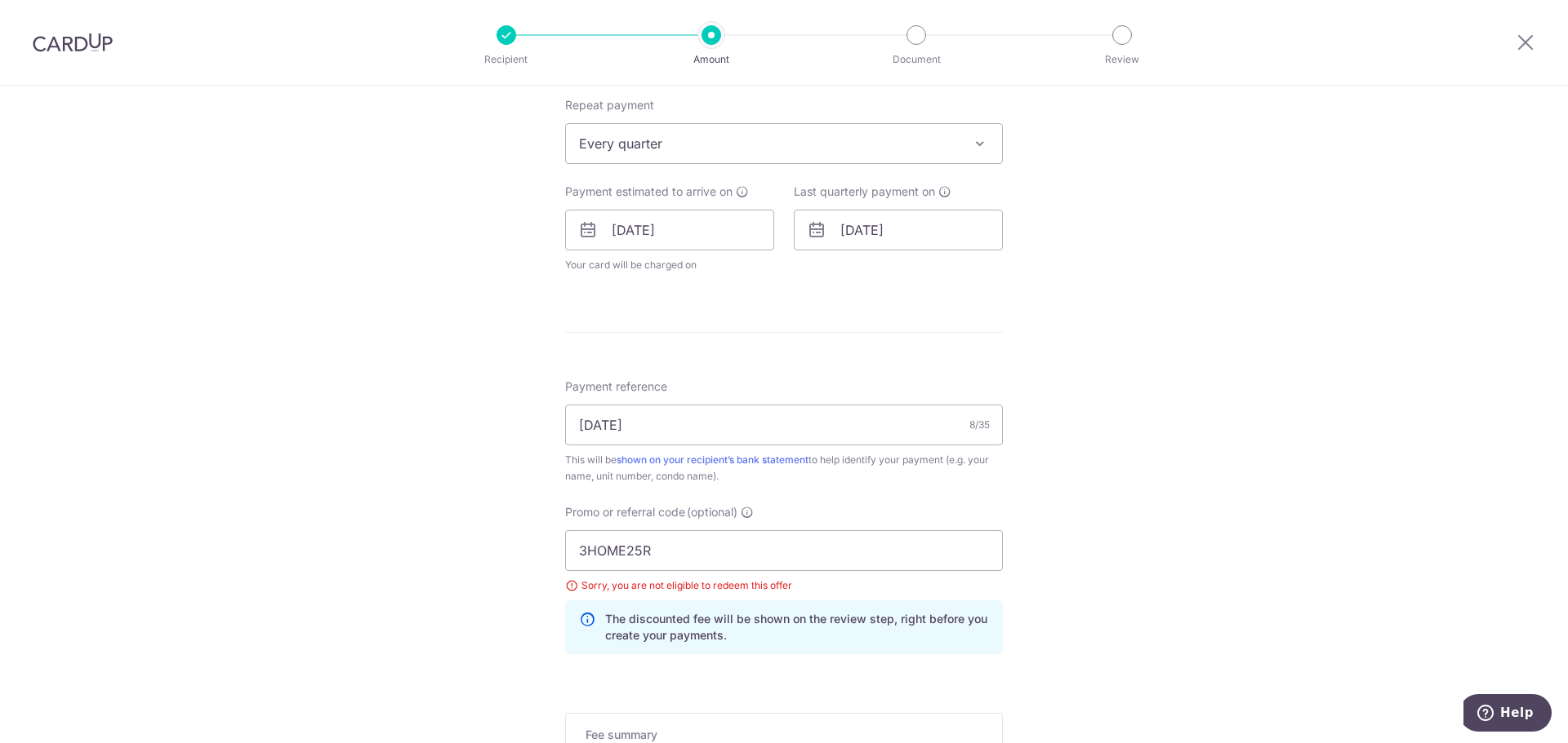
click at [675, 152] on span "Every quarter" at bounding box center [783, 143] width 436 height 39
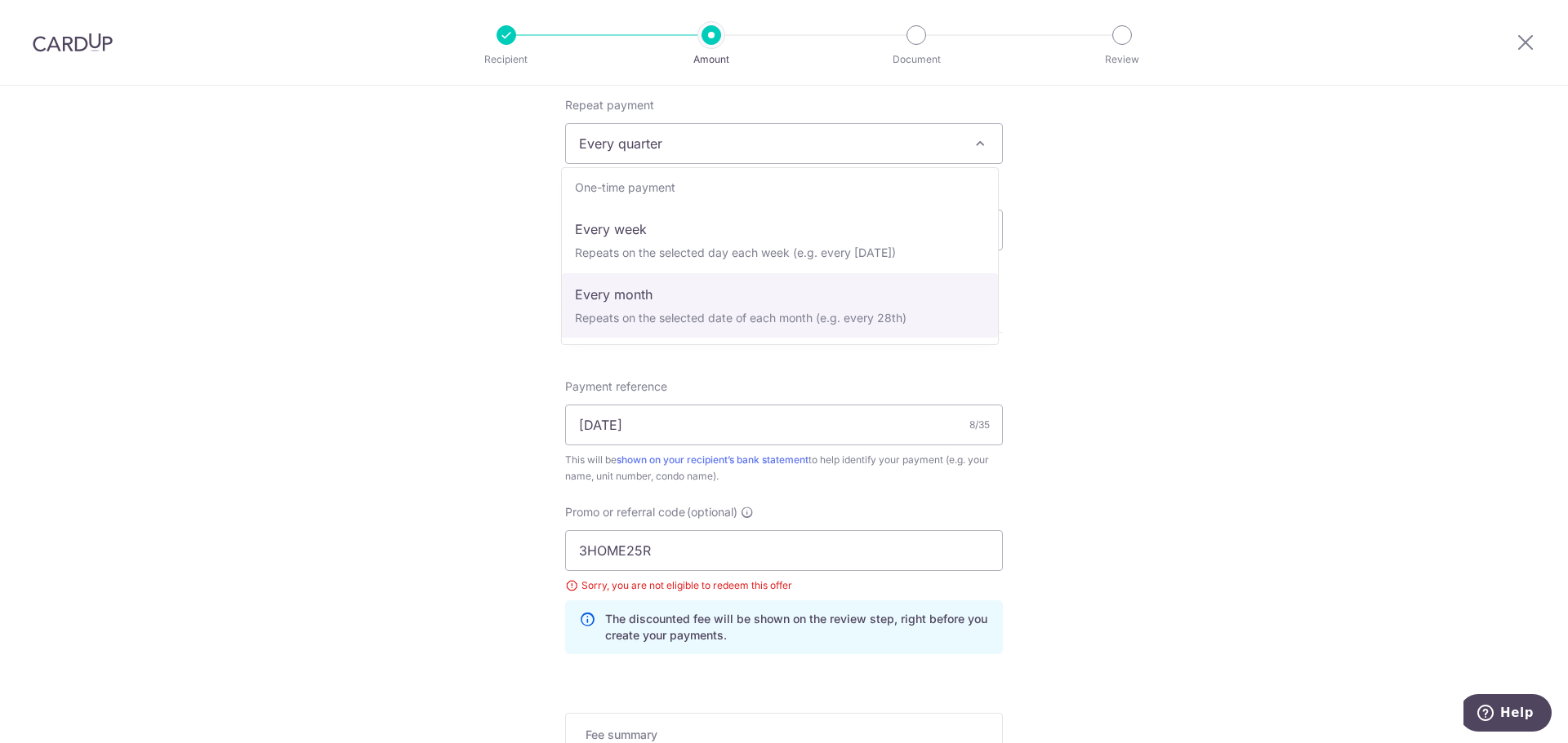
scroll to position [0, 0]
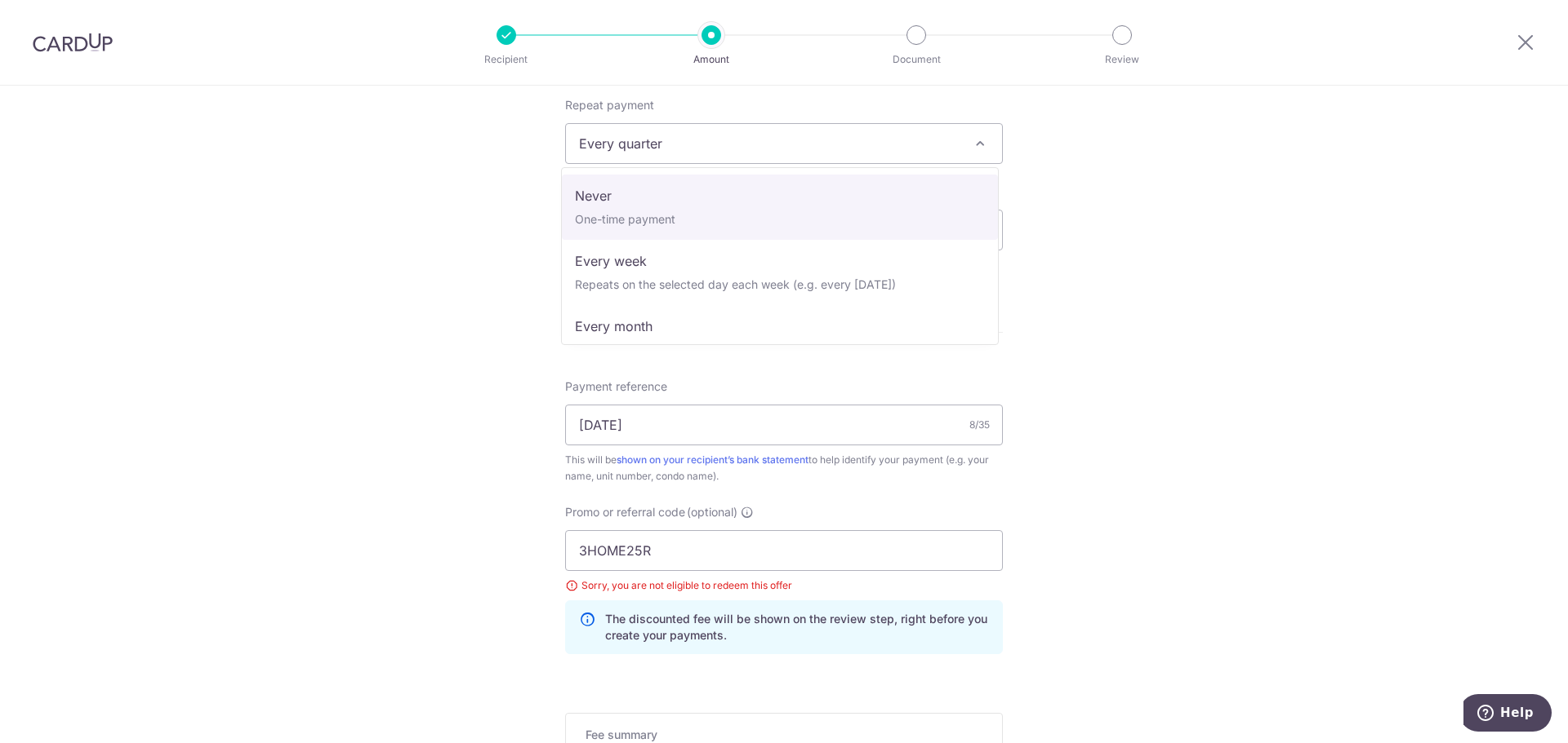
select select "1"
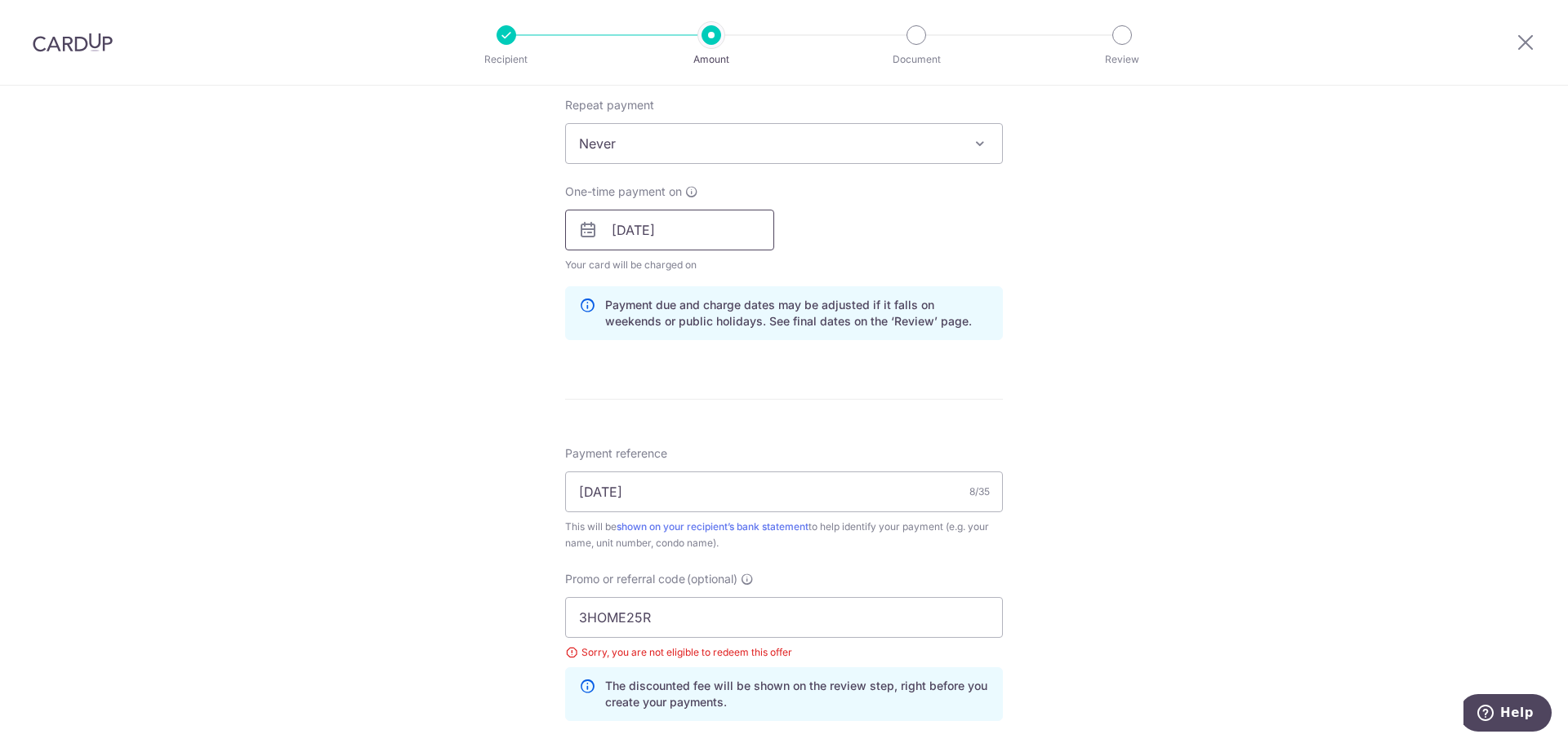
click at [674, 238] on input "22/10/2025" at bounding box center [669, 230] width 209 height 40
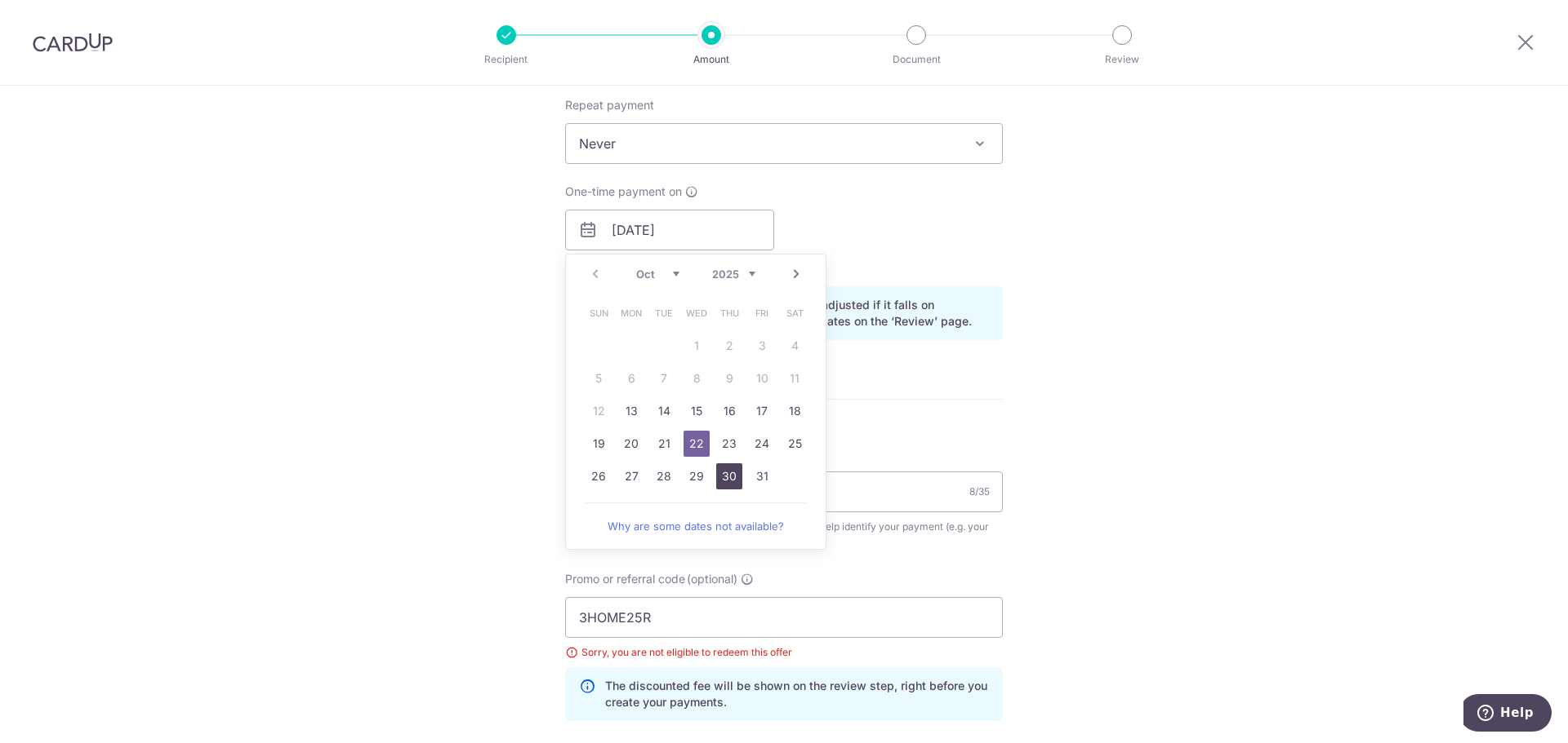
drag, startPoint x: 729, startPoint y: 478, endPoint x: 889, endPoint y: 448, distance: 162.8
click at [729, 478] on link "30" at bounding box center [729, 477] width 26 height 26
type input "[DATE]"
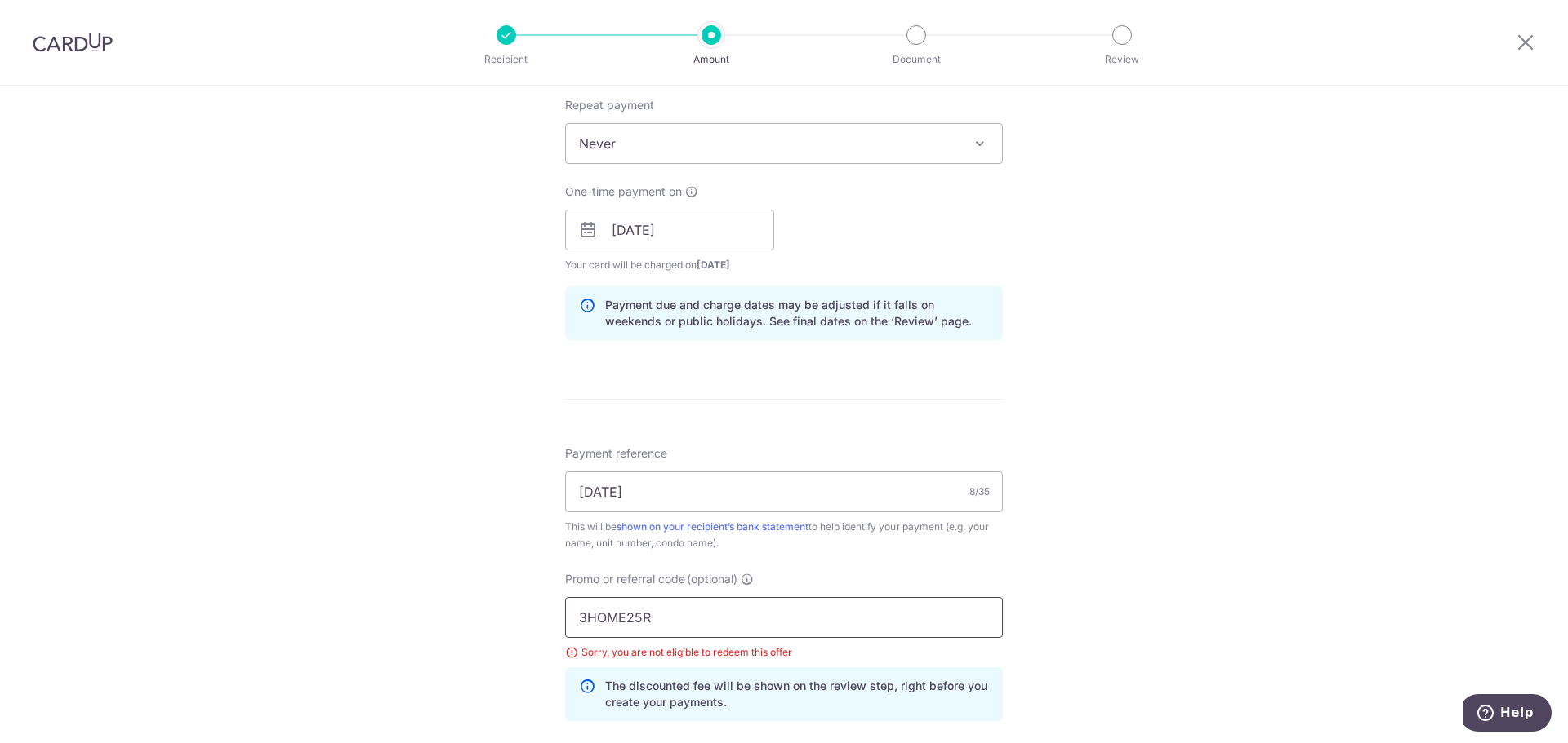
click at [683, 606] on input "3HOME25R" at bounding box center [783, 618] width 438 height 40
paste input "OFF225"
type input "OFF225"
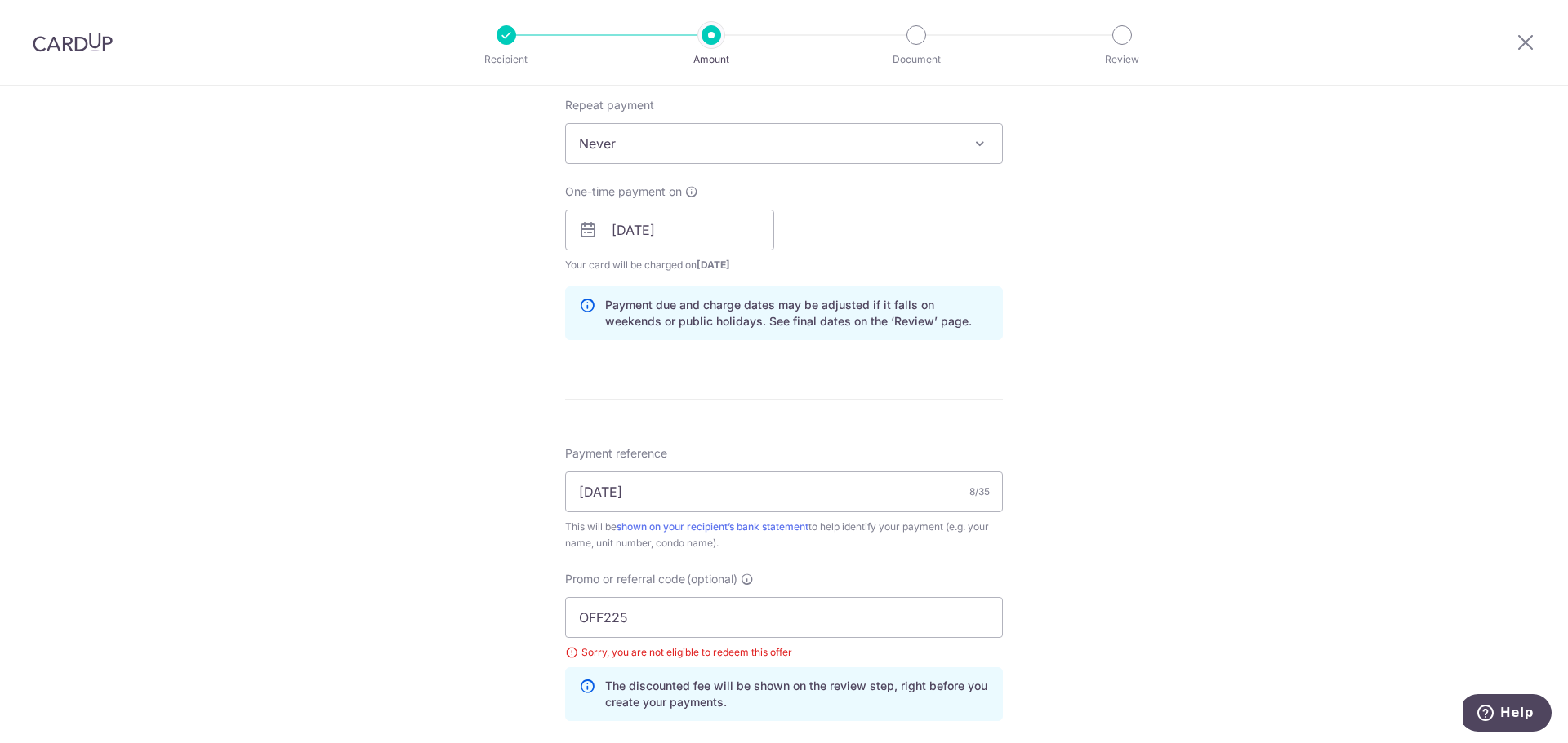
click at [1106, 533] on div "Tell us more about your payment Enter payment amount SGD 1,384.65 1384.65 Selec…" at bounding box center [784, 253] width 1568 height 1639
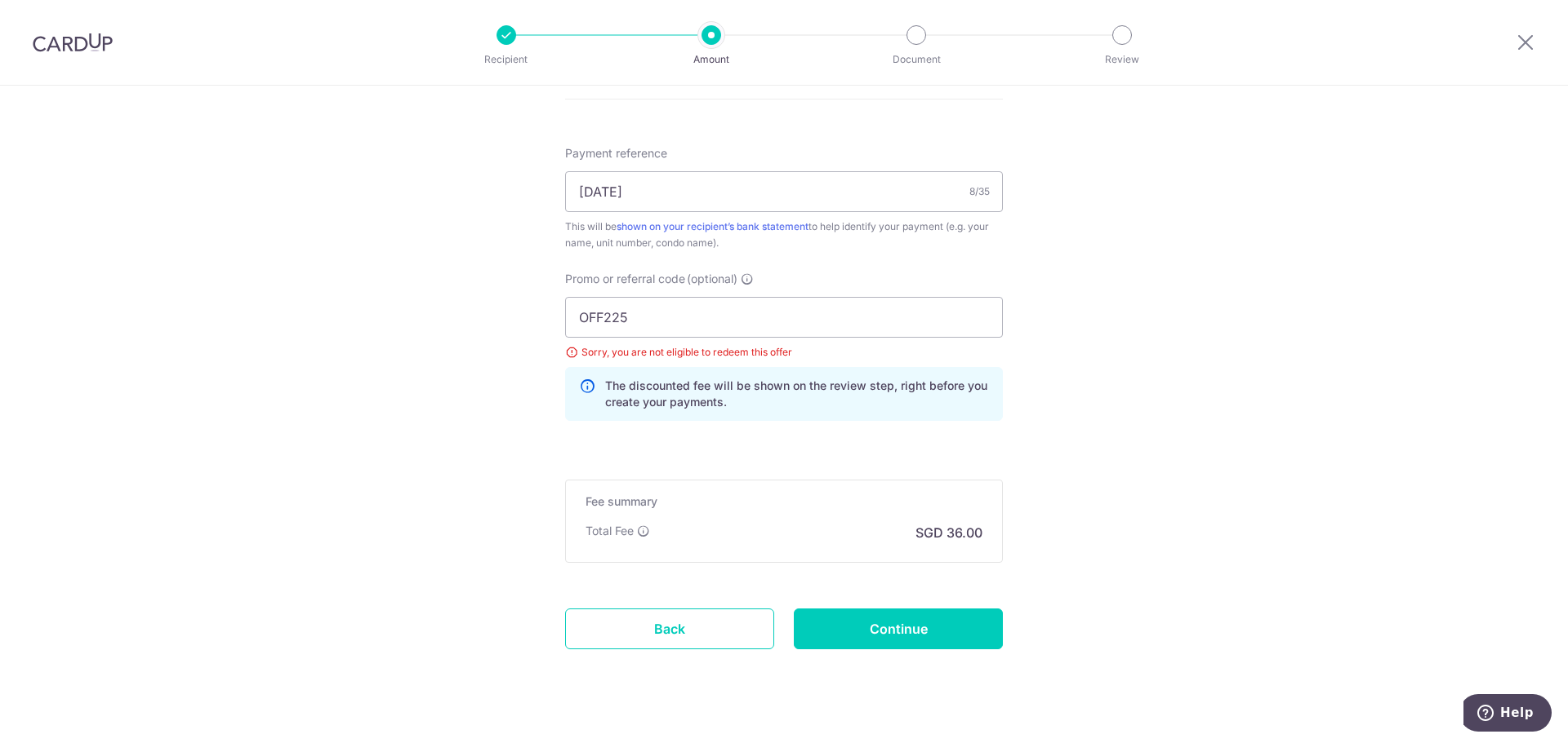
scroll to position [982, 0]
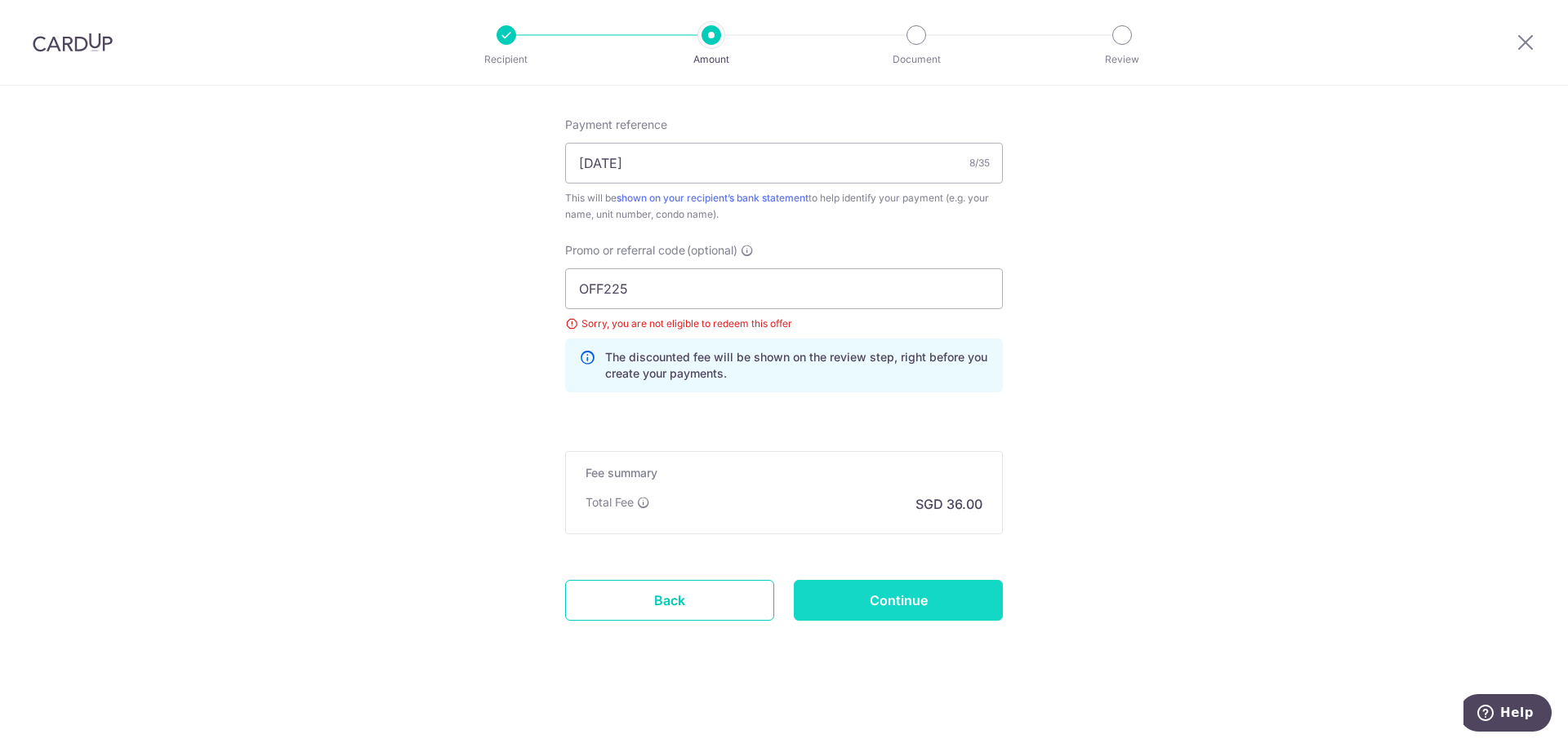
click at [894, 595] on input "Continue" at bounding box center [898, 600] width 209 height 40
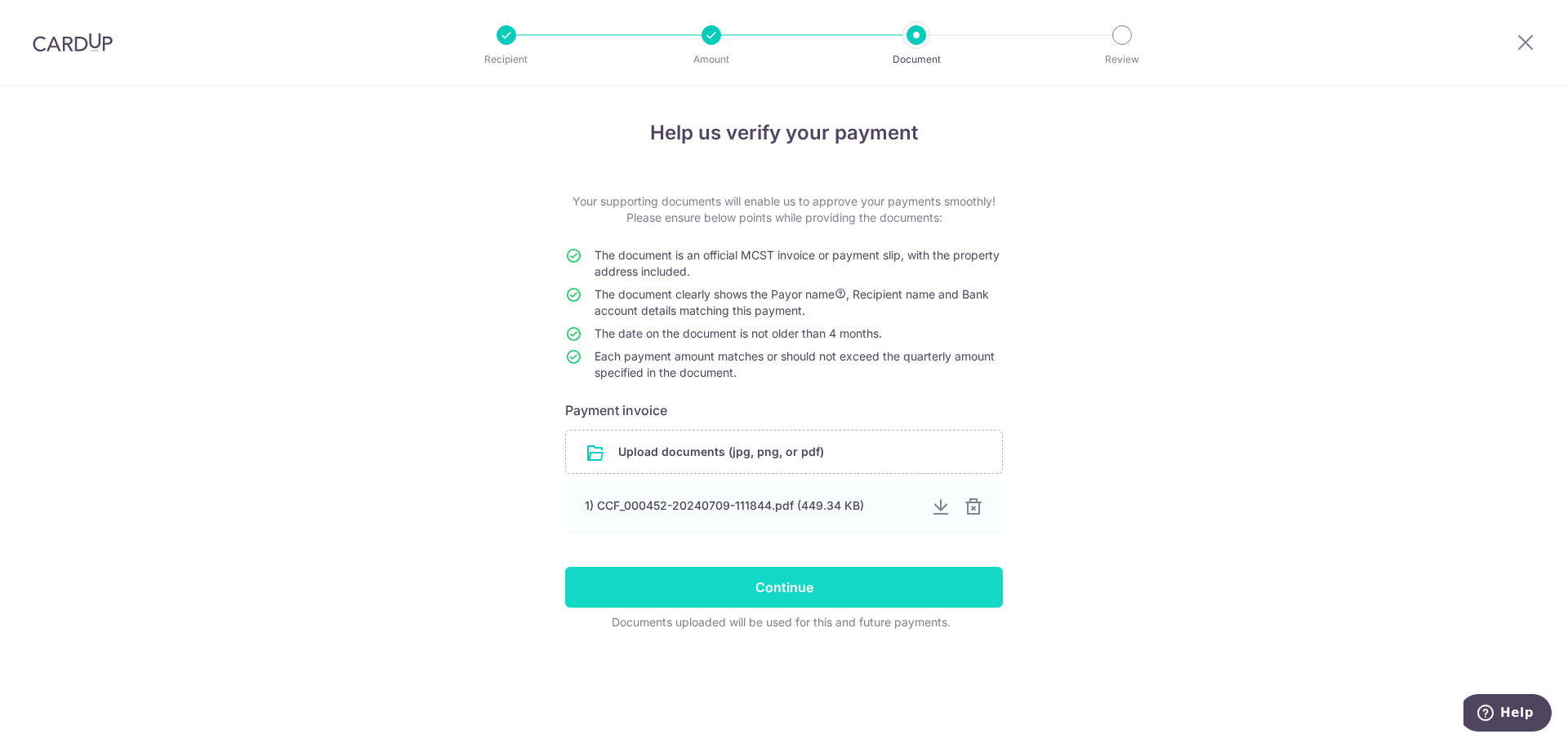
click at [856, 593] on input "Continue" at bounding box center [783, 587] width 438 height 40
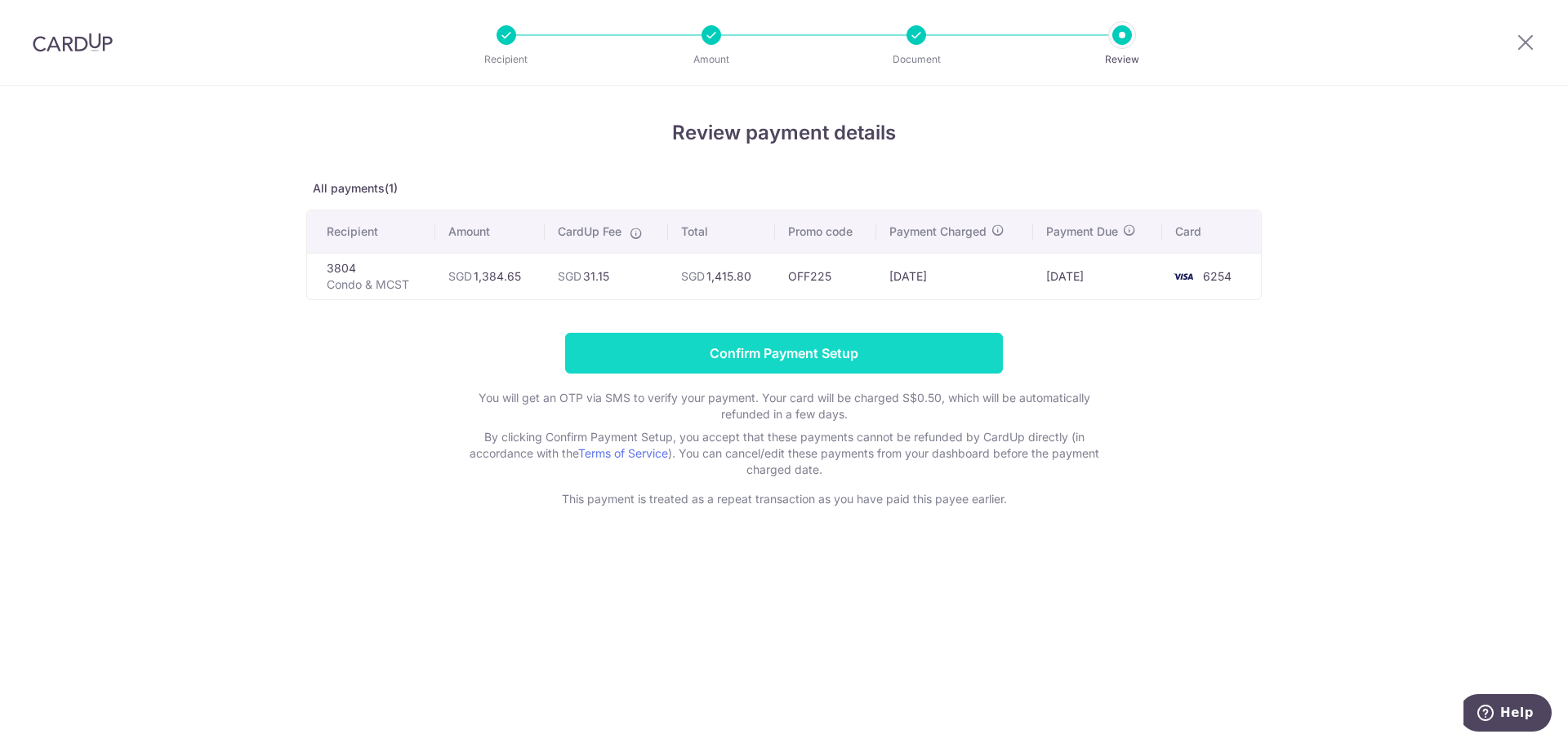
click at [810, 354] on input "Confirm Payment Setup" at bounding box center [783, 353] width 438 height 40
